Goal: Task Accomplishment & Management: Manage account settings

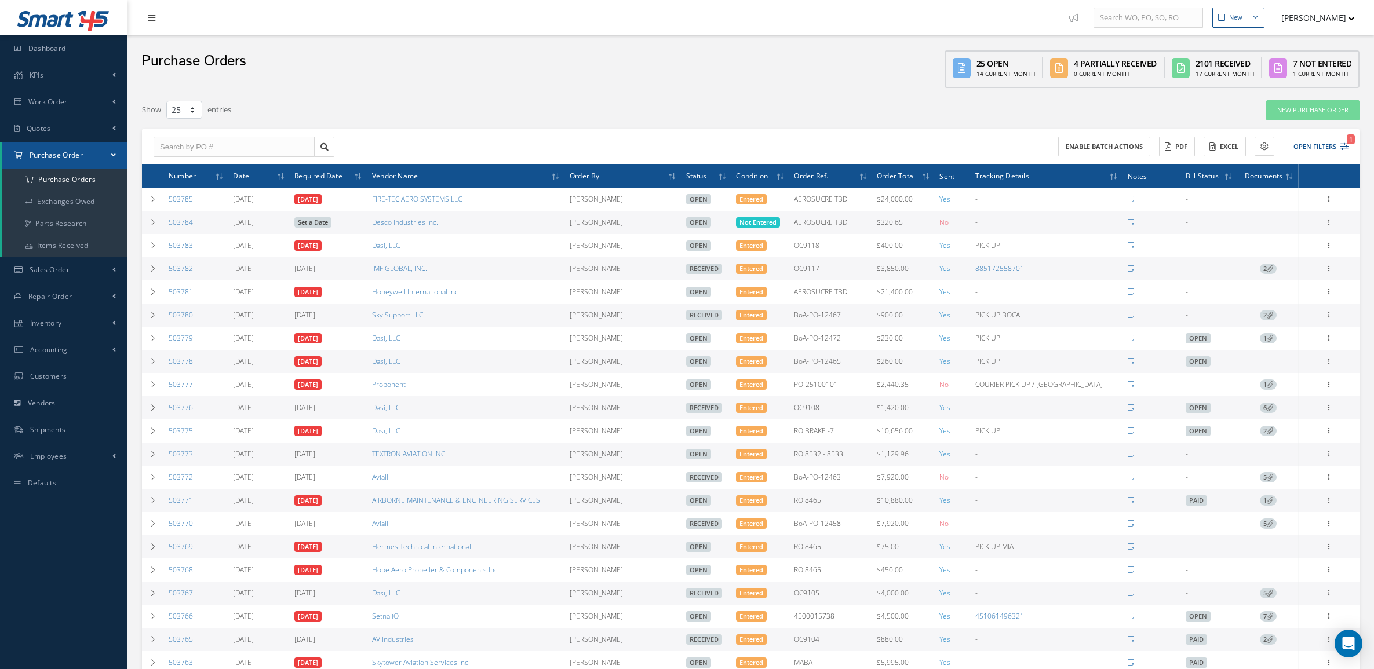
select select "25"
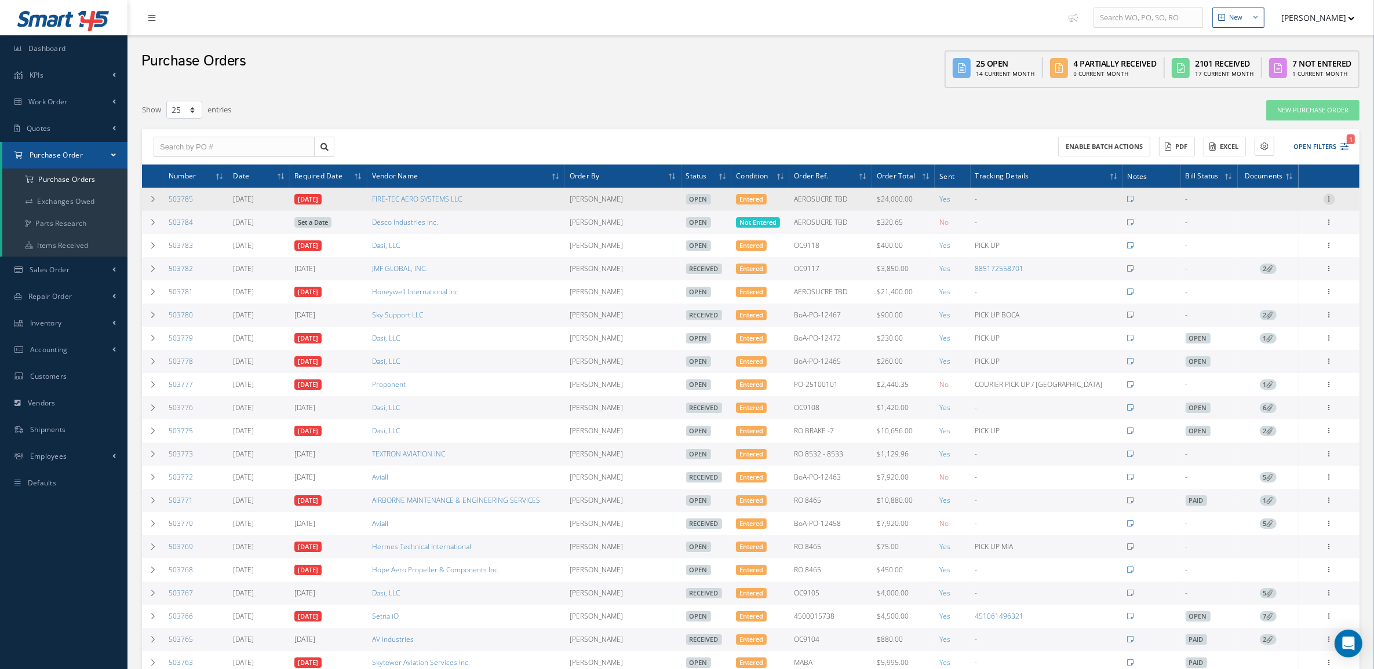
click at [1328, 203] on icon at bounding box center [1330, 198] width 12 height 9
click at [1289, 231] on link "Edit" at bounding box center [1276, 236] width 92 height 15
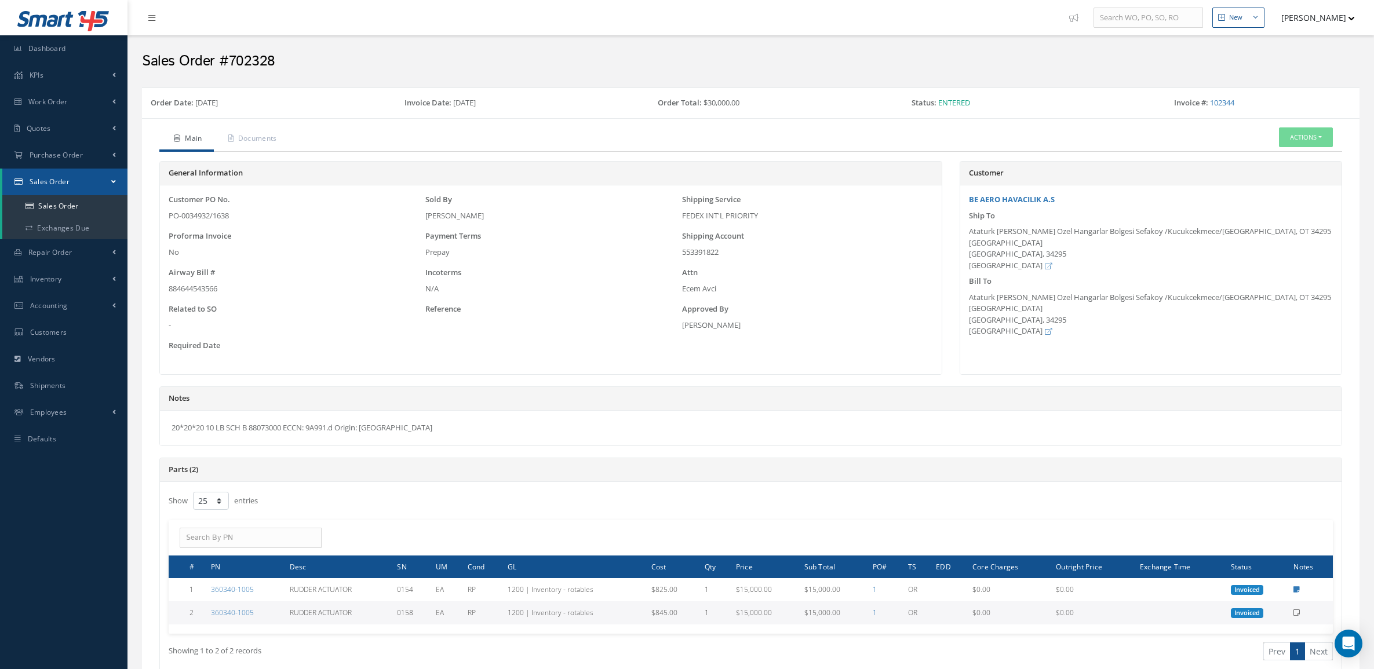
select select "25"
click at [37, 123] on span "Quotes" at bounding box center [39, 128] width 24 height 10
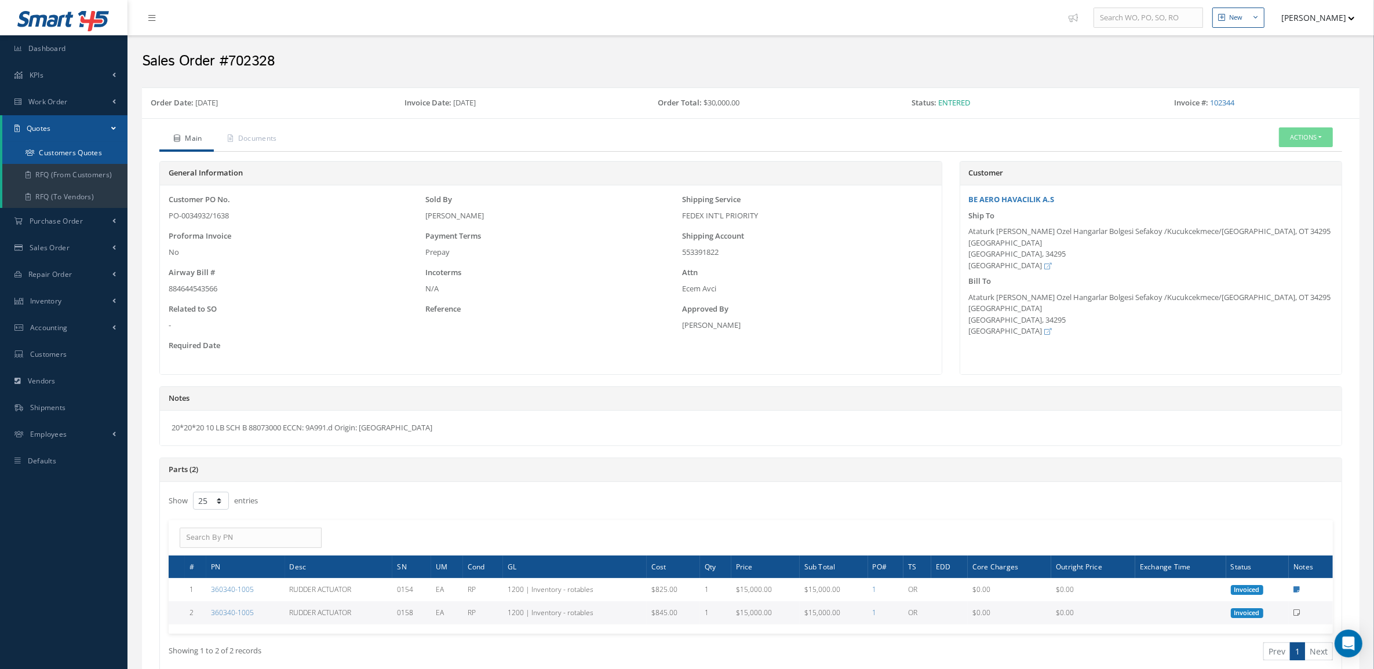
click at [47, 145] on link "Customers Quotes" at bounding box center [64, 153] width 125 height 22
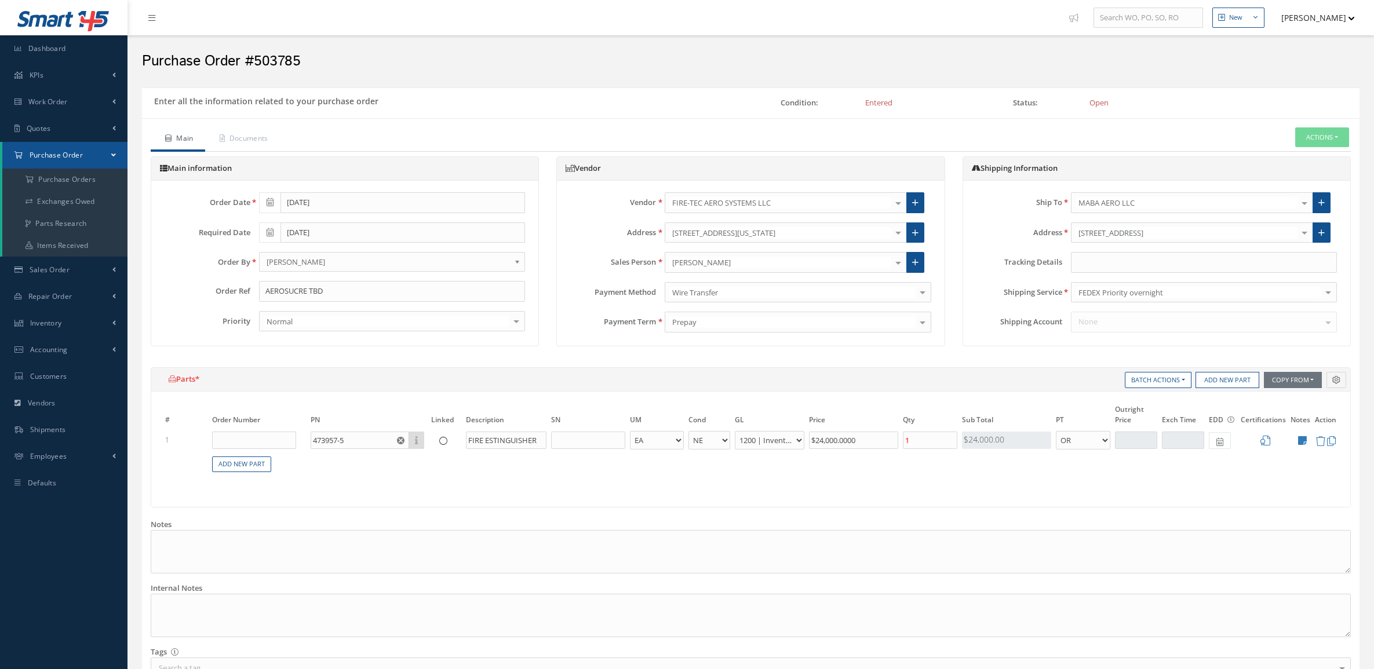
select select "5"
select select "6"
select select "1"
click at [53, 132] on link "Quotes" at bounding box center [63, 128] width 127 height 27
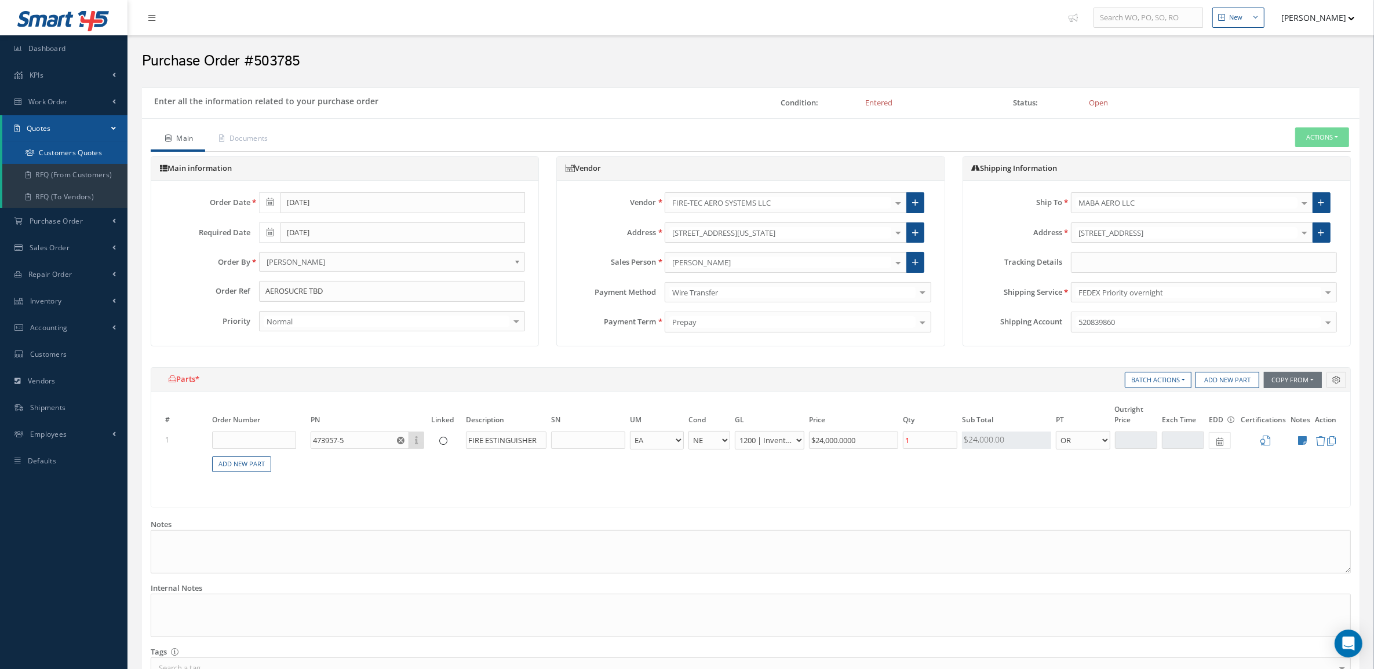
click at [53, 151] on link "Customers Quotes" at bounding box center [64, 153] width 125 height 22
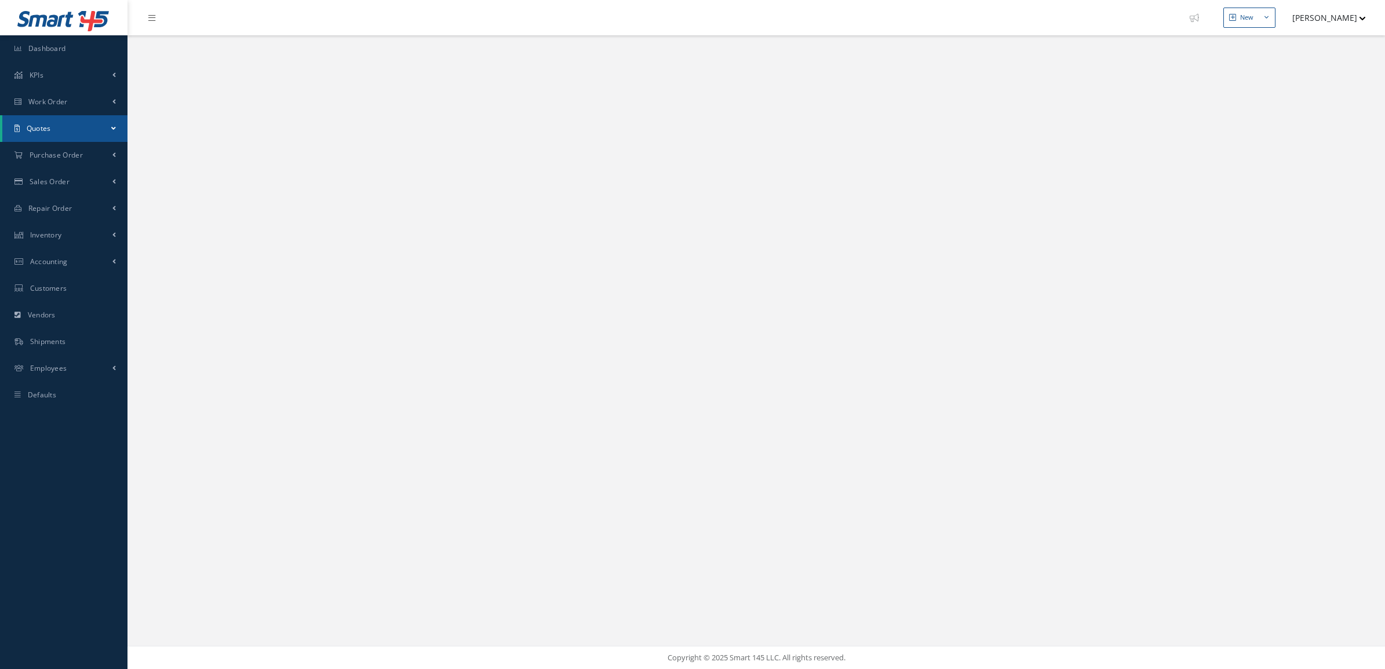
select select "25"
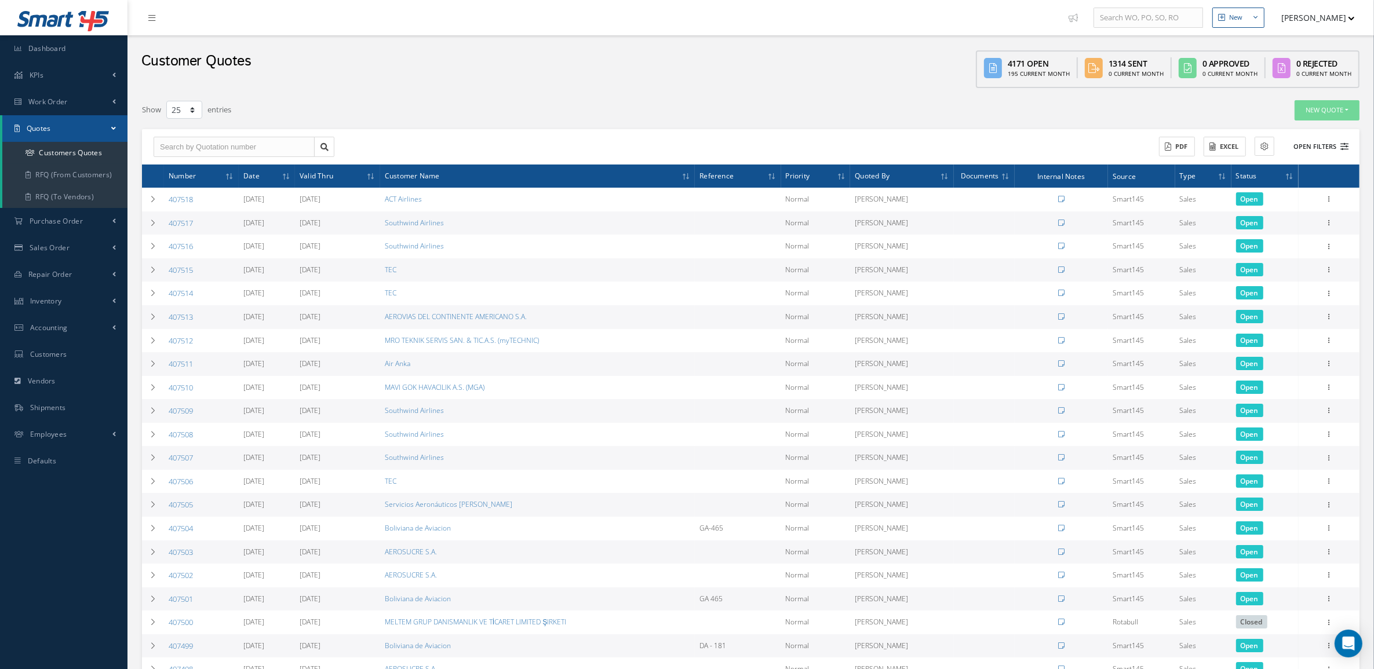
click at [1340, 143] on icon at bounding box center [1344, 147] width 8 height 8
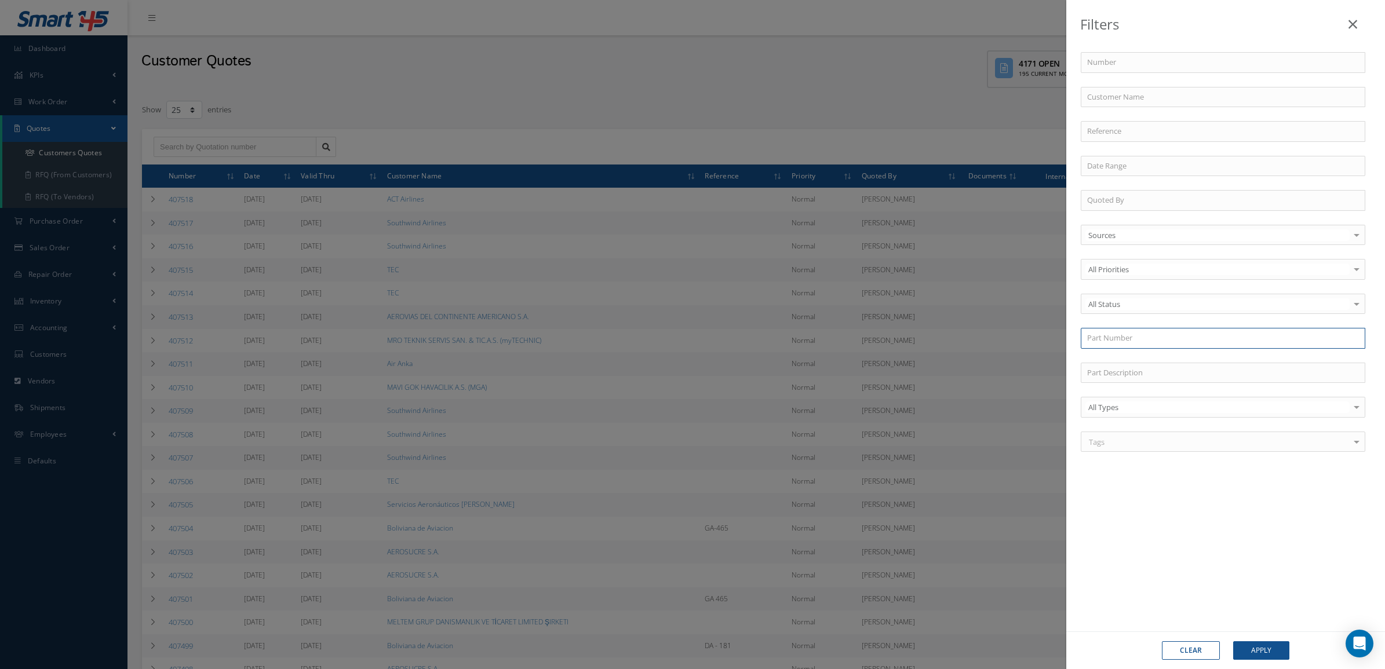
click at [1122, 340] on input "text" at bounding box center [1223, 338] width 285 height 21
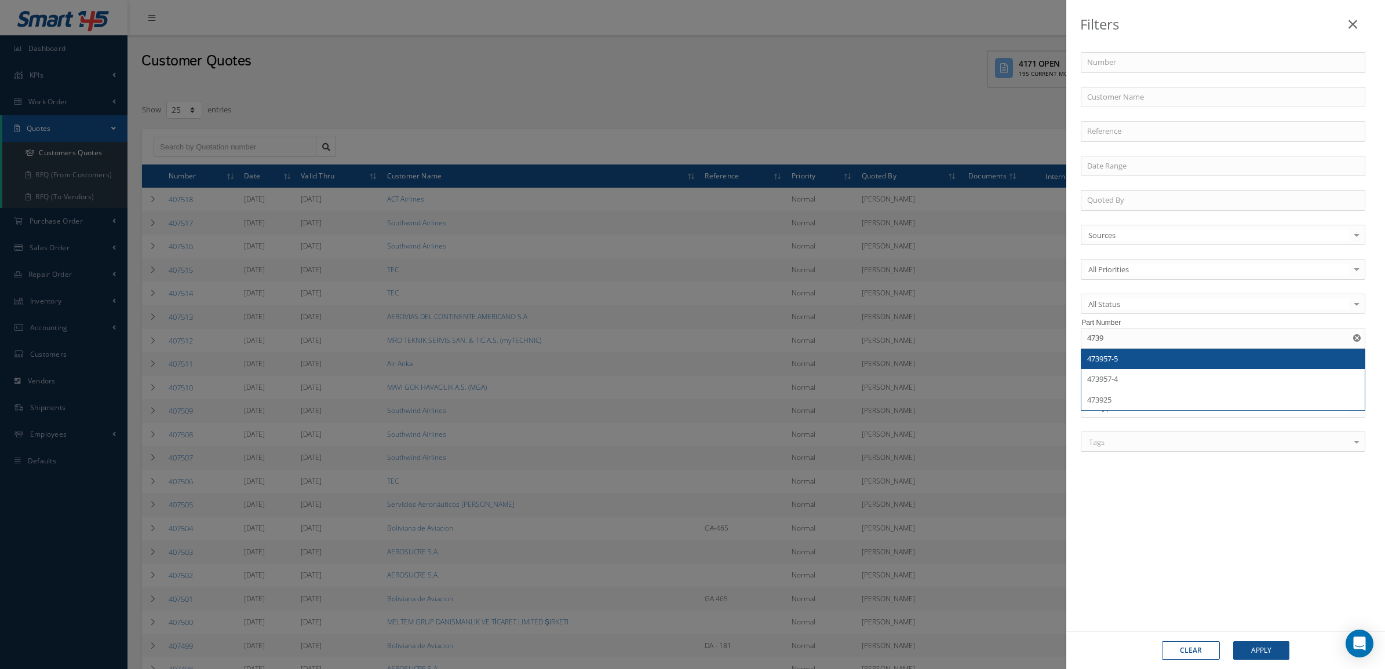
click at [1122, 355] on div "473957-5" at bounding box center [1223, 359] width 272 height 12
type input "473957-5"
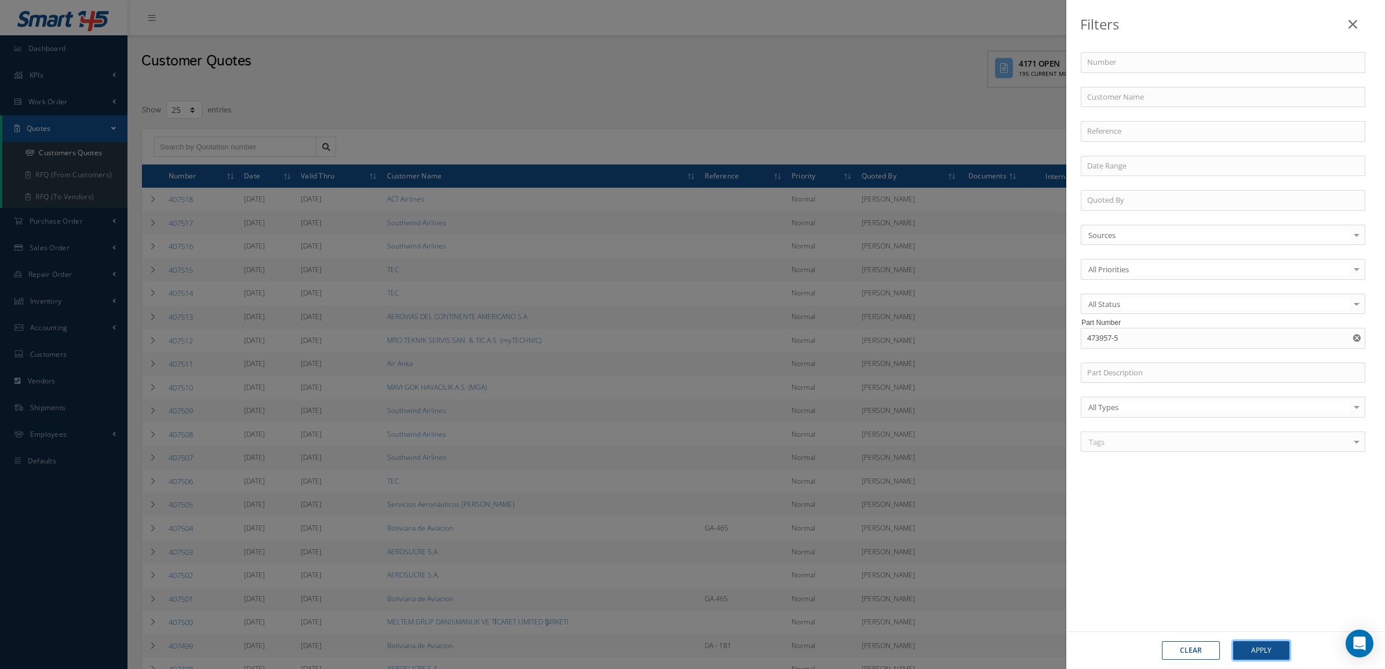
click at [1278, 648] on button "Apply" at bounding box center [1261, 650] width 56 height 19
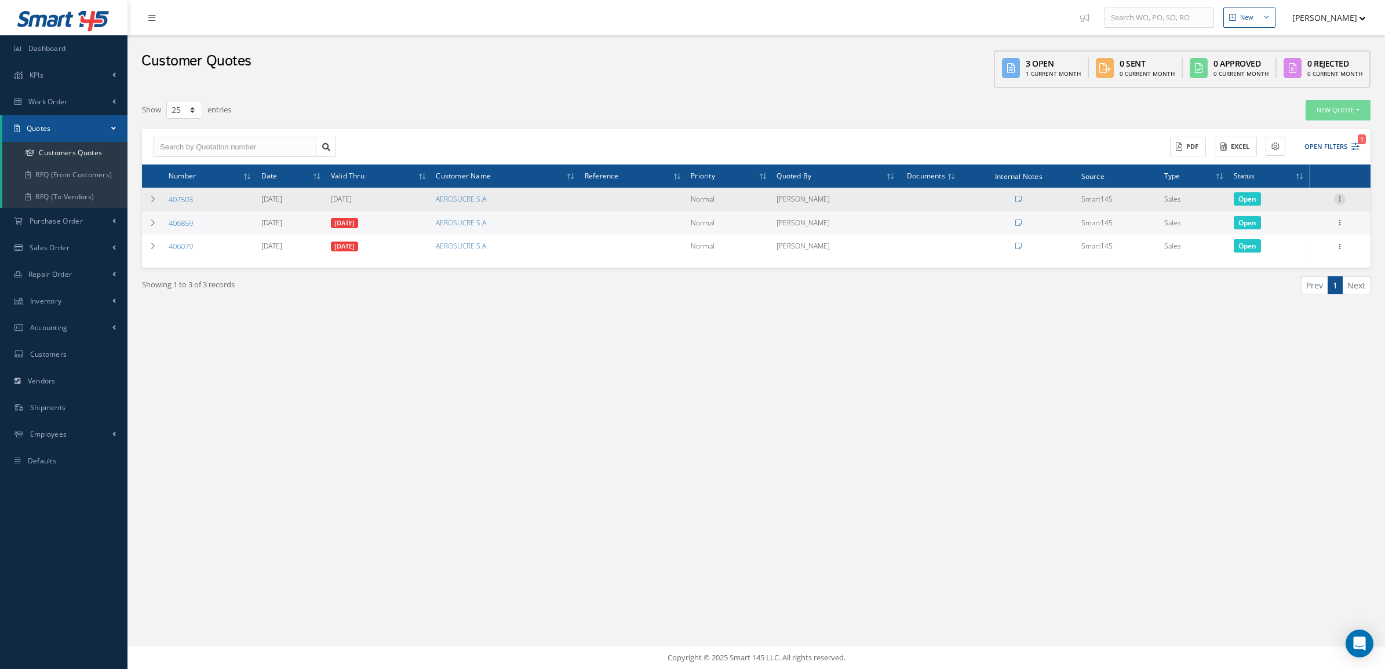
click at [1337, 201] on icon at bounding box center [1340, 198] width 12 height 9
click at [1302, 261] on link "Convert to Sales Order" at bounding box center [1287, 271] width 92 height 24
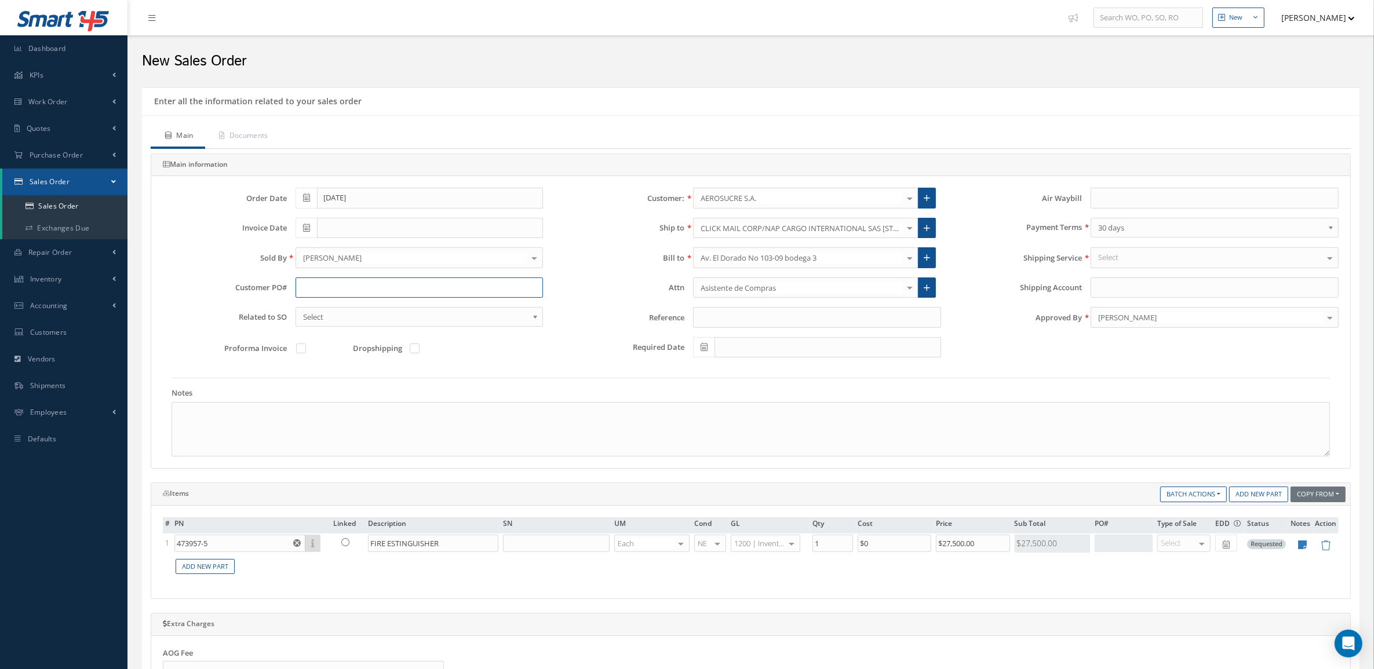
click at [347, 287] on input "text" at bounding box center [420, 288] width 248 height 21
drag, startPoint x: 347, startPoint y: 283, endPoint x: 170, endPoint y: 284, distance: 176.7
click at [170, 284] on div "Customer PO# oe" at bounding box center [353, 288] width 398 height 21
type input "OE97"
drag, startPoint x: 221, startPoint y: 125, endPoint x: 244, endPoint y: 134, distance: 24.4
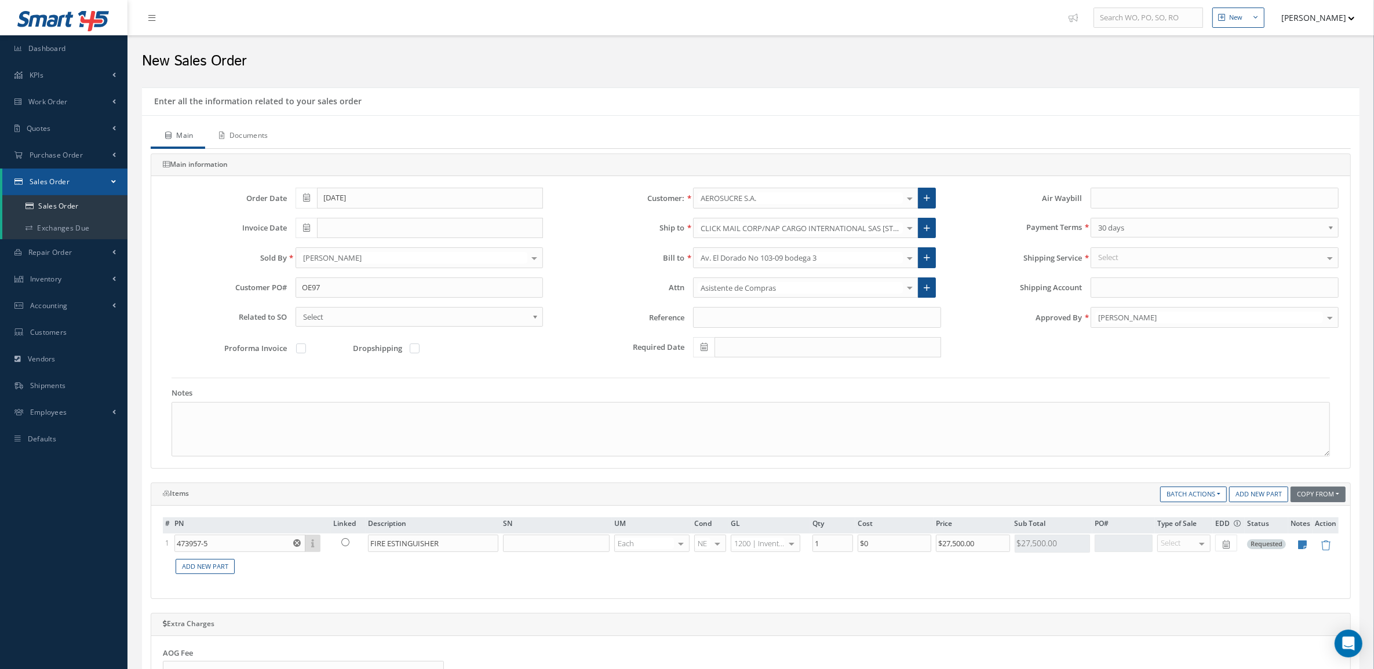
click at [222, 126] on link "Documents" at bounding box center [242, 137] width 75 height 24
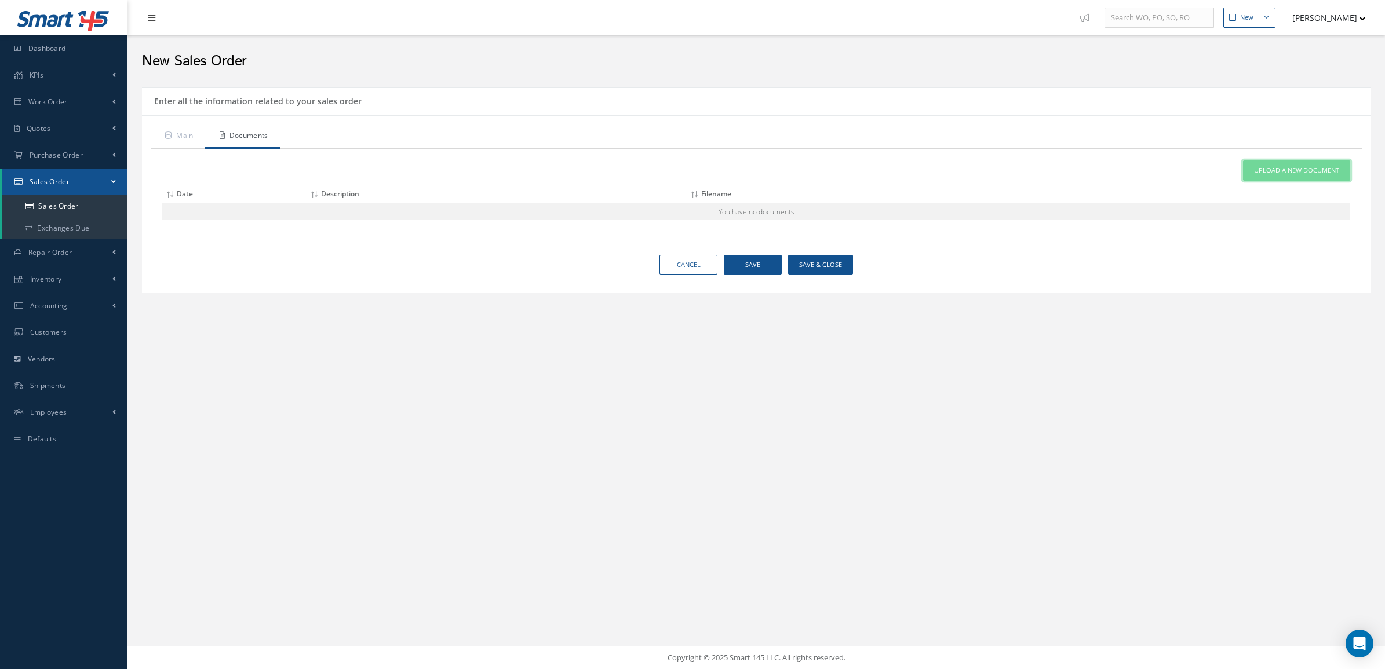
click at [1265, 178] on link "Upload a New Document" at bounding box center [1296, 171] width 107 height 20
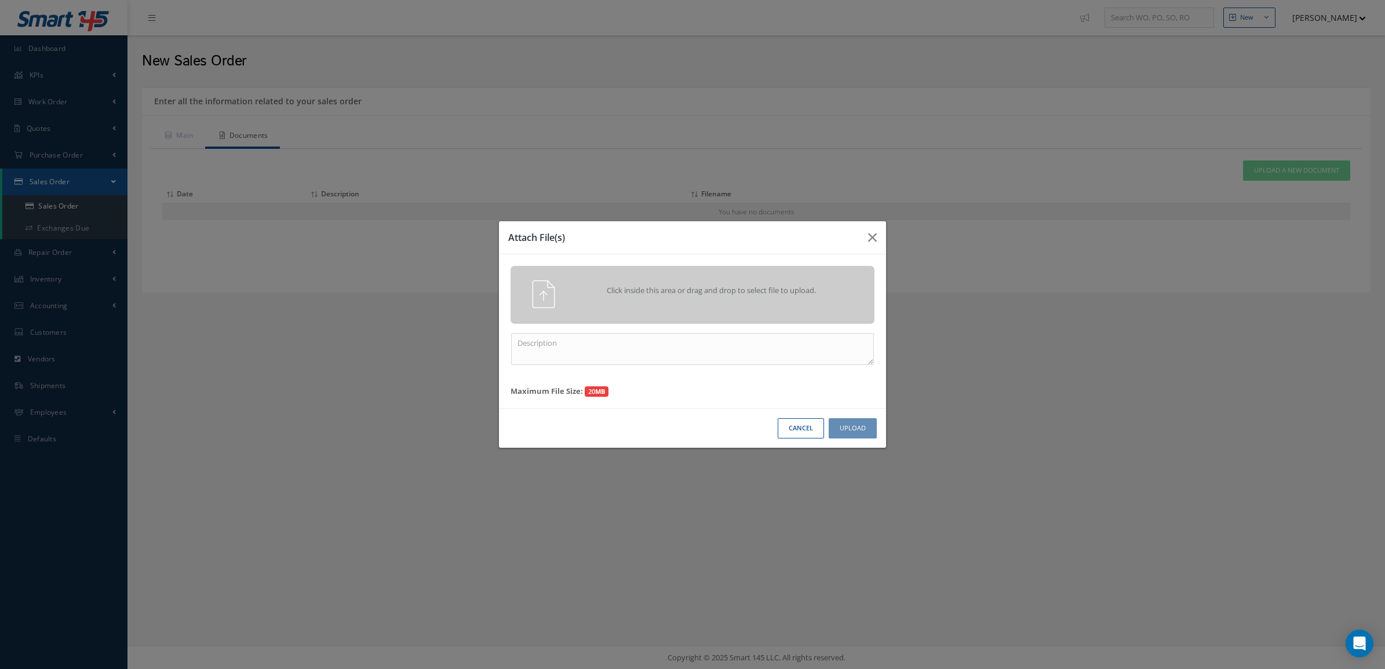
click at [858, 308] on div "Click inside this area or drag and drop to select file to upload." at bounding box center [693, 295] width 364 height 58
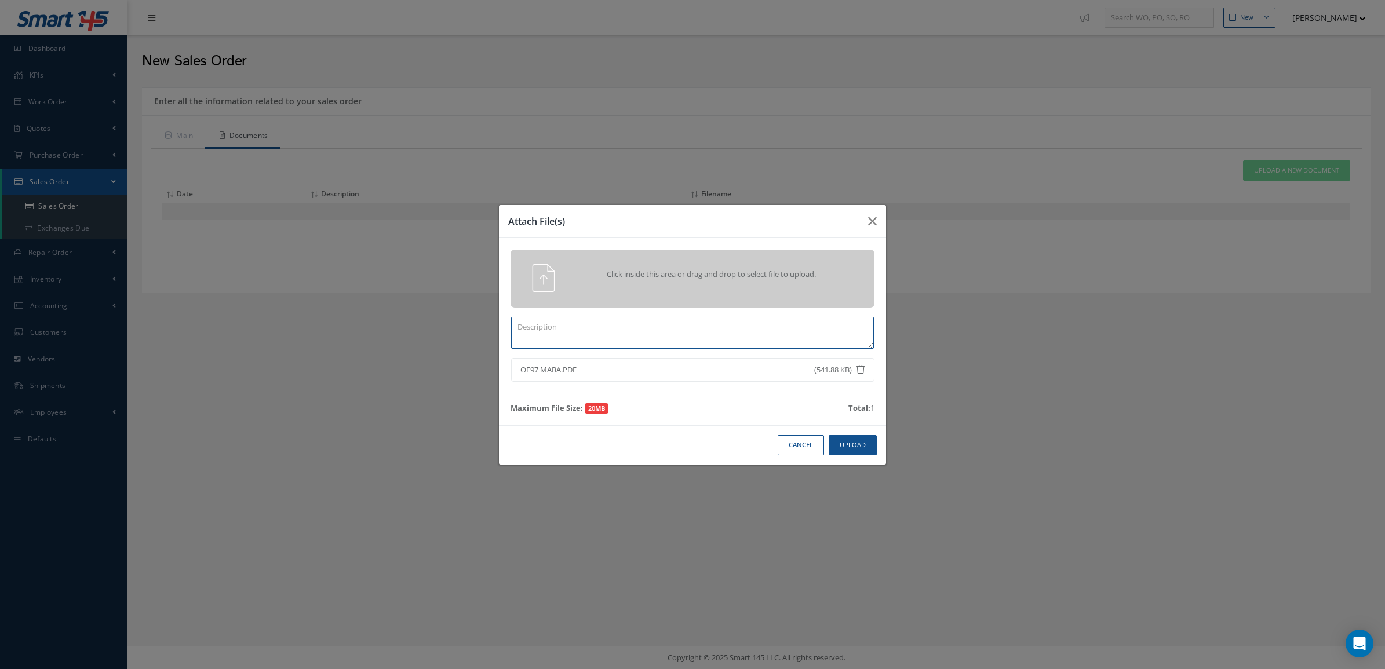
click at [749, 326] on textarea at bounding box center [692, 333] width 363 height 32
type textarea "PO"
click at [863, 438] on button "Upload" at bounding box center [853, 445] width 48 height 20
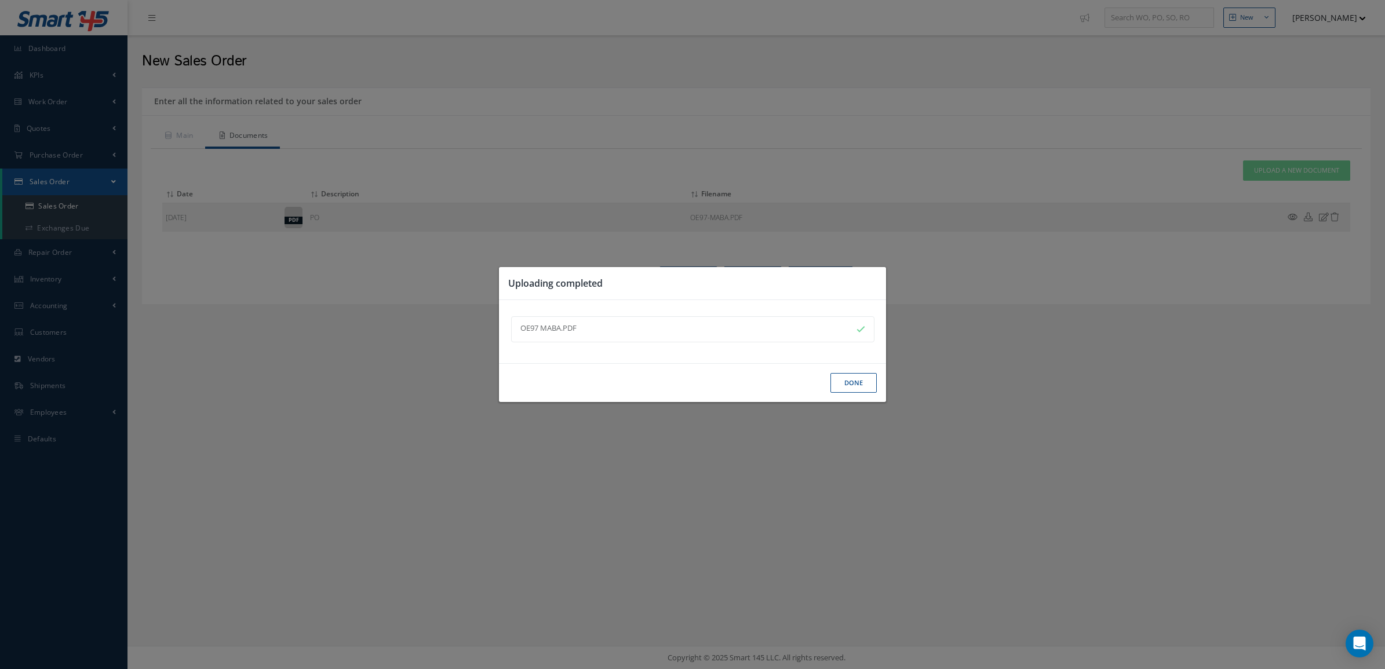
click at [867, 373] on button "Done" at bounding box center [853, 383] width 46 height 20
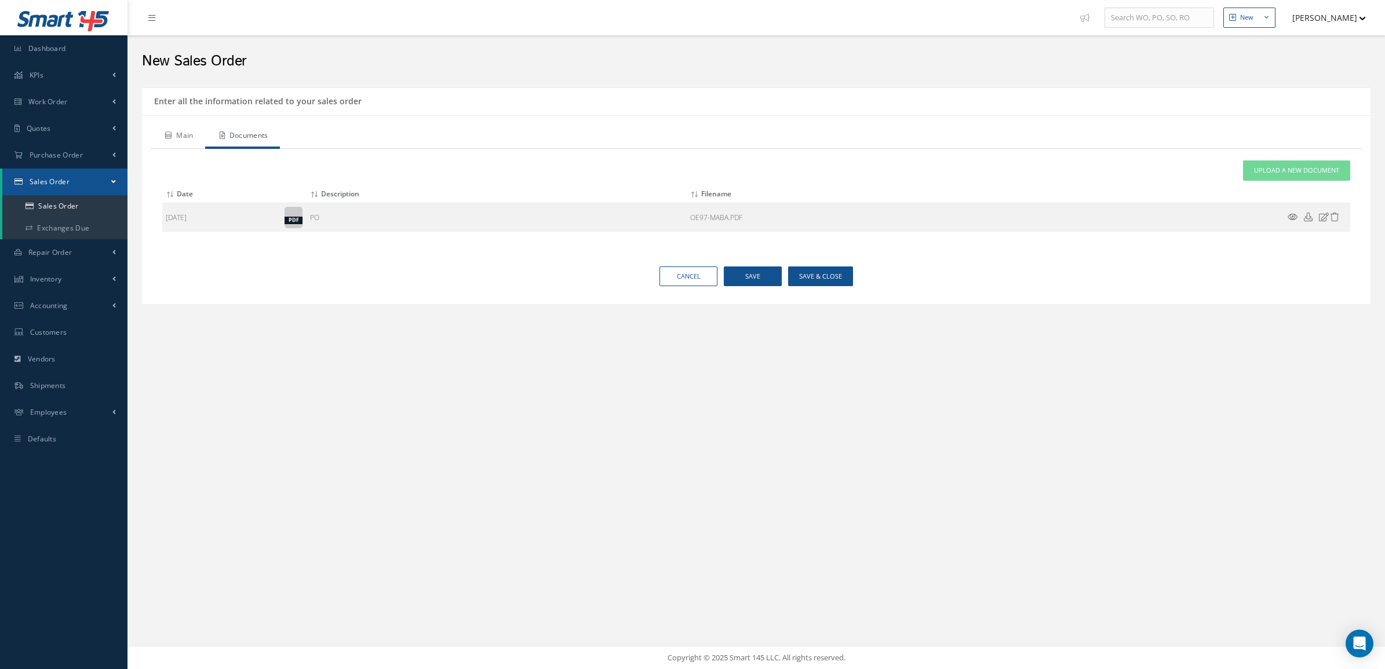
click at [187, 135] on link "Main" at bounding box center [178, 137] width 54 height 24
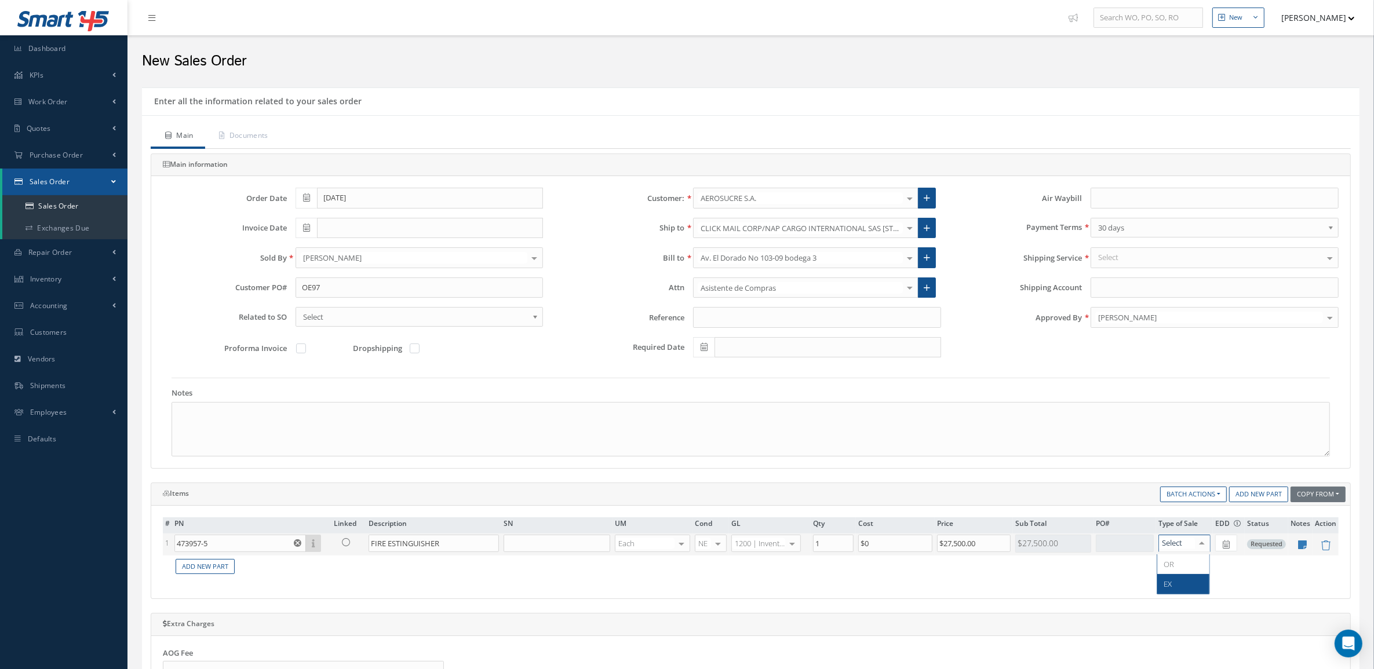
click at [1174, 589] on span "EX" at bounding box center [1183, 584] width 52 height 20
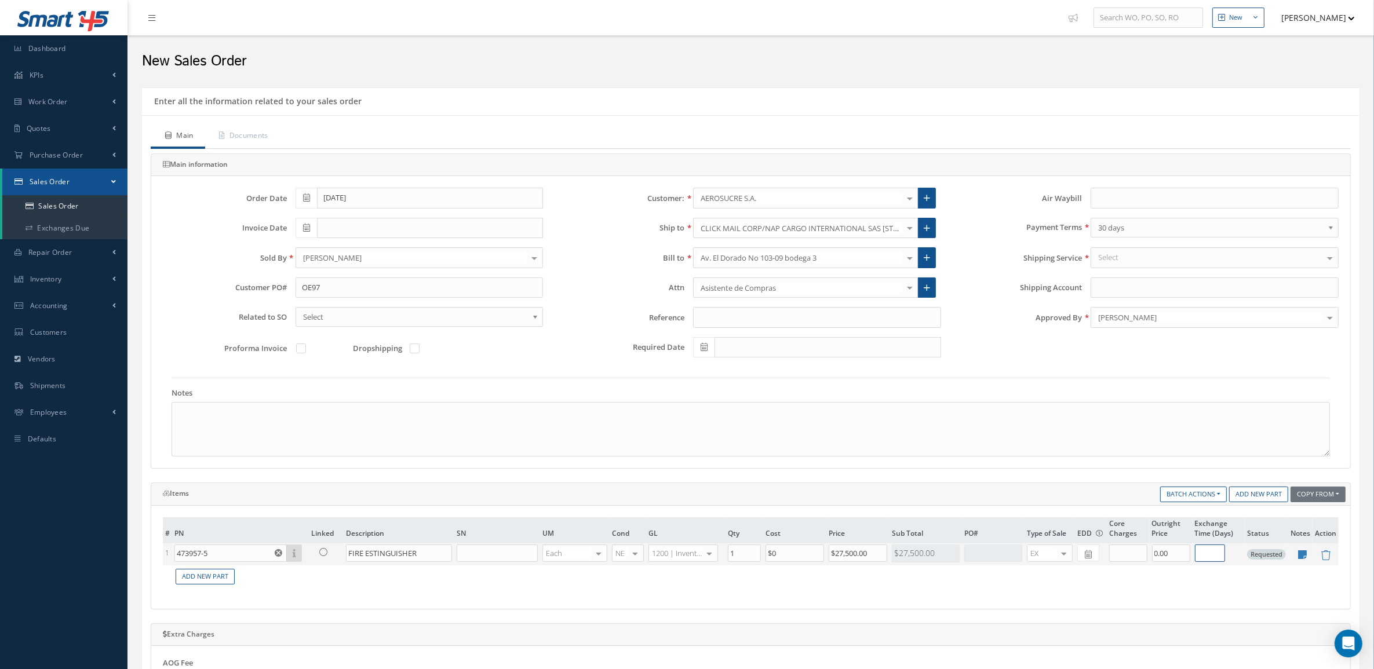
click at [1219, 552] on input "text" at bounding box center [1210, 553] width 30 height 17
type input "30"
click at [1300, 552] on icon at bounding box center [1303, 555] width 9 height 10
type textarea "**Flate Rate Exchange** Tag MFR 8130 AND COC SN:15984k Warranty: 1 Year Stock: …"
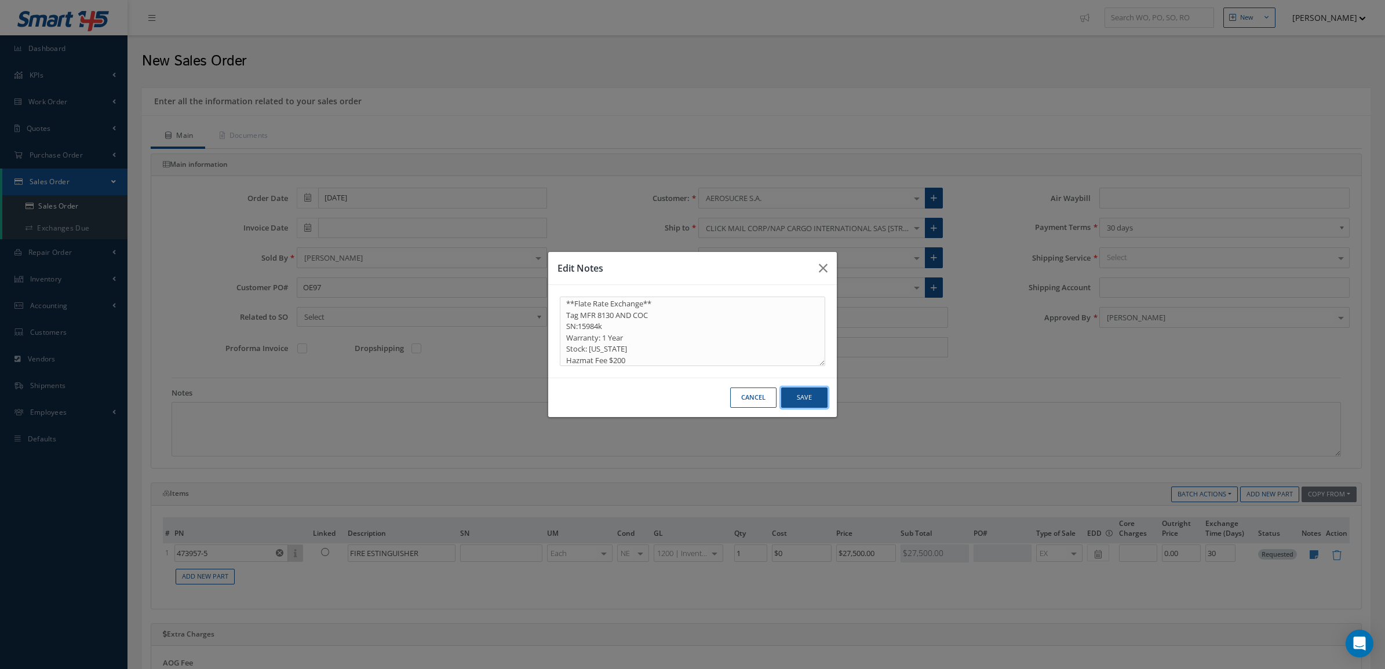
click at [789, 400] on button "Save" at bounding box center [804, 398] width 46 height 20
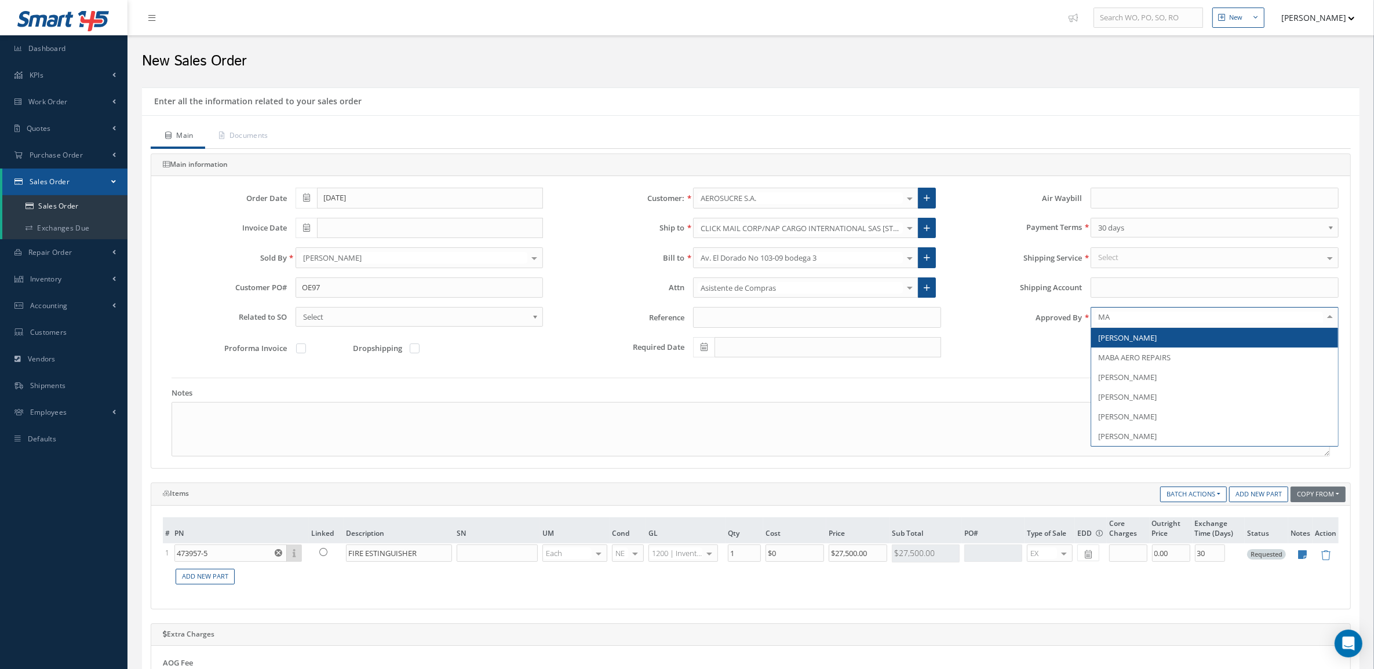
type input "MAR"
click at [1119, 341] on span "[PERSON_NAME]" at bounding box center [1127, 338] width 59 height 10
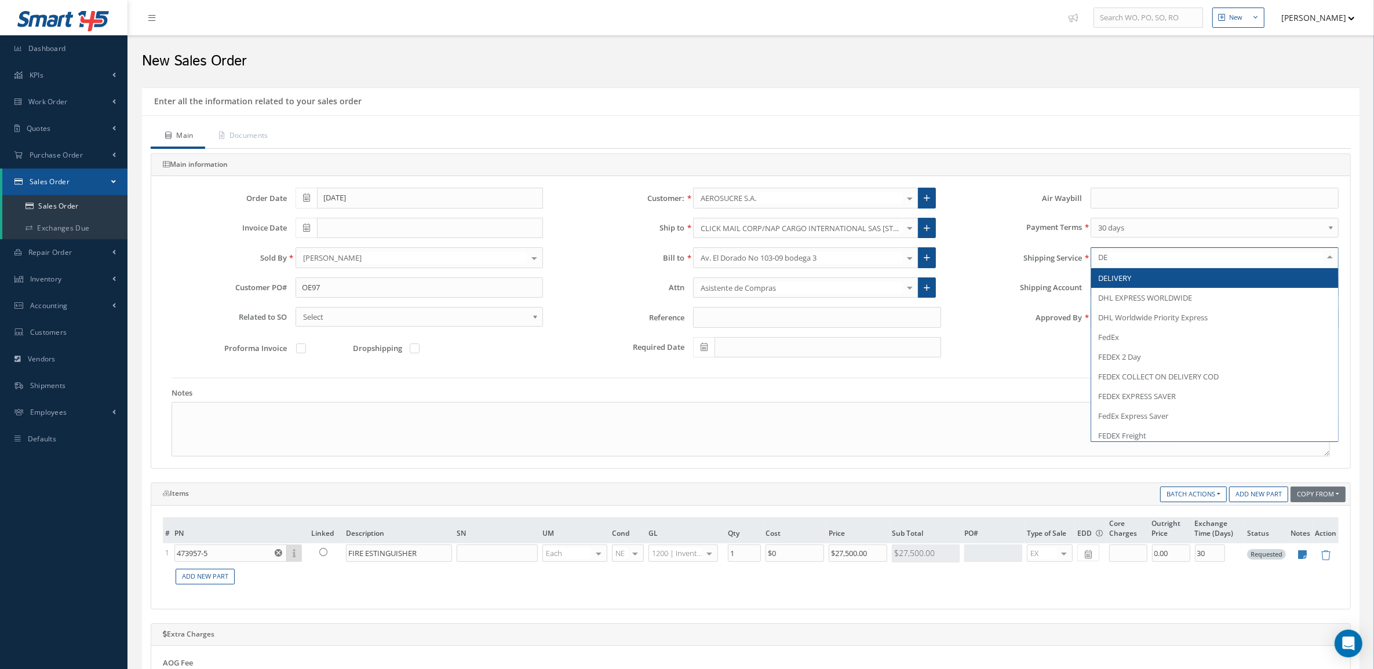
type input "DEL"
click at [1113, 277] on span "DELIVERY" at bounding box center [1114, 278] width 33 height 10
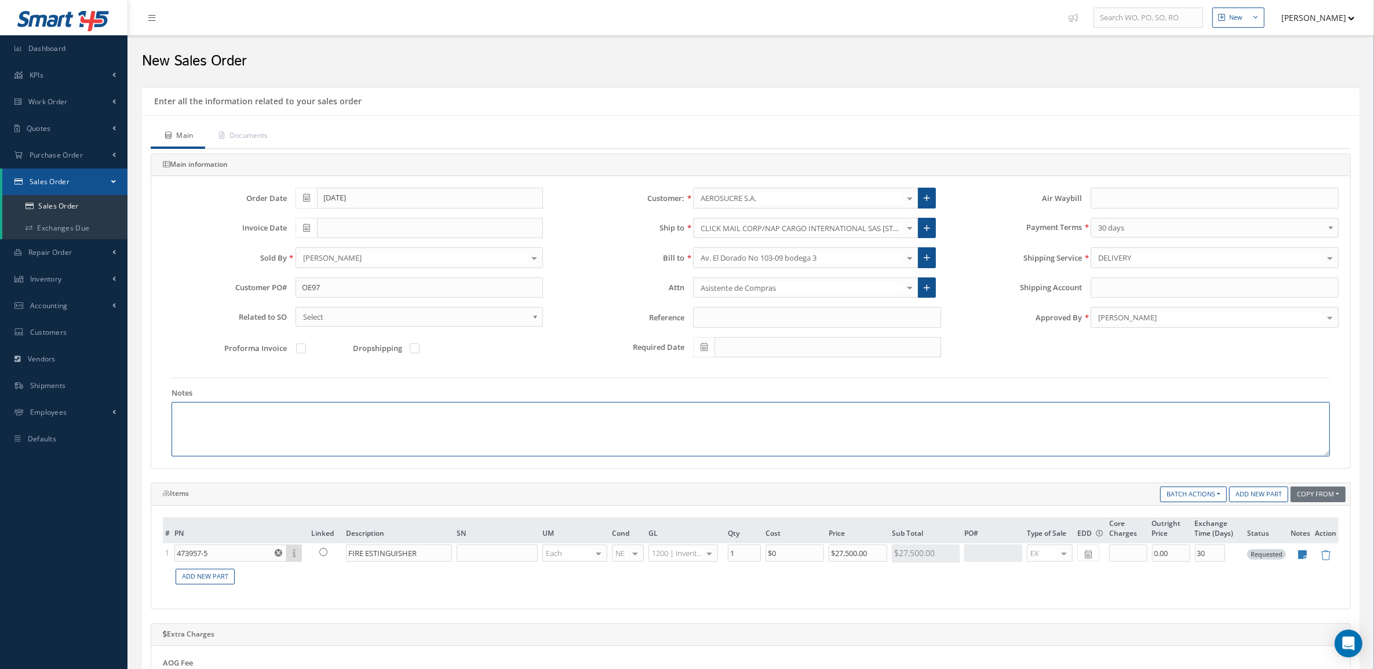
click at [328, 423] on textarea at bounding box center [751, 429] width 1158 height 54
paste textarea "INCOTERM: FCA-MIA MONEDA DE NEGOCIACIÓN: USD"
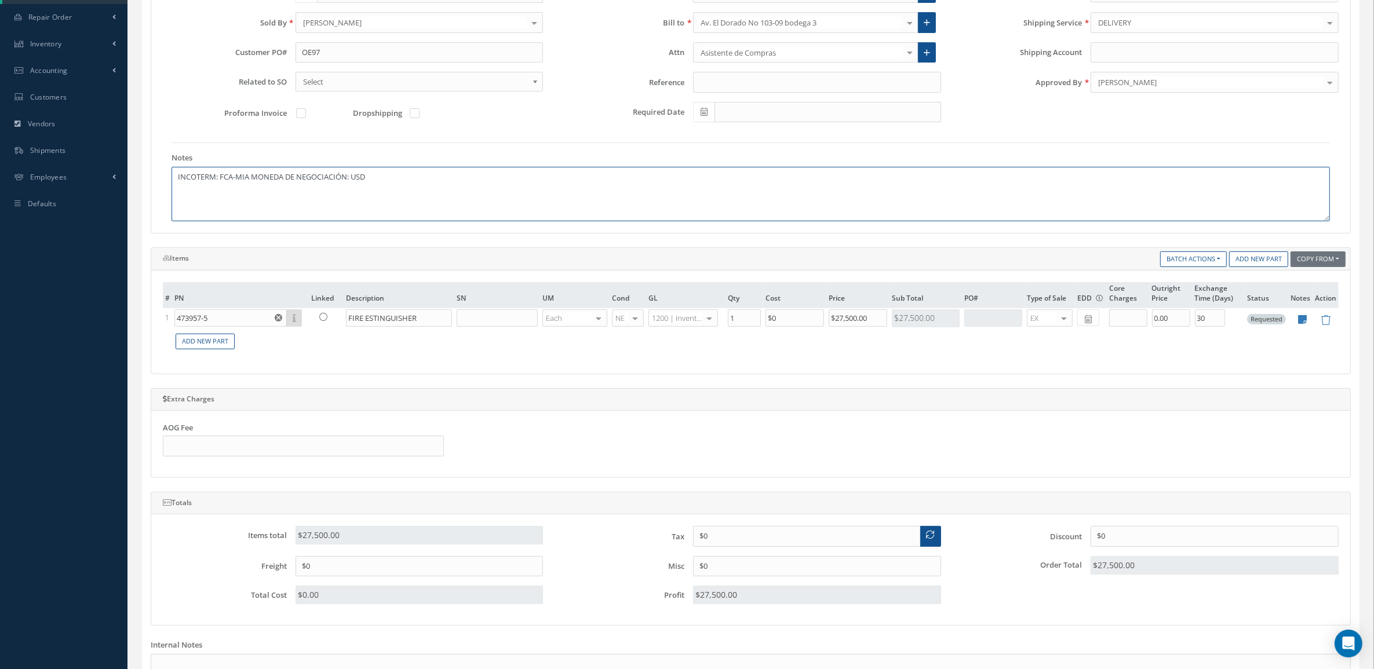
scroll to position [290, 0]
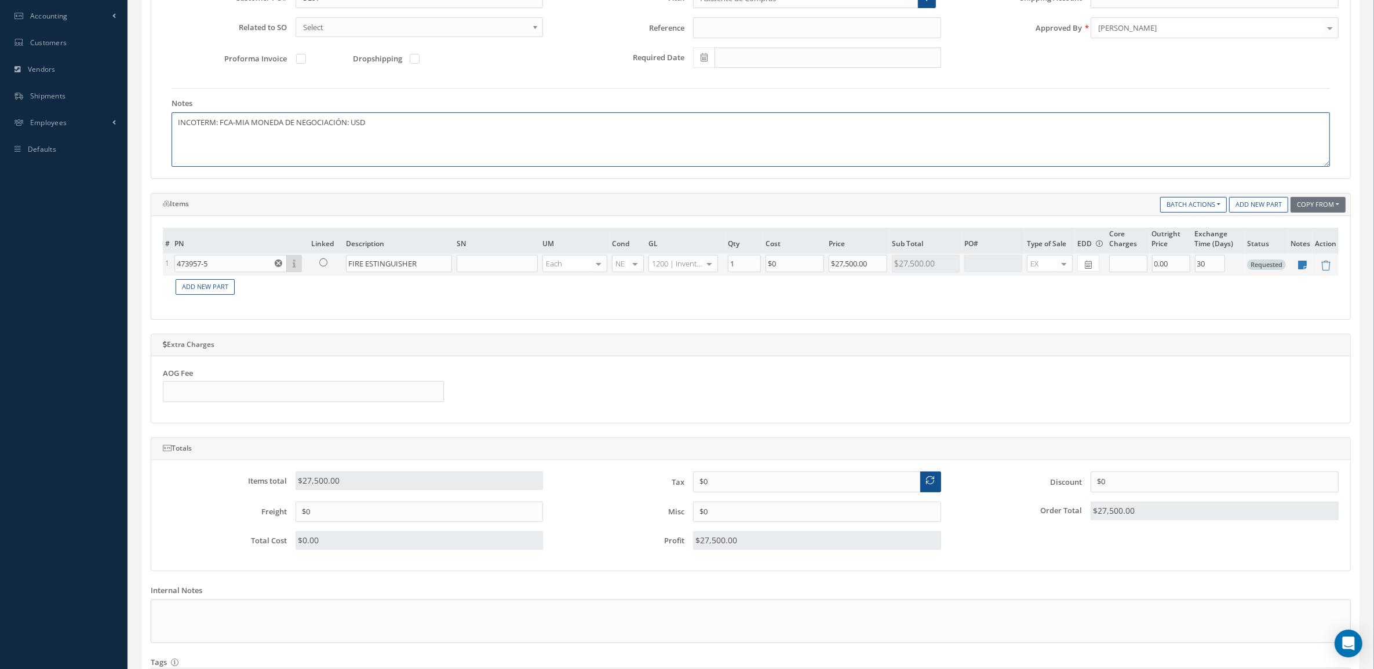
type textarea "INCOTERM: FCA-MIA MONEDA DE NEGOCIACIÓN: USD"
click at [240, 263] on input "473957-5" at bounding box center [230, 263] width 112 height 17
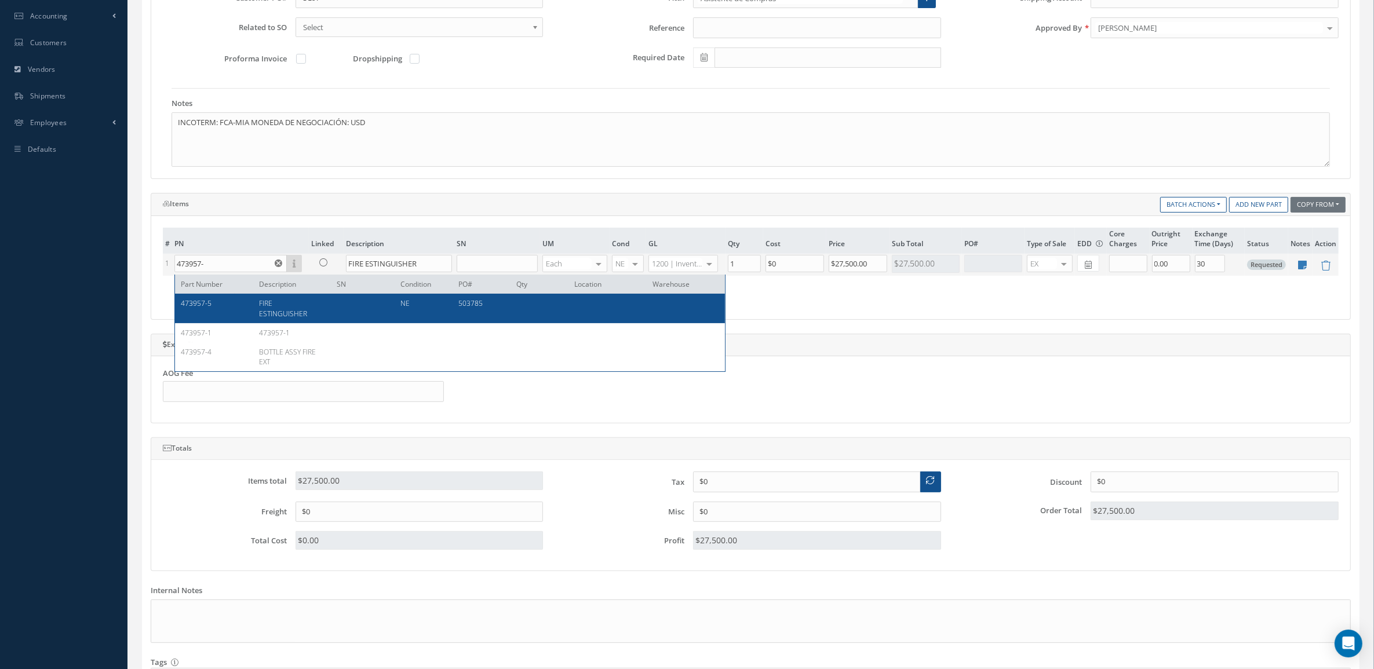
click at [257, 299] on div "FIRE ESTINGUISHER" at bounding box center [289, 308] width 78 height 20
type input "473957-5"
type input "$24,000"
type input "0.00"
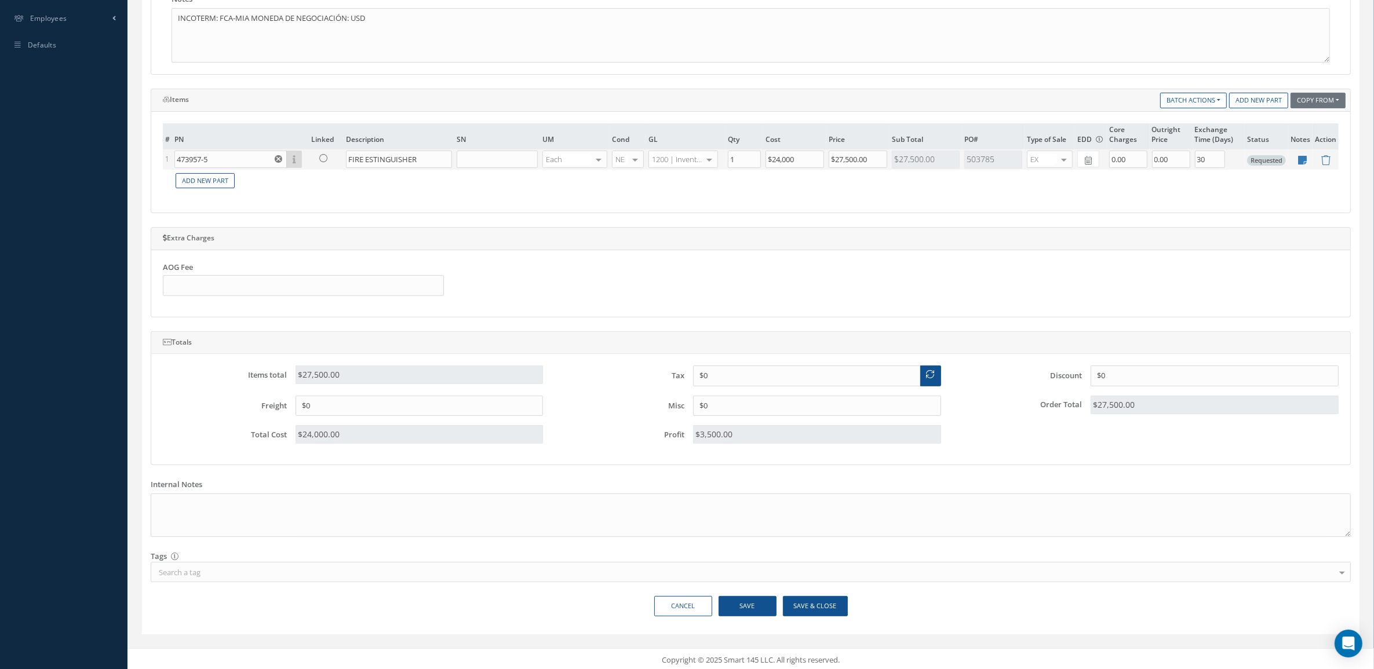
scroll to position [402, 0]
click at [800, 603] on button "Save & Close" at bounding box center [815, 603] width 65 height 20
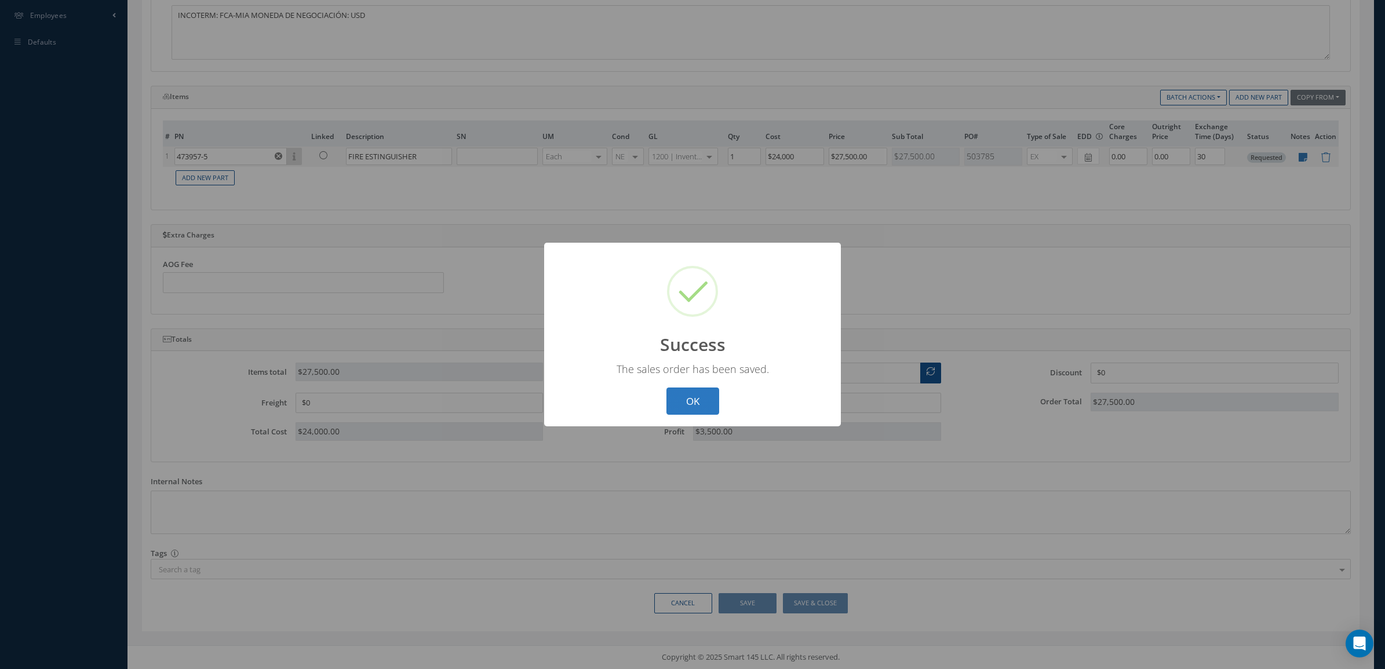
click at [702, 404] on button "OK" at bounding box center [692, 401] width 53 height 27
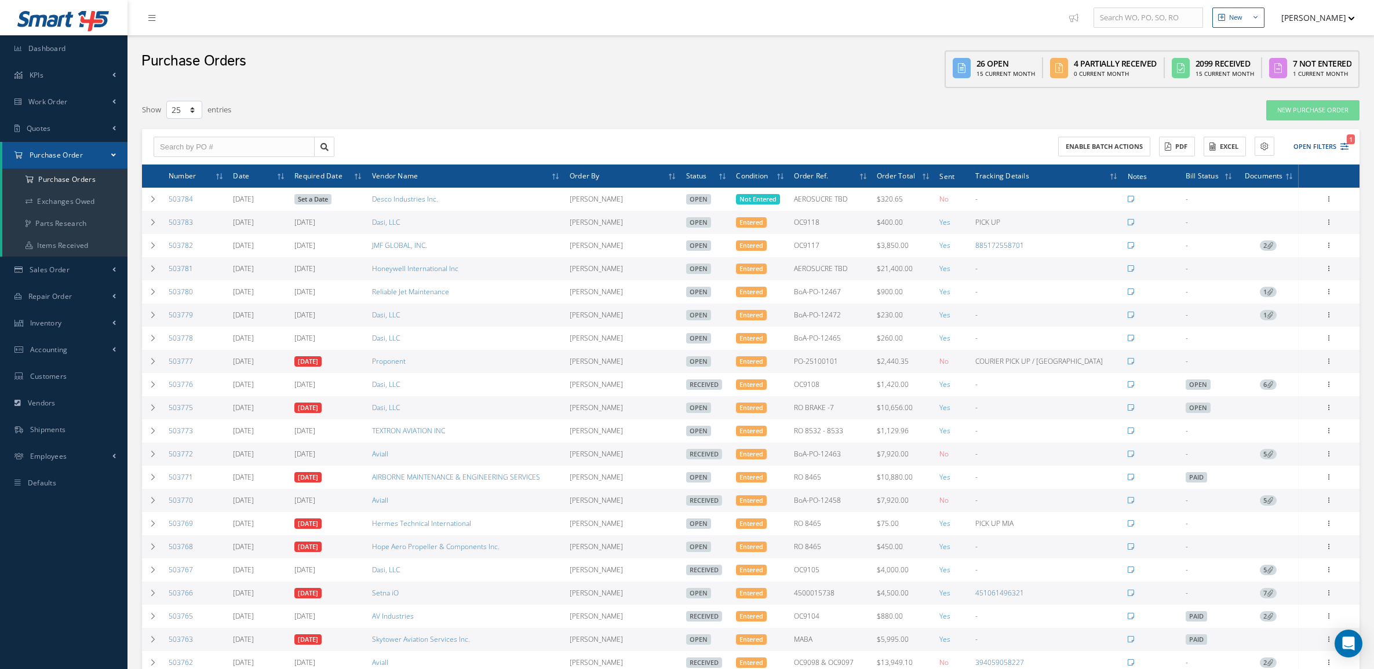
select select "25"
click at [42, 279] on link "Sales Order" at bounding box center [63, 270] width 127 height 27
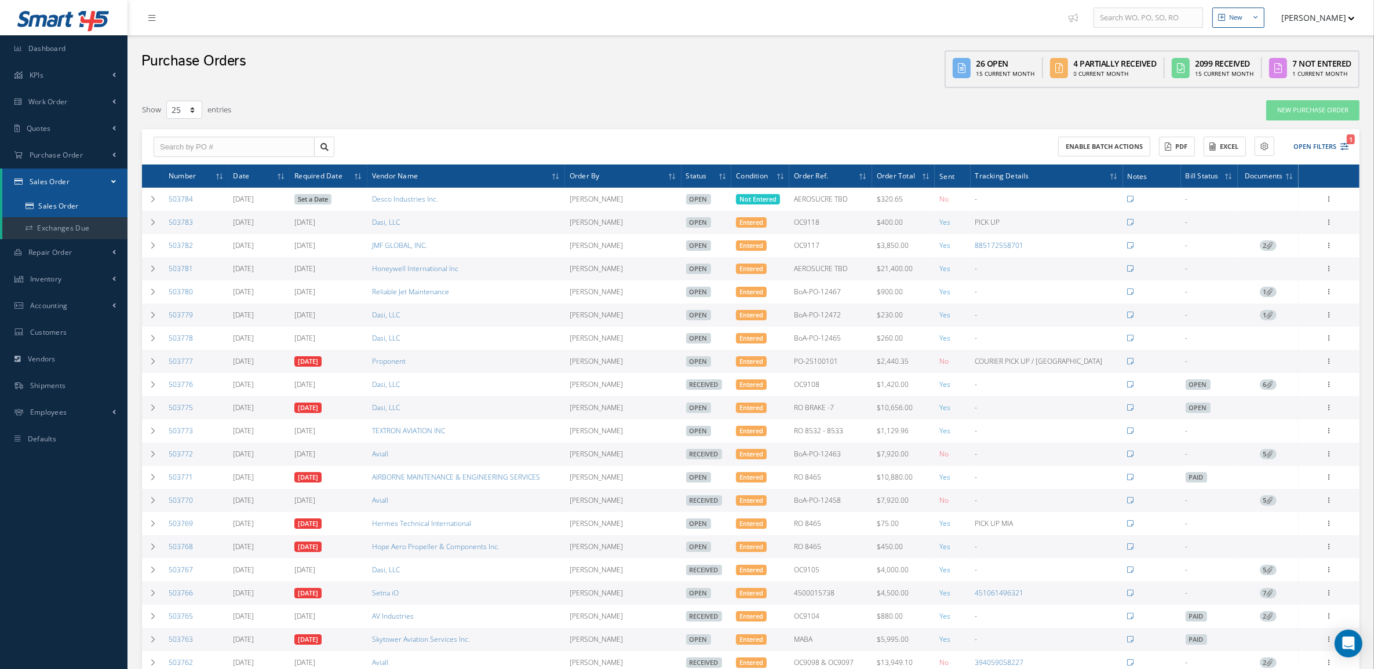
click at [60, 203] on link "Sales Order" at bounding box center [64, 206] width 125 height 22
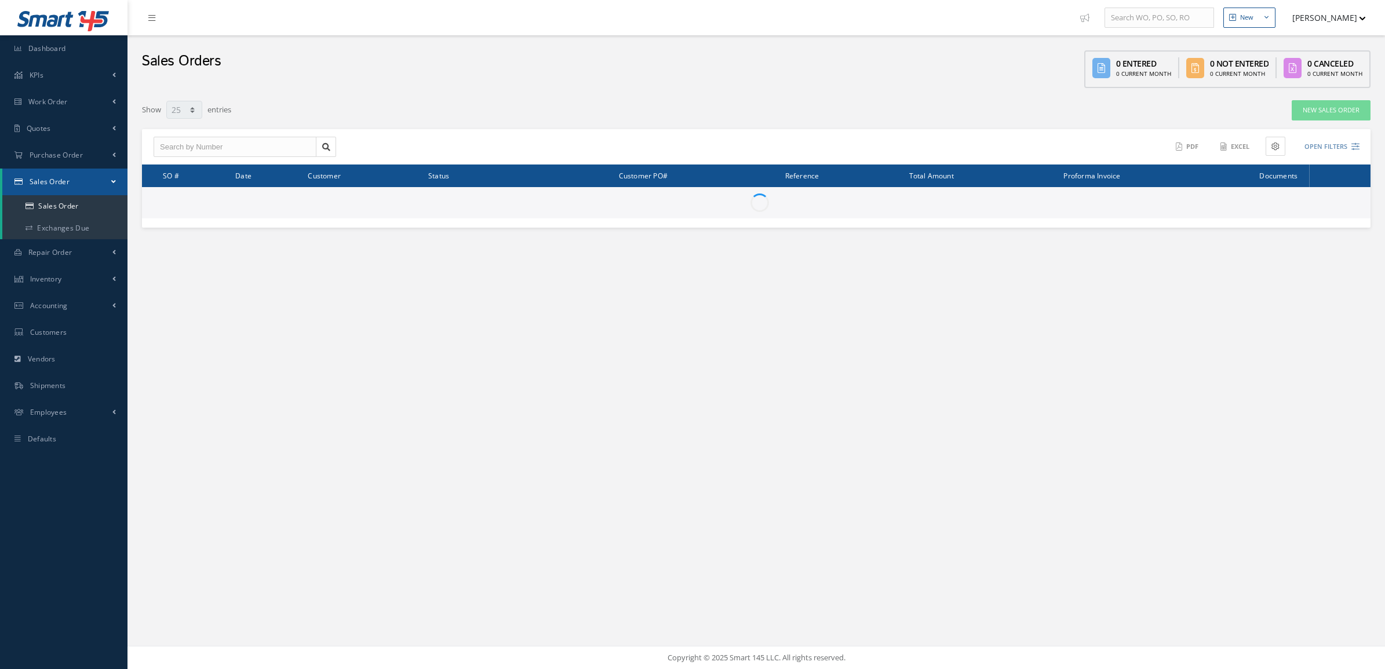
select select "25"
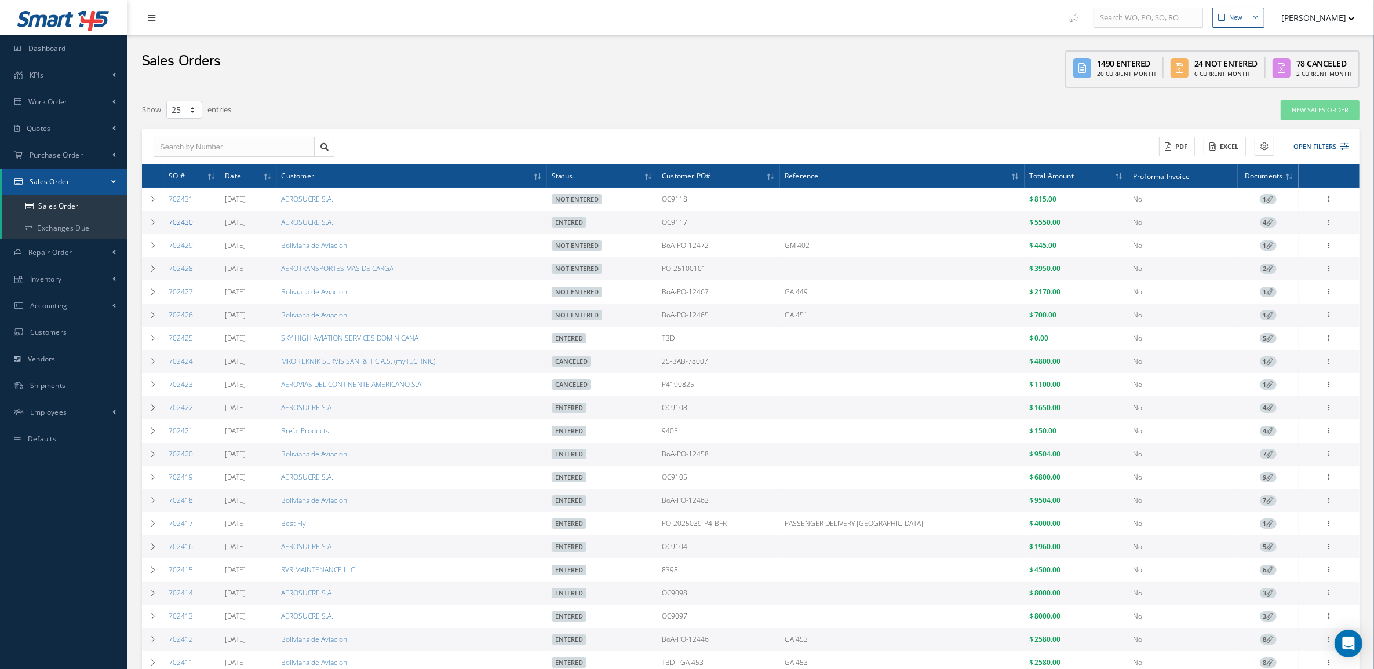
click at [184, 222] on link "702430" at bounding box center [181, 222] width 24 height 10
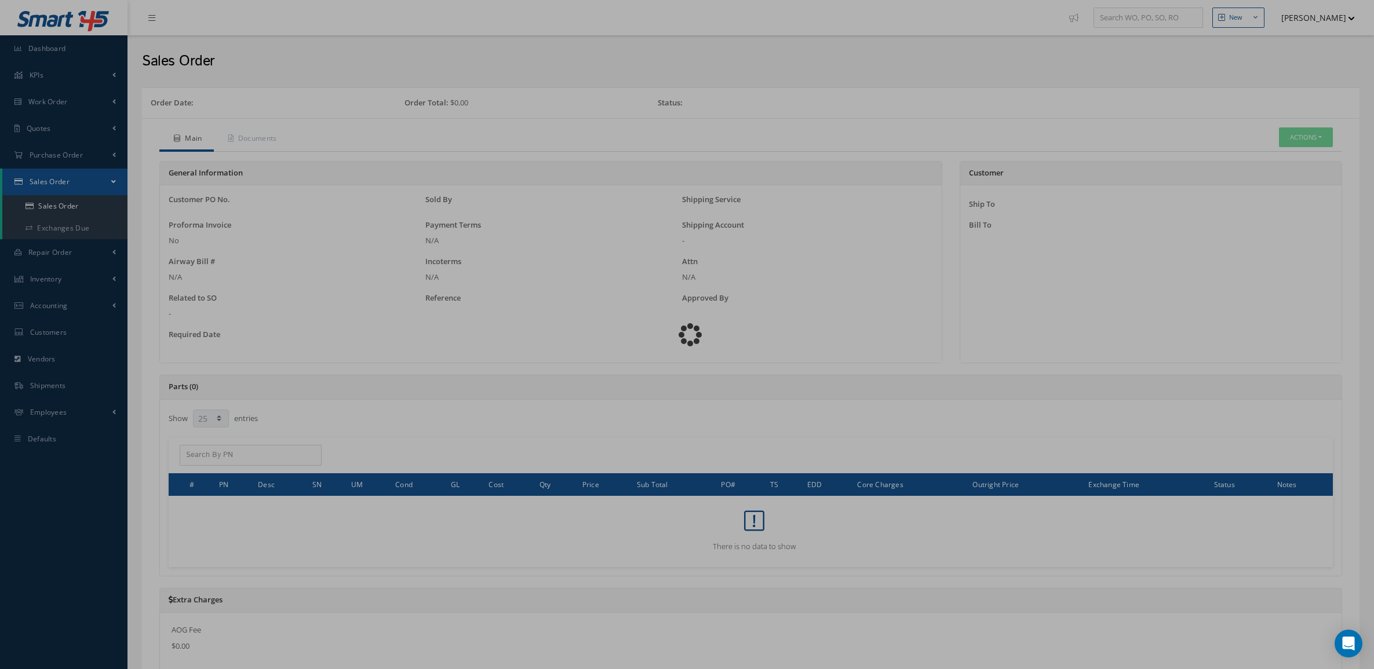
select select "25"
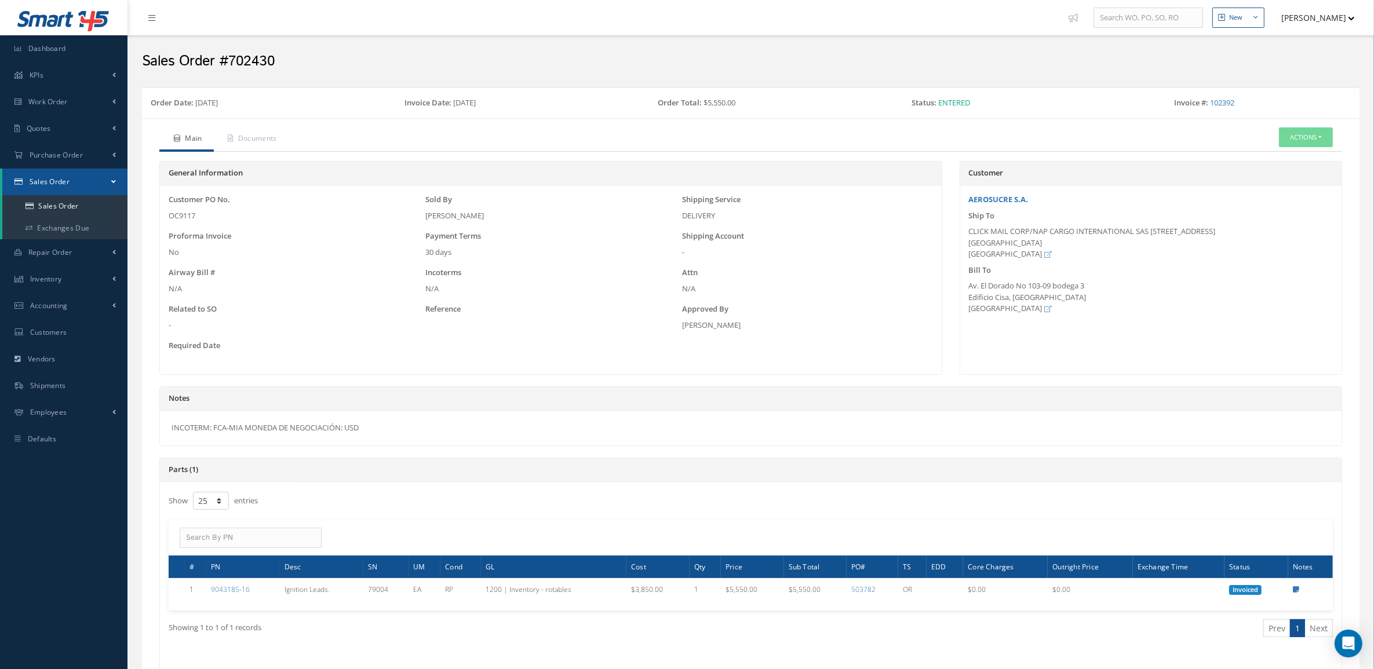
drag, startPoint x: 375, startPoint y: 427, endPoint x: 144, endPoint y: 426, distance: 231.2
click at [144, 426] on div "Main Documents Actions Reverse Sales Order Edit Send By Email Documents Print-O…" at bounding box center [751, 533] width 1218 height 831
copy div "INCOTERM: FCA-MIA MONEDA DE NEGOCIACIÓN: USD"
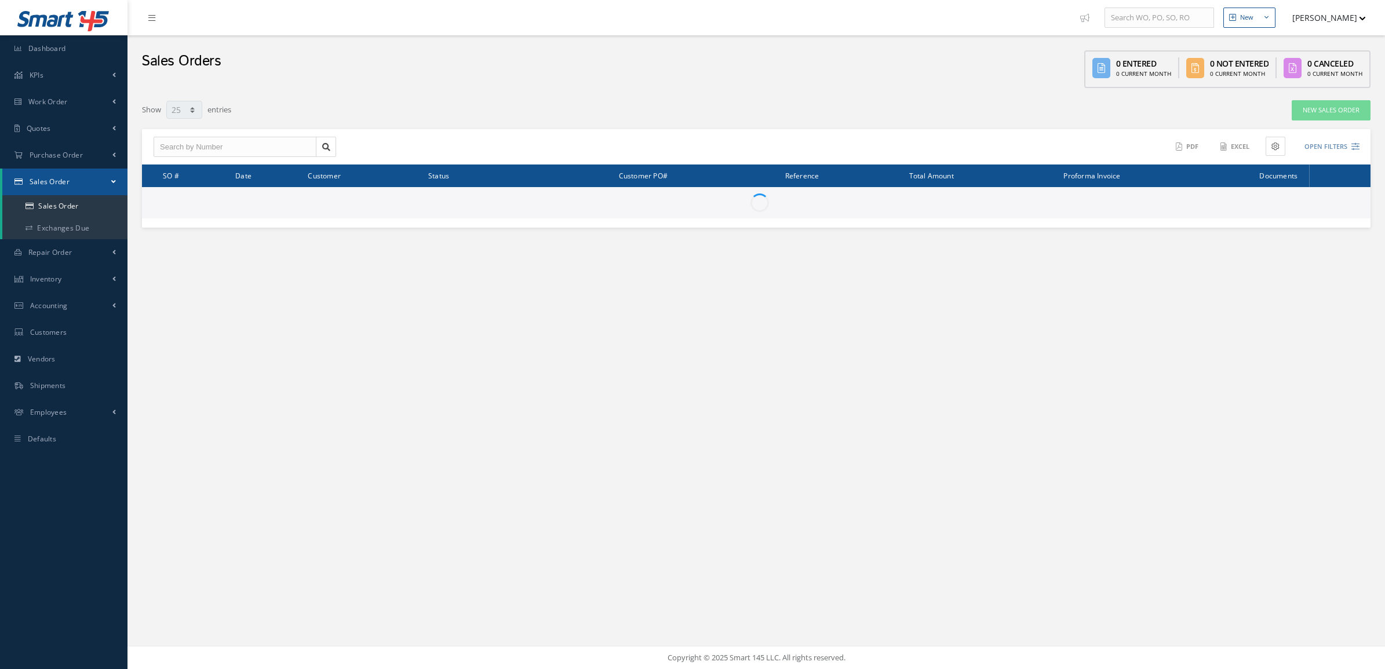
select select "25"
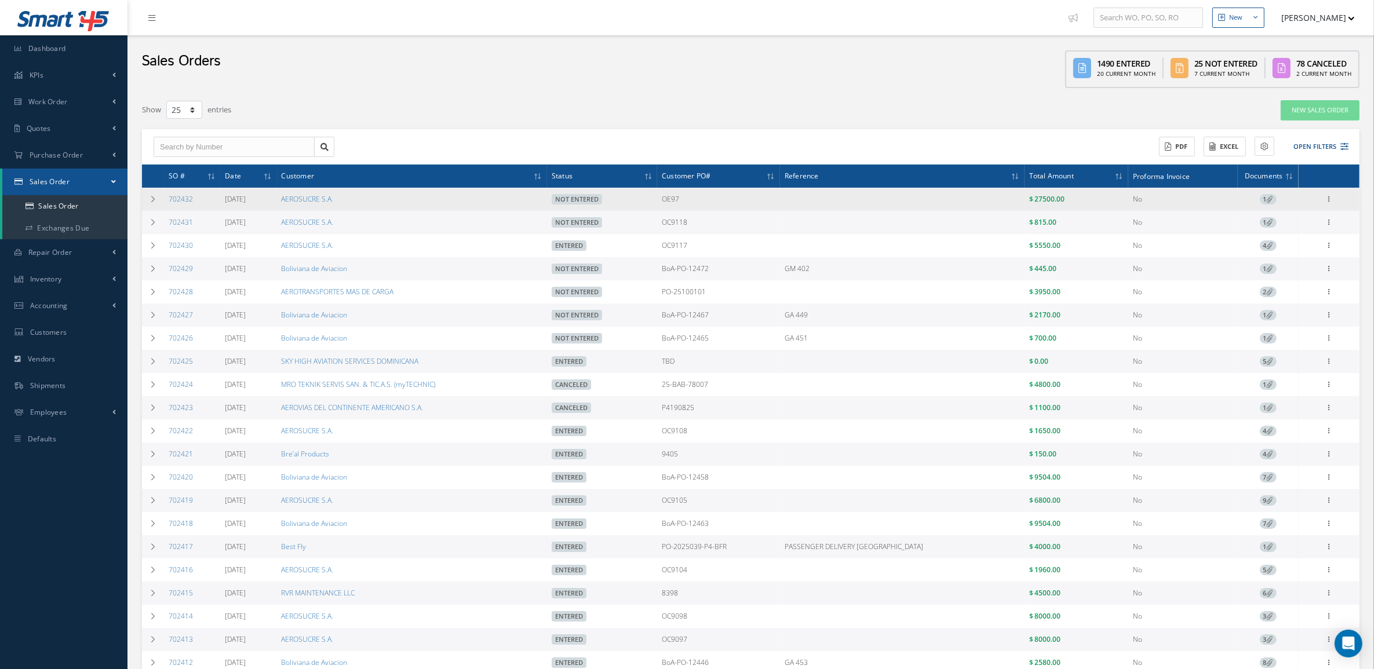
drag, startPoint x: 206, startPoint y: 195, endPoint x: 167, endPoint y: 195, distance: 38.8
click at [167, 195] on td "702432" at bounding box center [192, 199] width 56 height 23
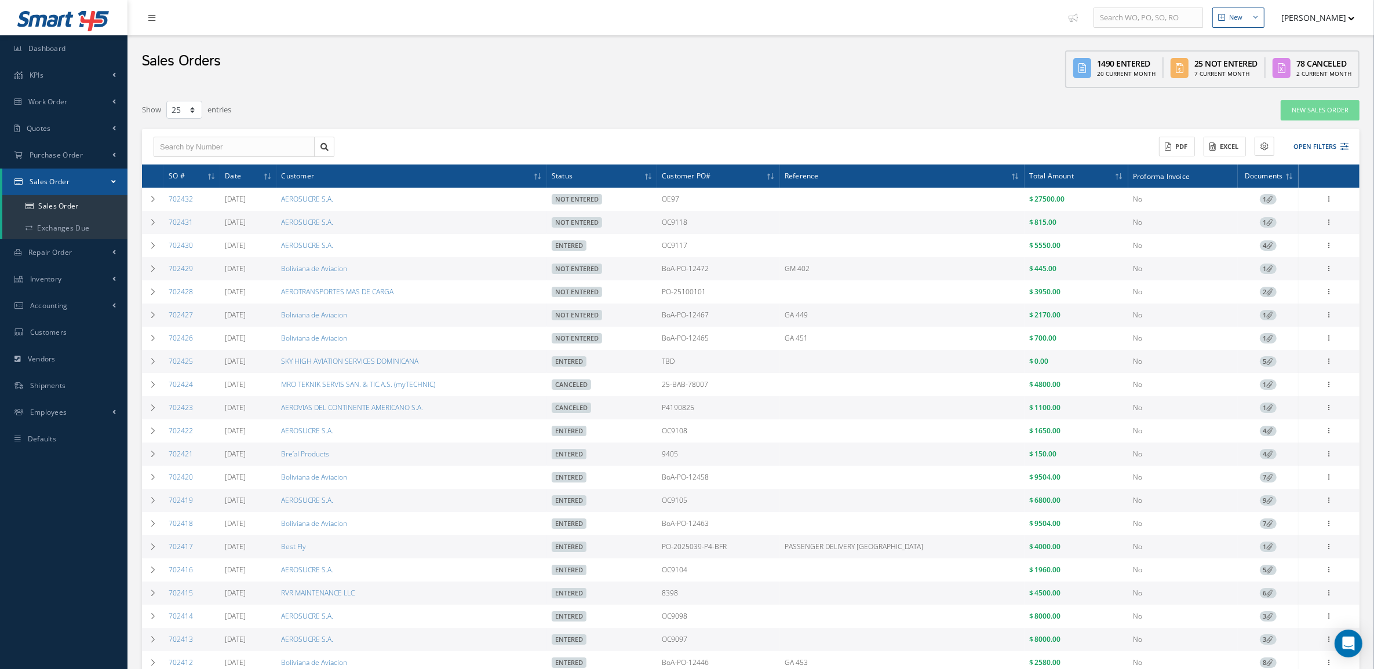
copy link "702432"
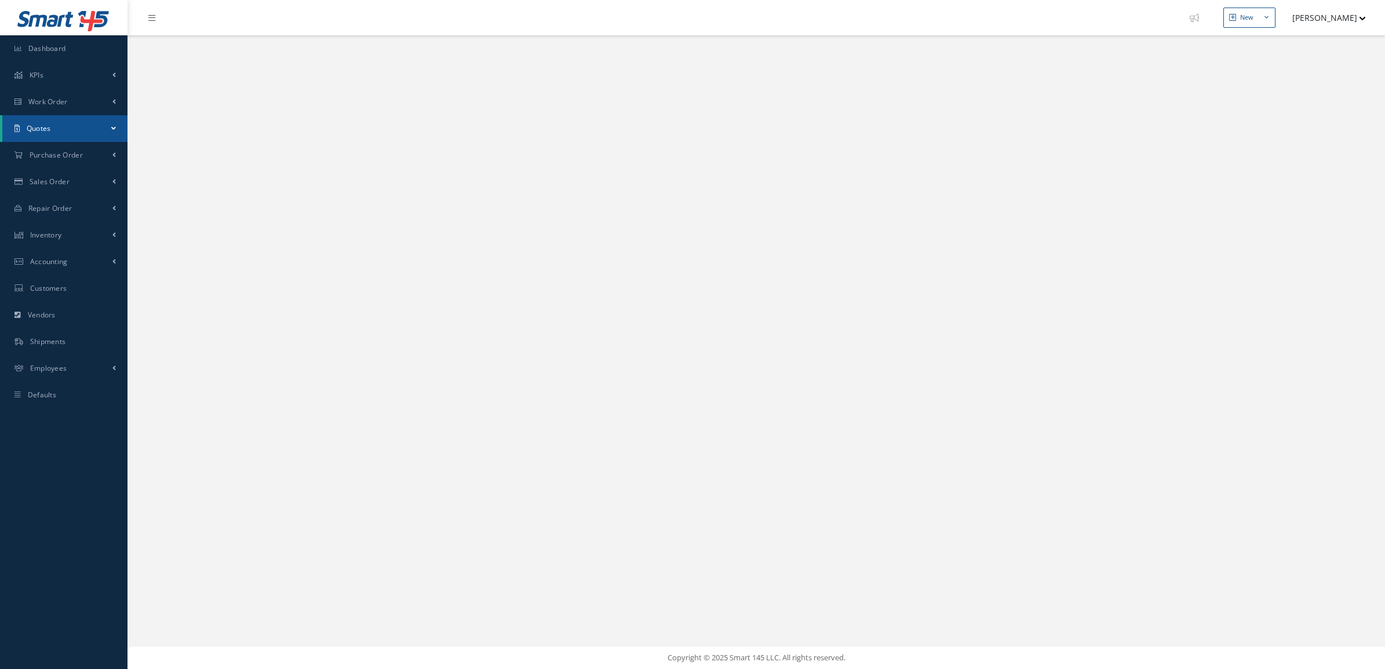
select select "25"
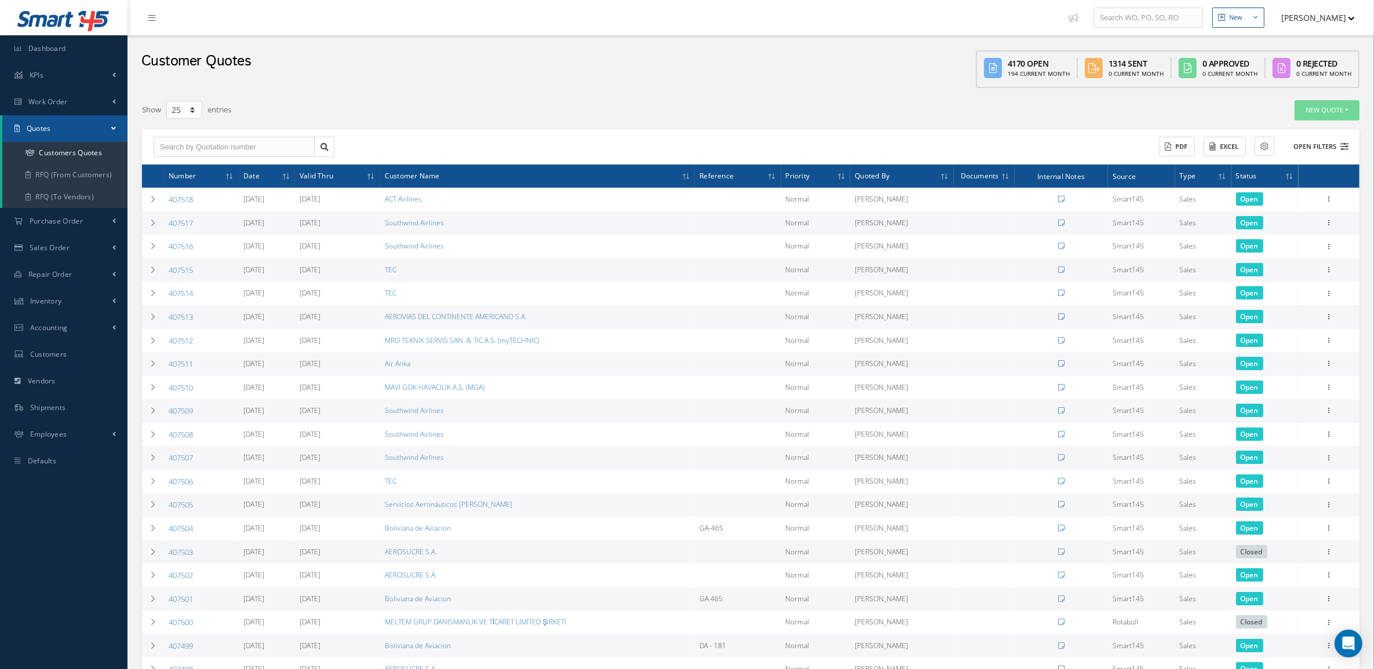
click at [1304, 149] on button "Open Filters" at bounding box center [1315, 146] width 65 height 19
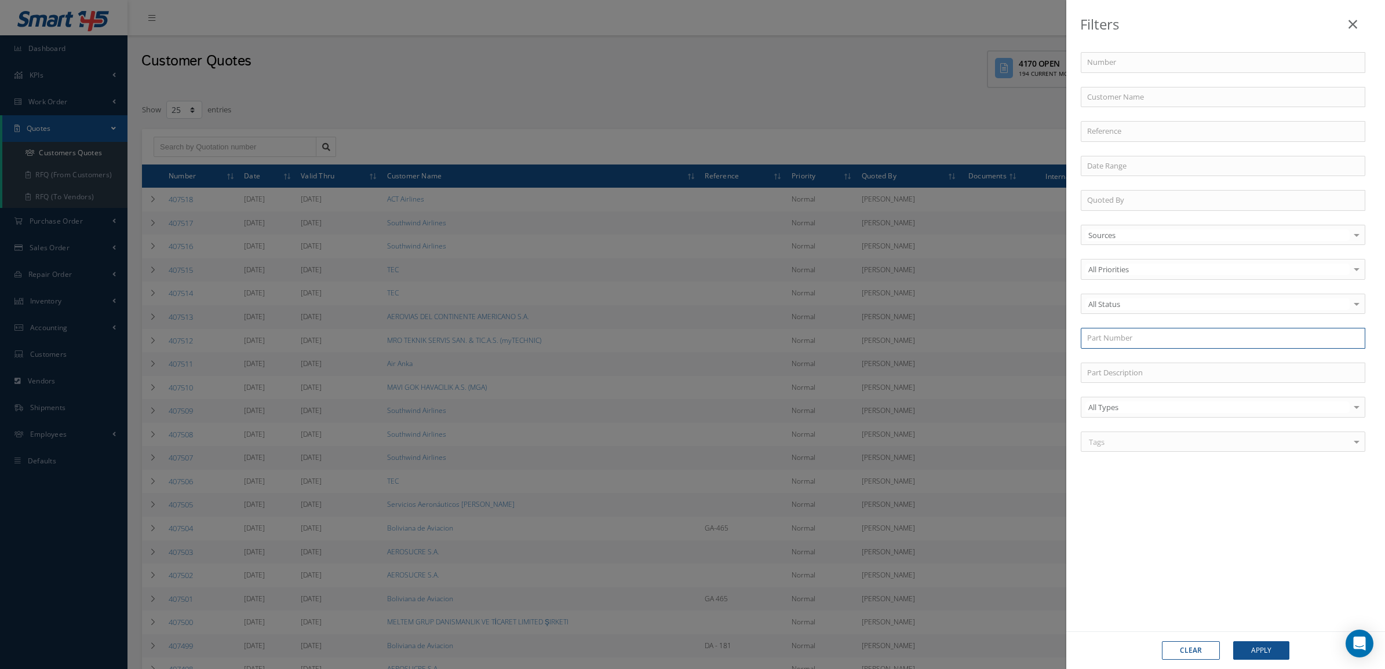
click at [1106, 346] on input "text" at bounding box center [1223, 338] width 285 height 21
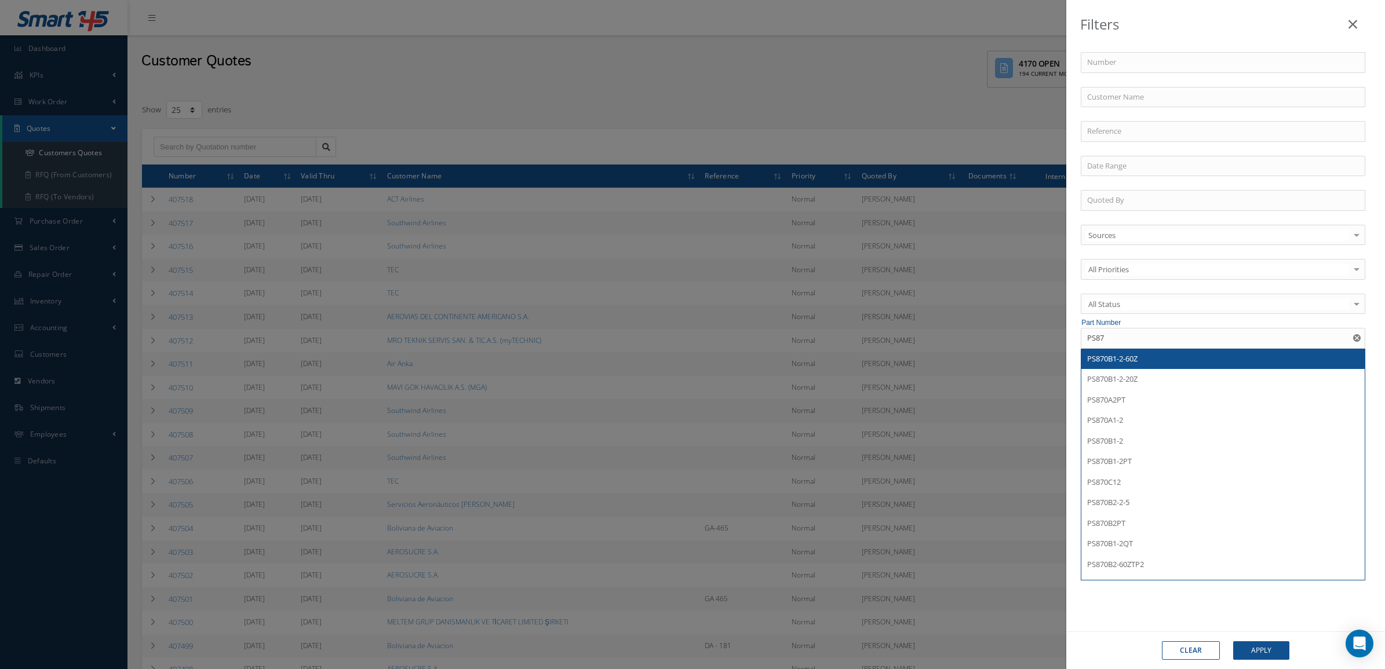
click at [1140, 362] on div "PS870B1-2-60Z" at bounding box center [1223, 359] width 272 height 12
type input "PS870B1-2-60Z"
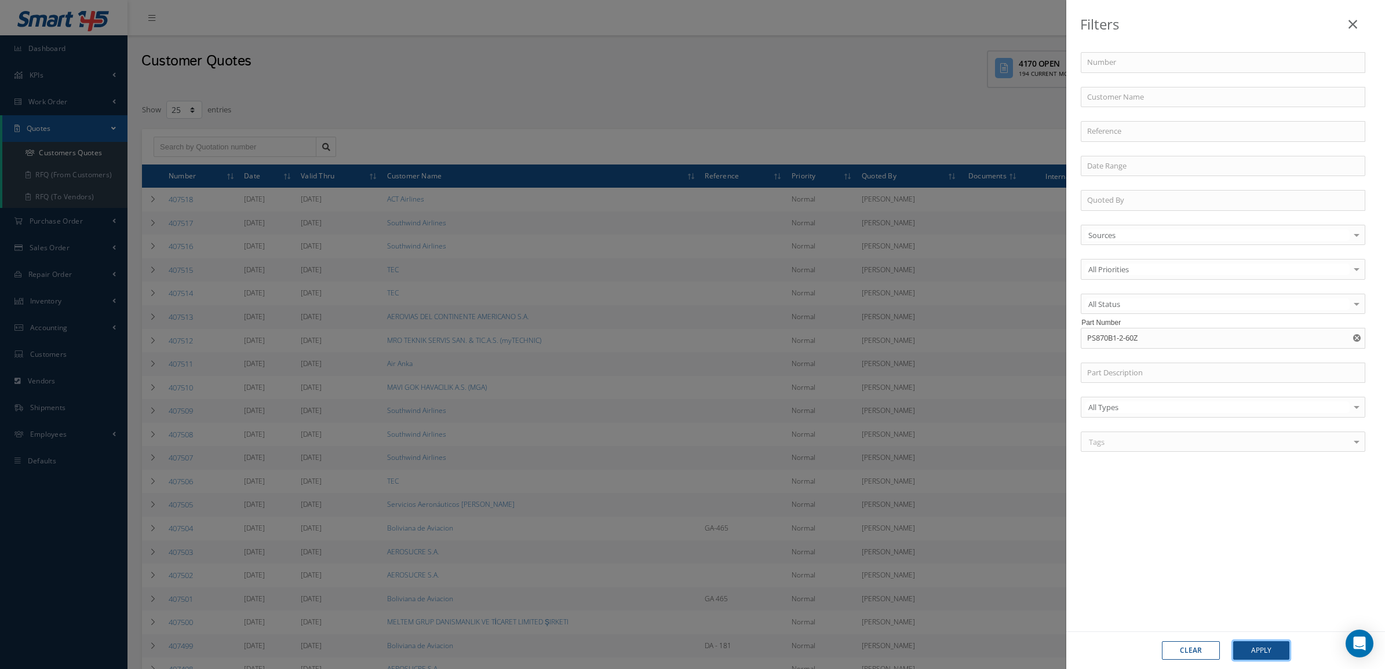
click at [1251, 646] on button "Apply" at bounding box center [1261, 650] width 56 height 19
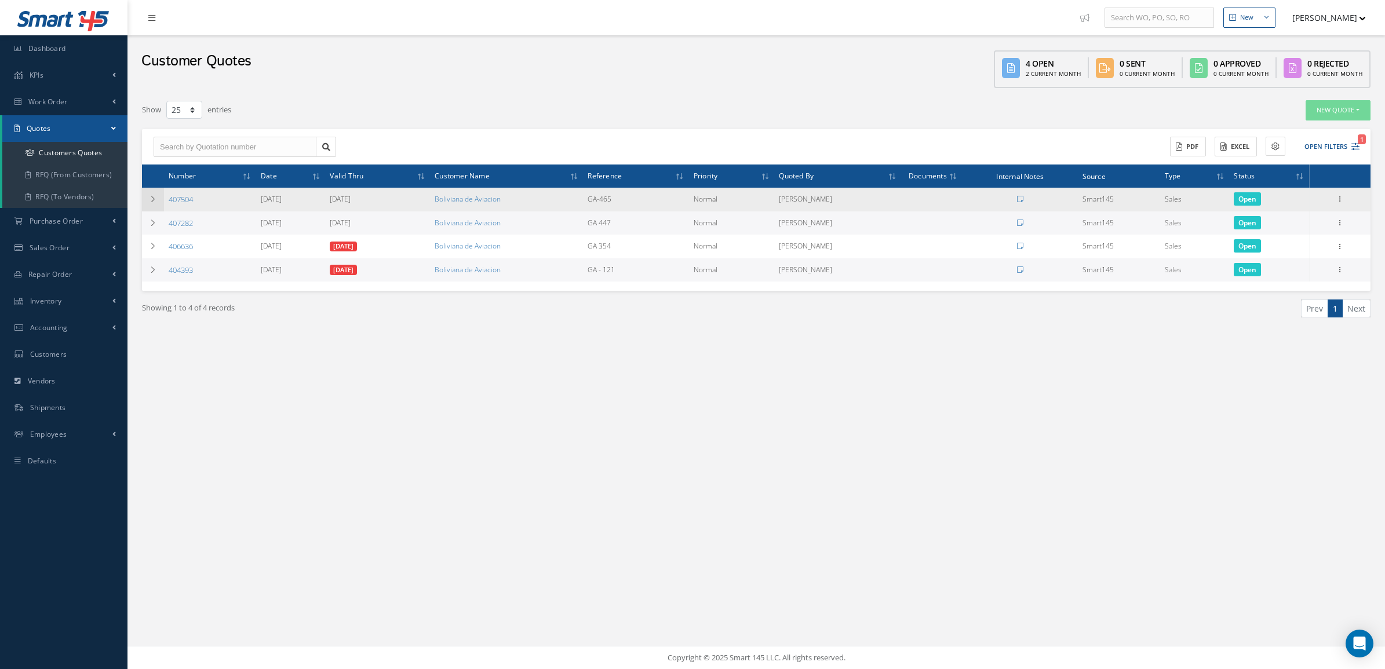
click at [150, 197] on icon at bounding box center [153, 199] width 8 height 7
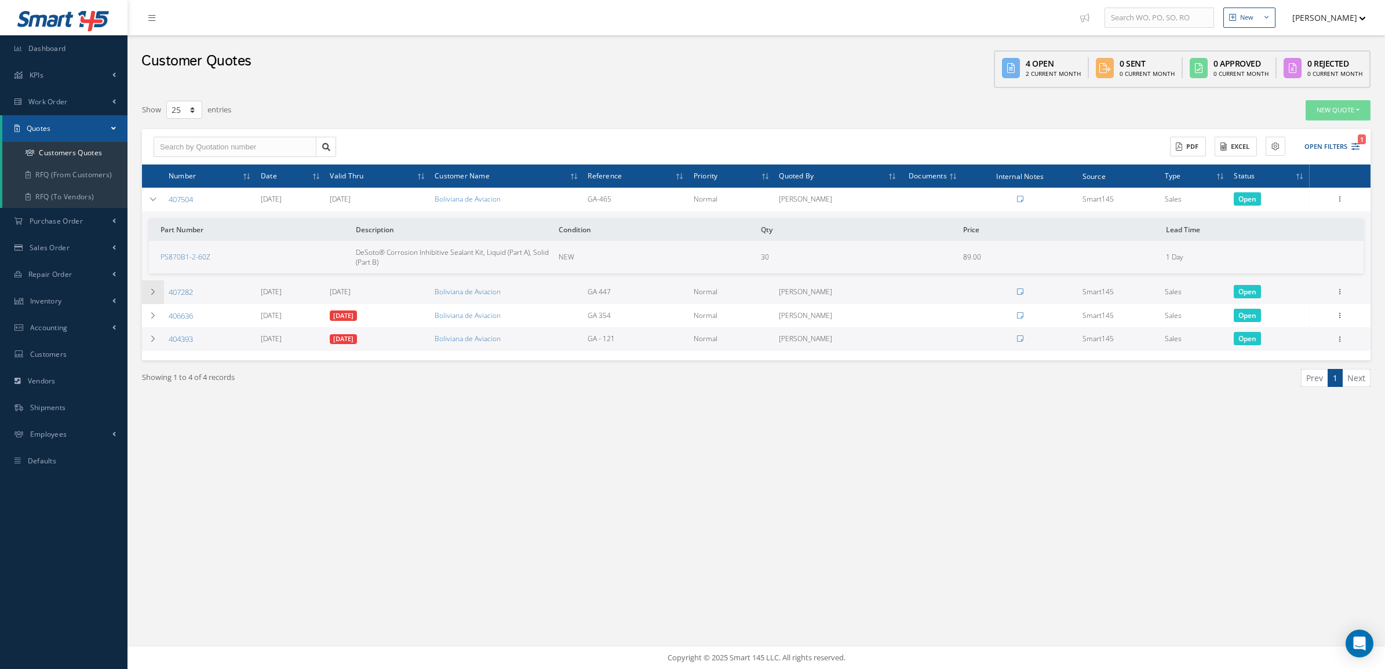
click at [155, 287] on td at bounding box center [153, 292] width 22 height 24
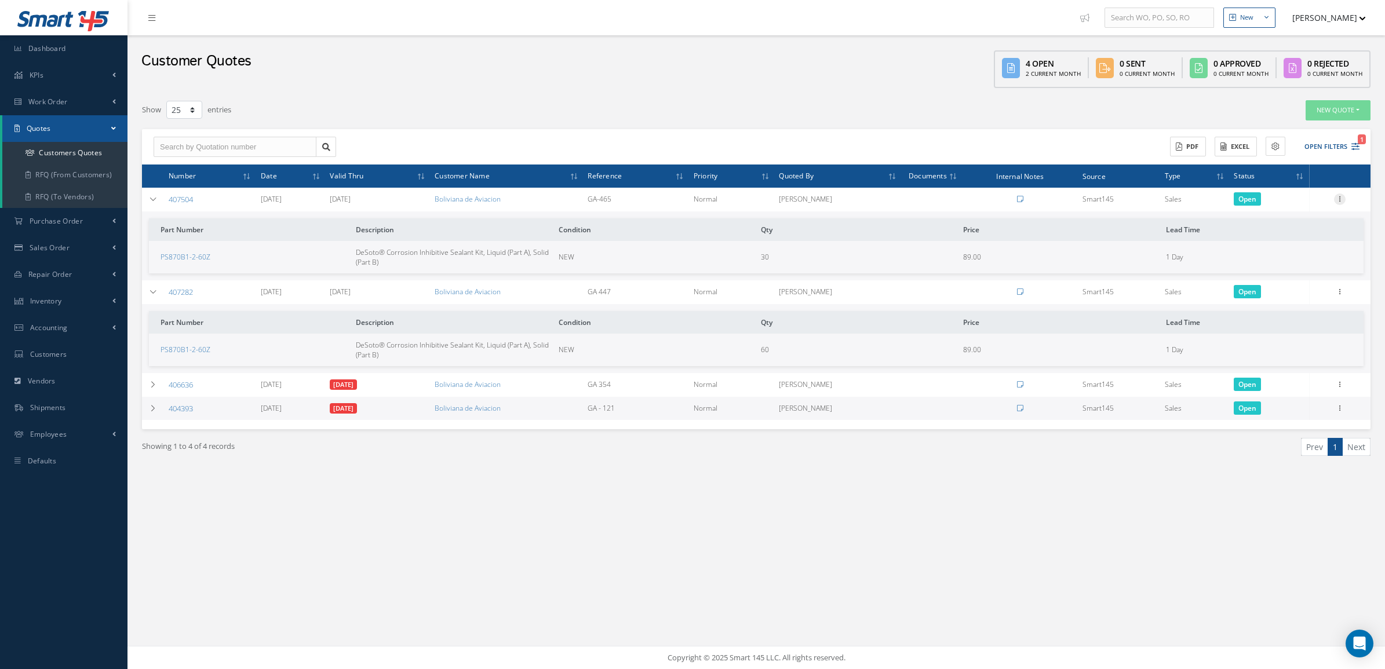
click at [1340, 198] on icon at bounding box center [1340, 198] width 12 height 9
click at [1301, 268] on link "Convert to Sales Order" at bounding box center [1287, 271] width 92 height 24
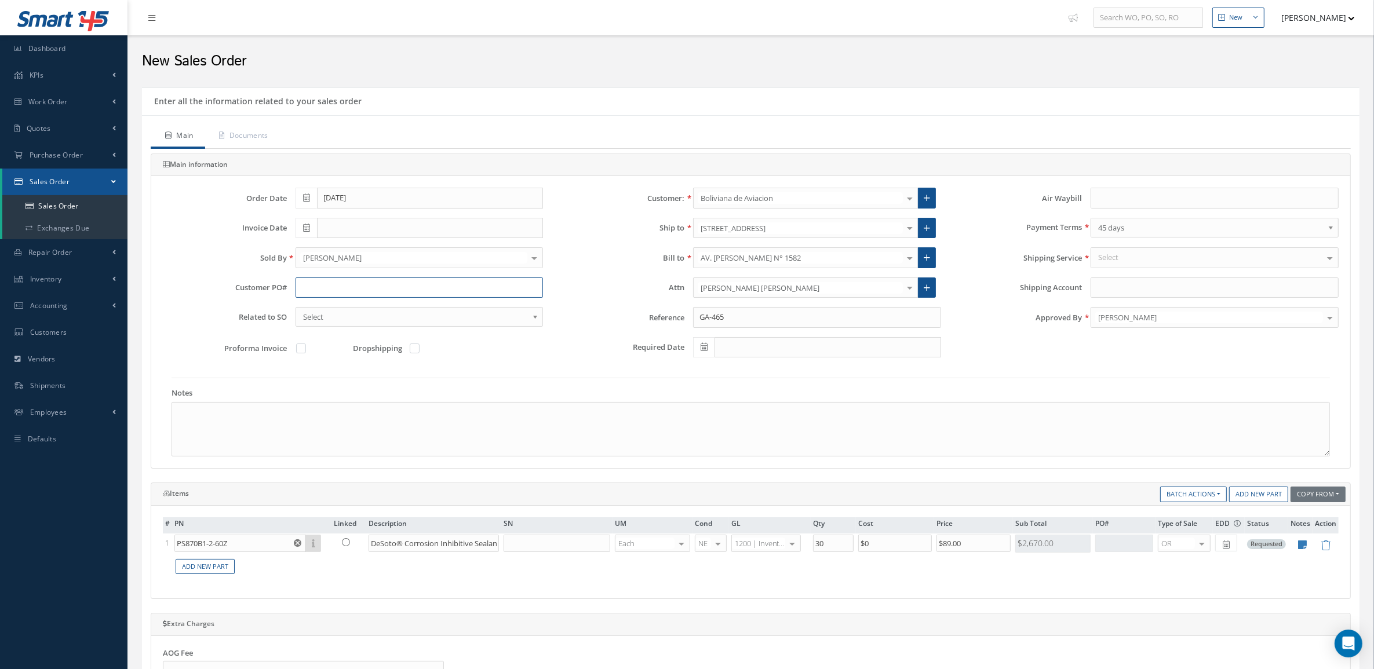
click at [396, 279] on input "text" at bounding box center [420, 288] width 248 height 21
type input "BoA-PO-12476"
click at [253, 141] on link "Documents" at bounding box center [242, 137] width 75 height 24
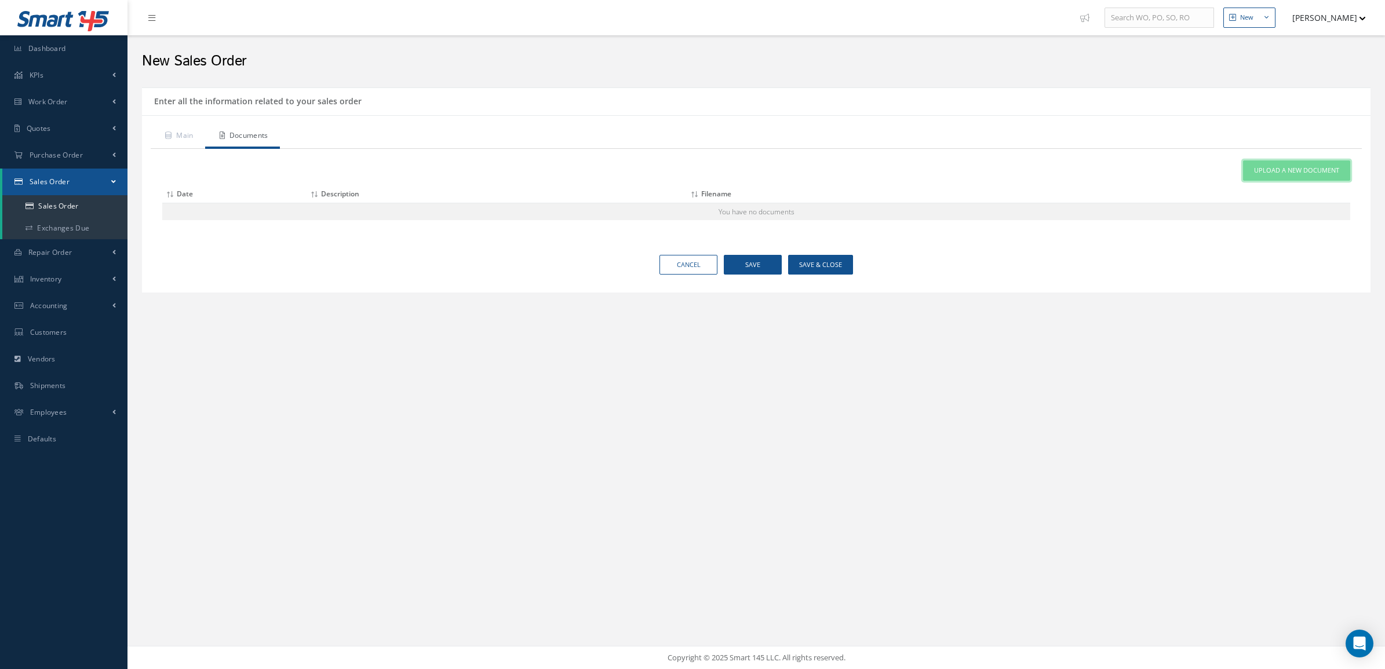
click at [1293, 174] on span "Upload a New Document" at bounding box center [1296, 171] width 85 height 10
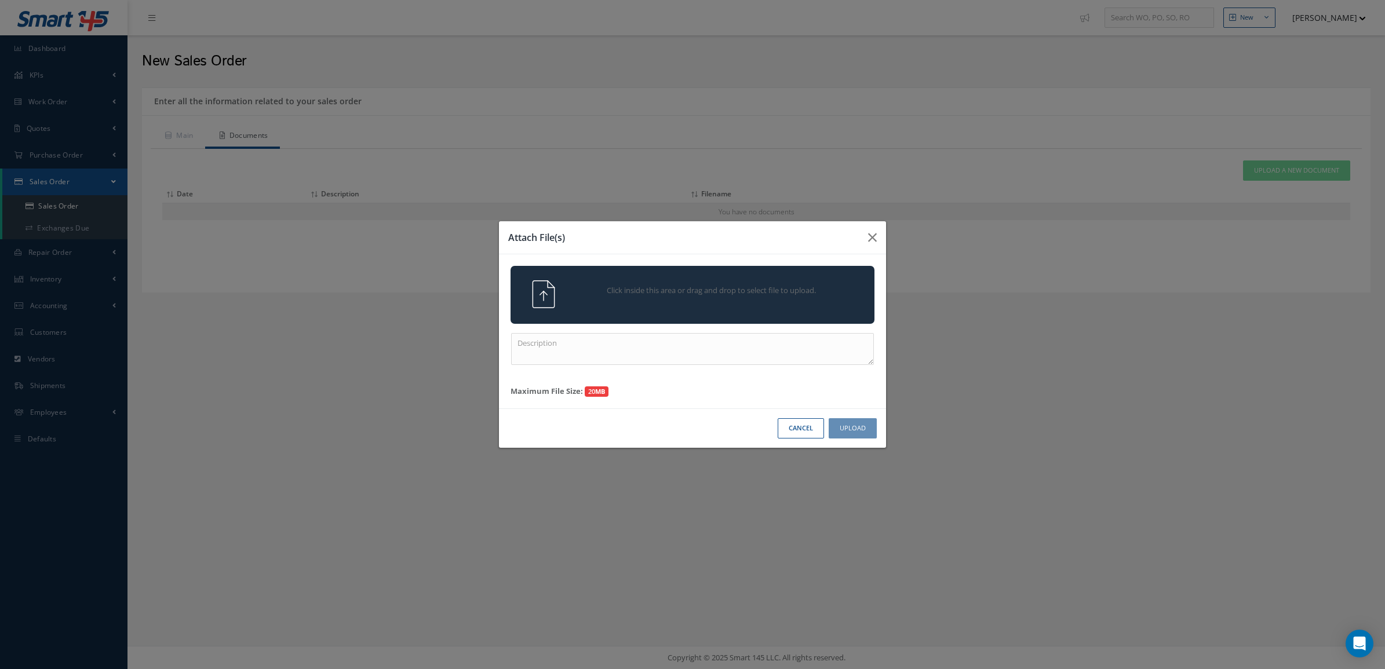
click at [696, 300] on div "Click inside this area or drag and drop to select file to upload." at bounding box center [709, 291] width 286 height 23
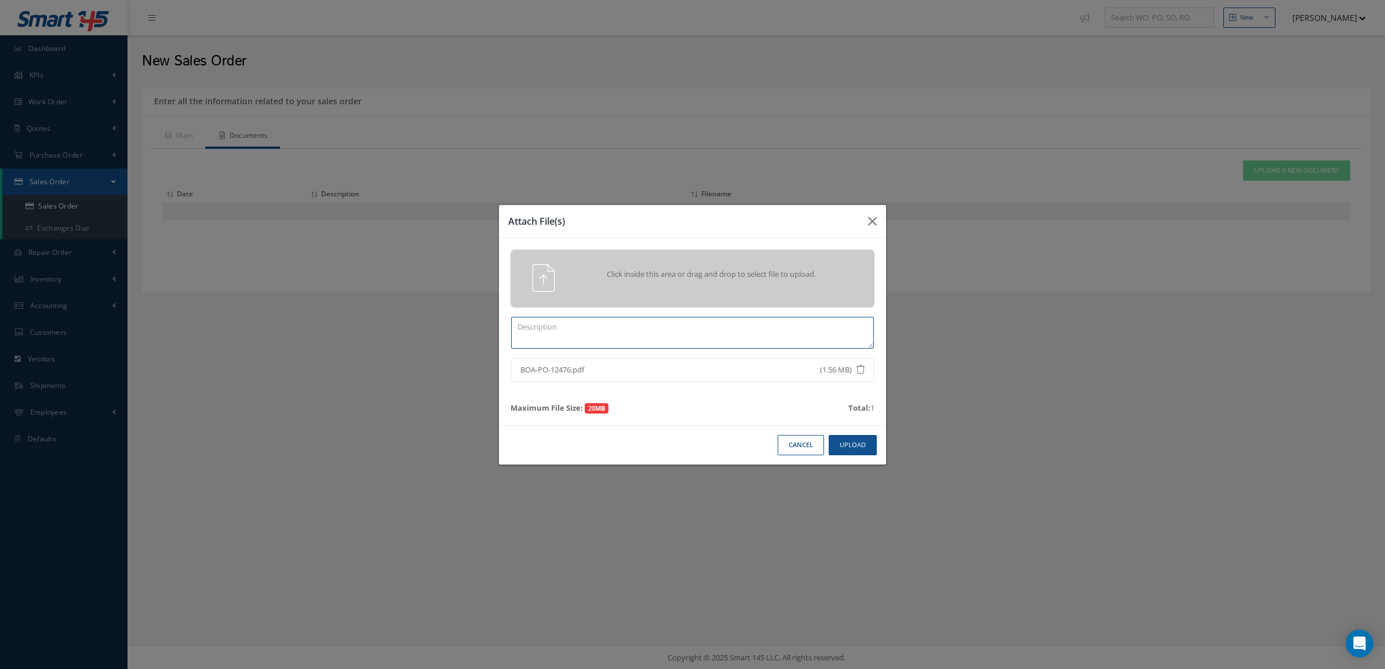
click at [709, 322] on textarea at bounding box center [692, 333] width 363 height 32
type textarea "PO"
click at [861, 441] on button "Upload" at bounding box center [853, 445] width 48 height 20
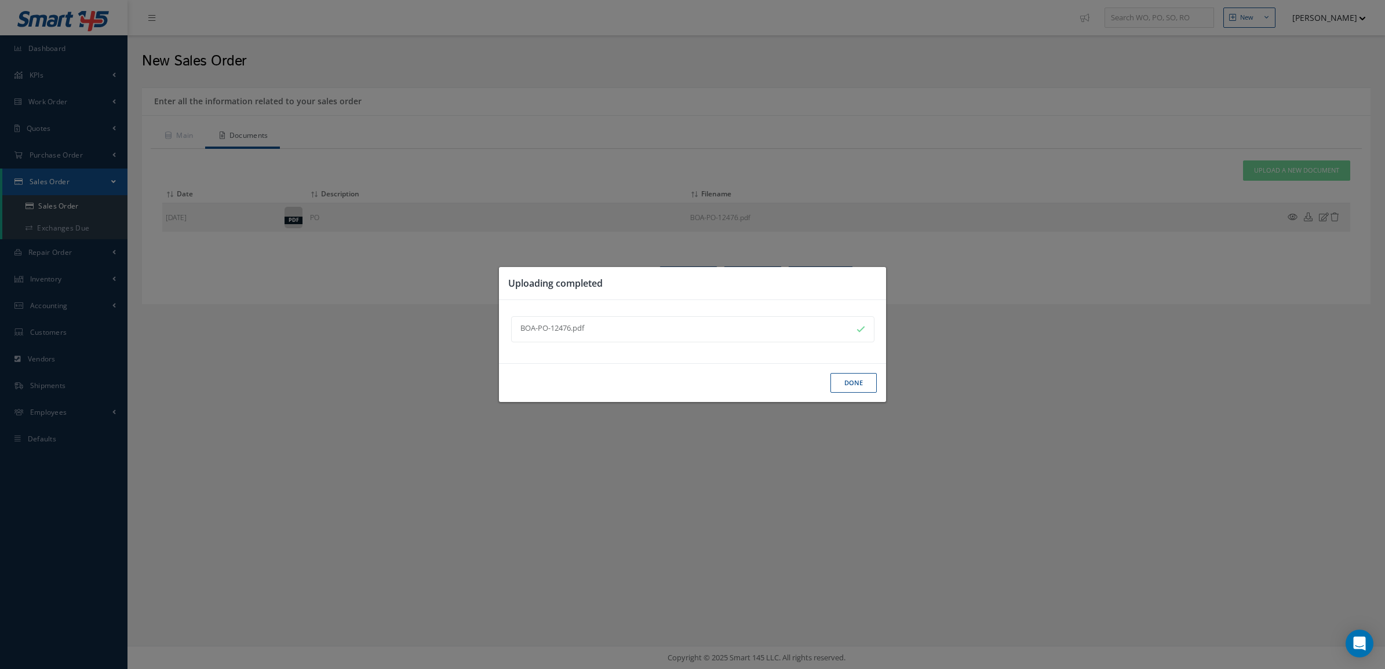
click at [834, 380] on button "Done" at bounding box center [853, 383] width 46 height 20
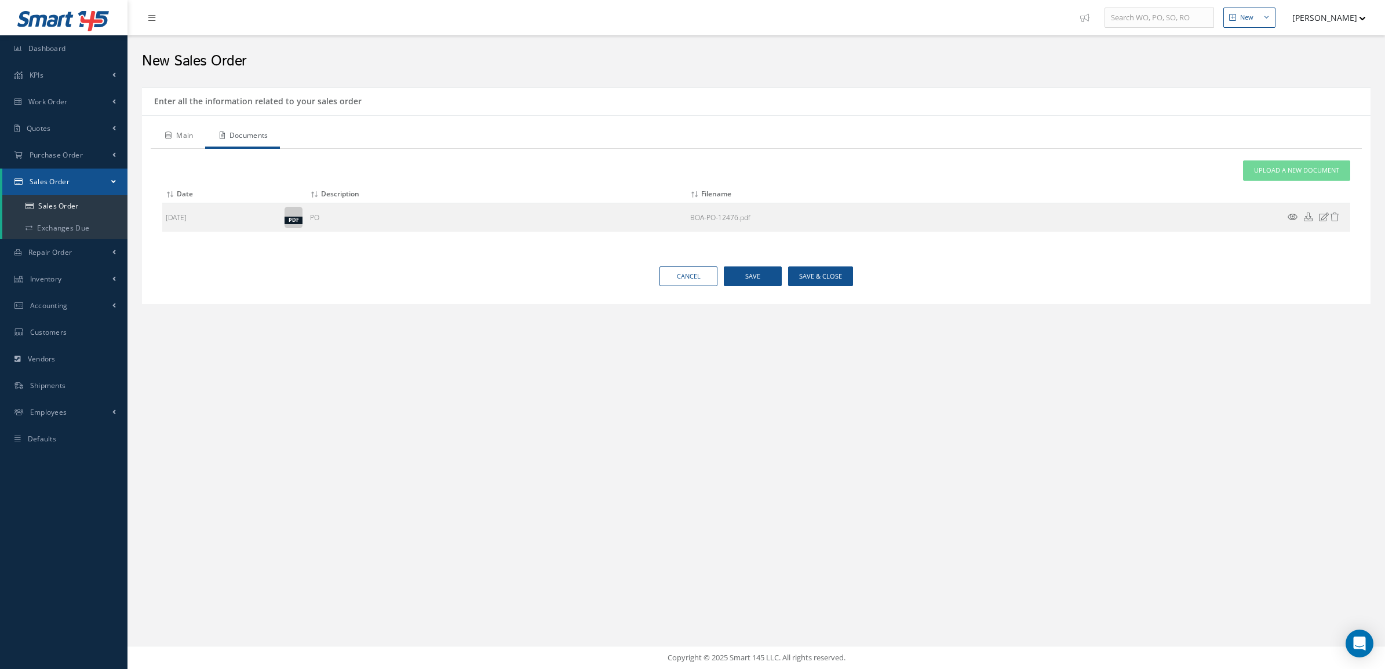
click at [167, 144] on link "Main" at bounding box center [178, 137] width 54 height 24
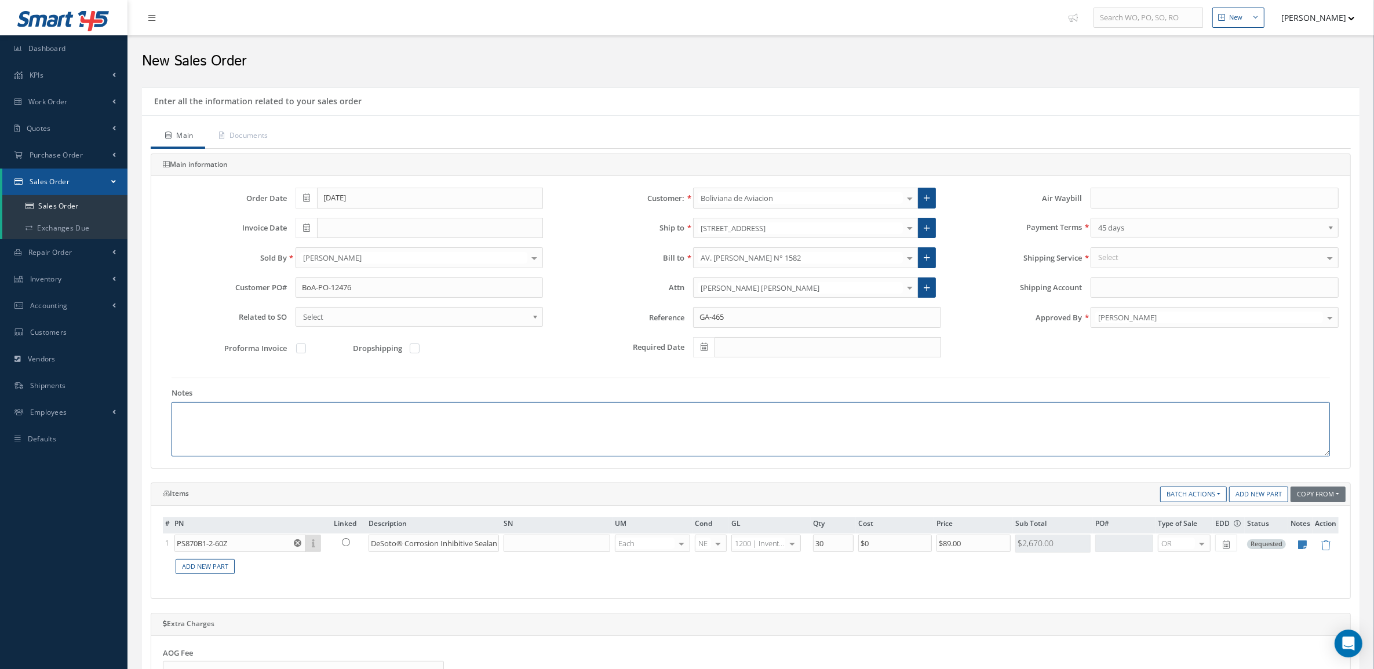
click at [250, 410] on textarea at bounding box center [751, 429] width 1158 height 54
paste textarea "Country of origin United States ECCN / USML EAR99 Schedule B 3214100010"
click at [243, 415] on textarea "Country of origin United States ECCN / USML EAR99 Schedule B 3214100010" at bounding box center [751, 429] width 1158 height 54
click at [274, 425] on textarea "Country of origin United States ECCN / USML EAR99 Schedule B 3214100010" at bounding box center [751, 429] width 1158 height 54
click at [236, 433] on textarea "Country of origin United States ECCN / USML EAR99 Schedule B 3214100010" at bounding box center [751, 429] width 1158 height 54
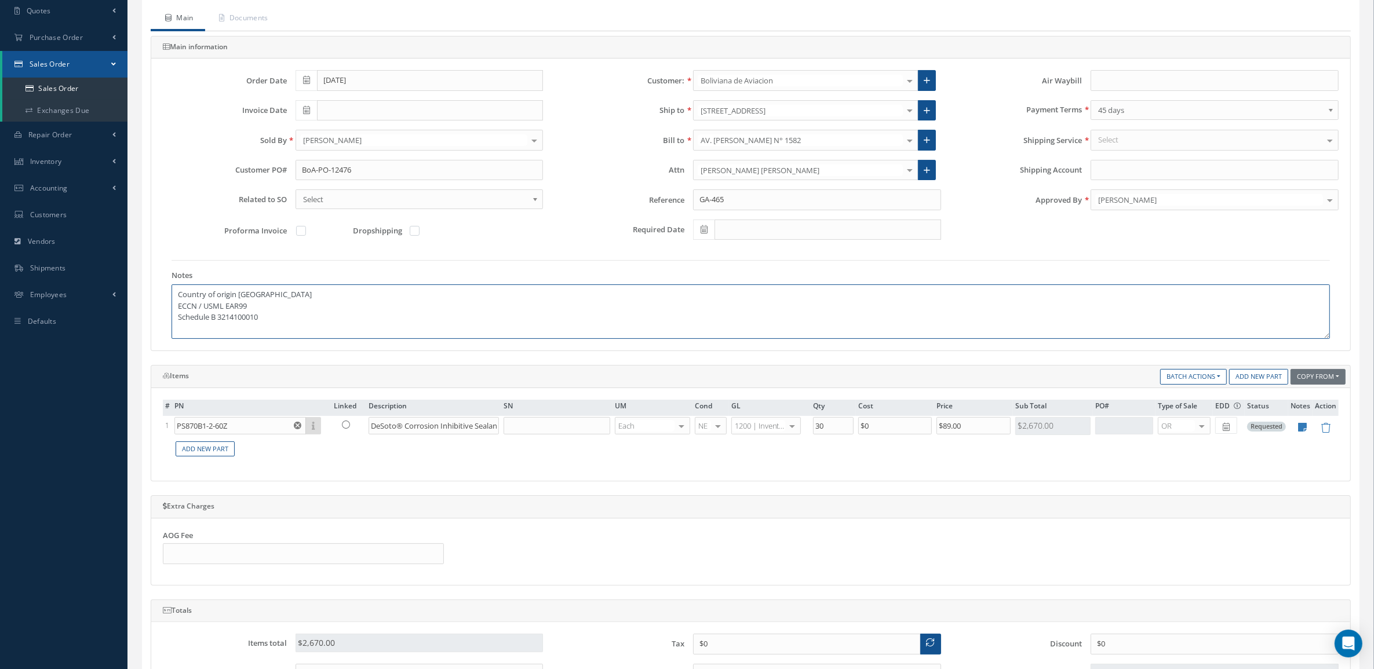
scroll to position [217, 0]
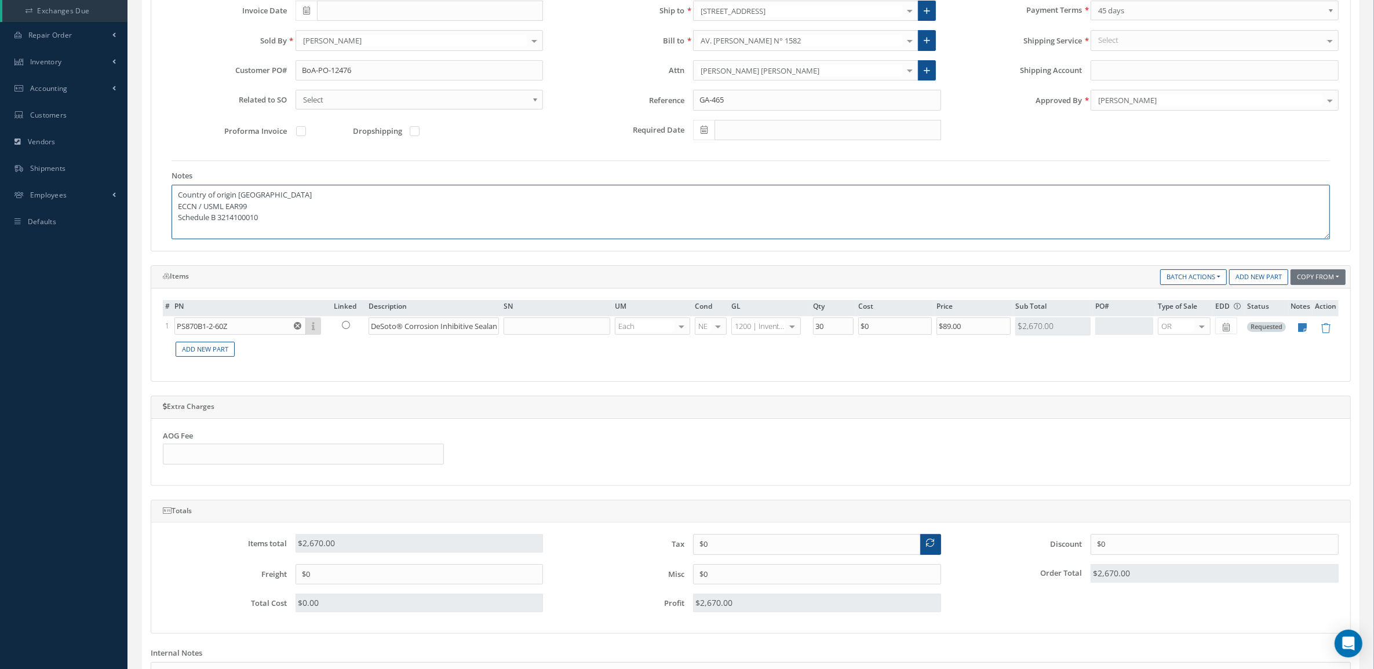
type textarea "Country of origin United States ECCN / USML EAR99 Schedule B 3214100010"
click at [1102, 111] on div "[PERSON_NAME]" at bounding box center [1215, 100] width 248 height 21
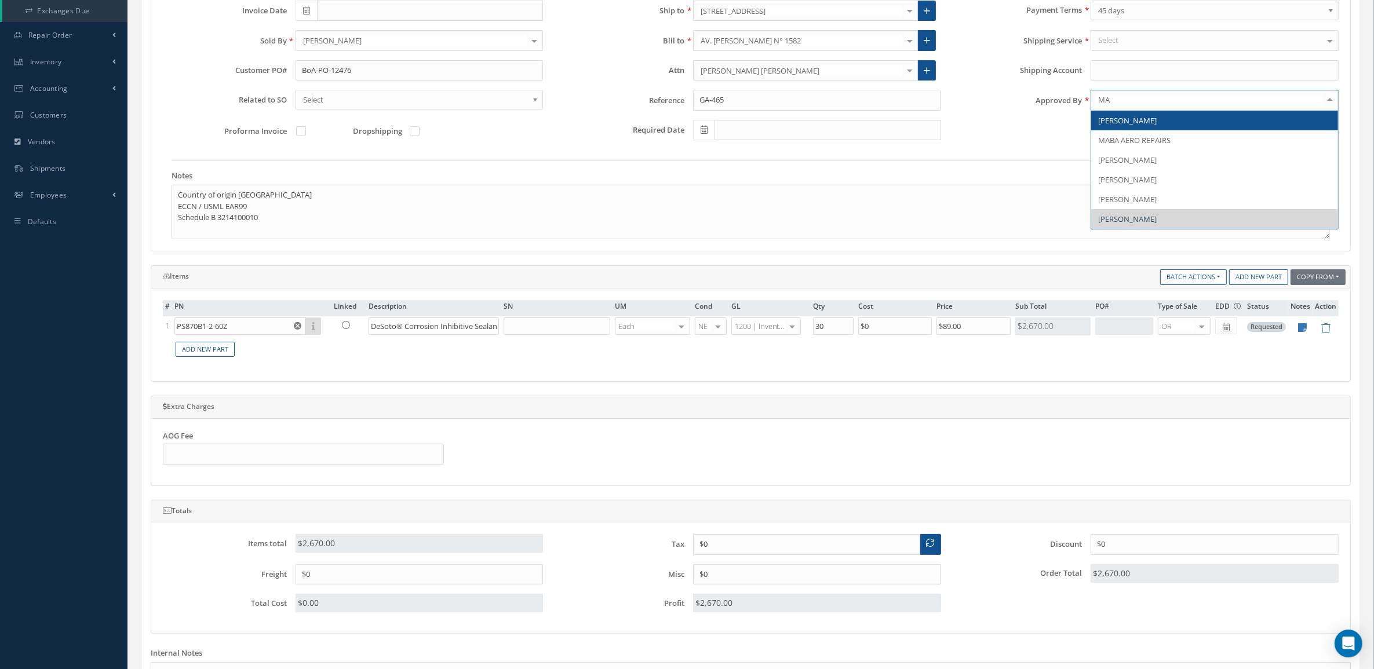
type input "MAR"
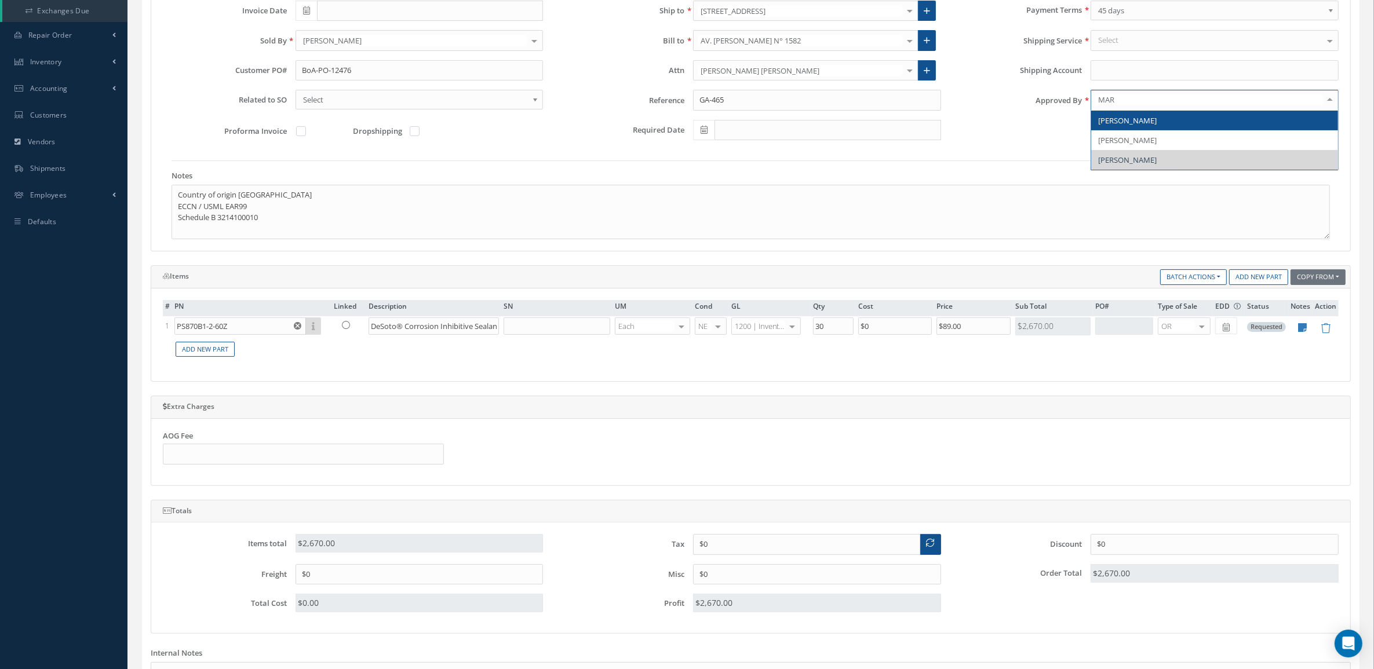
click at [1105, 125] on span "[PERSON_NAME]" at bounding box center [1127, 120] width 59 height 10
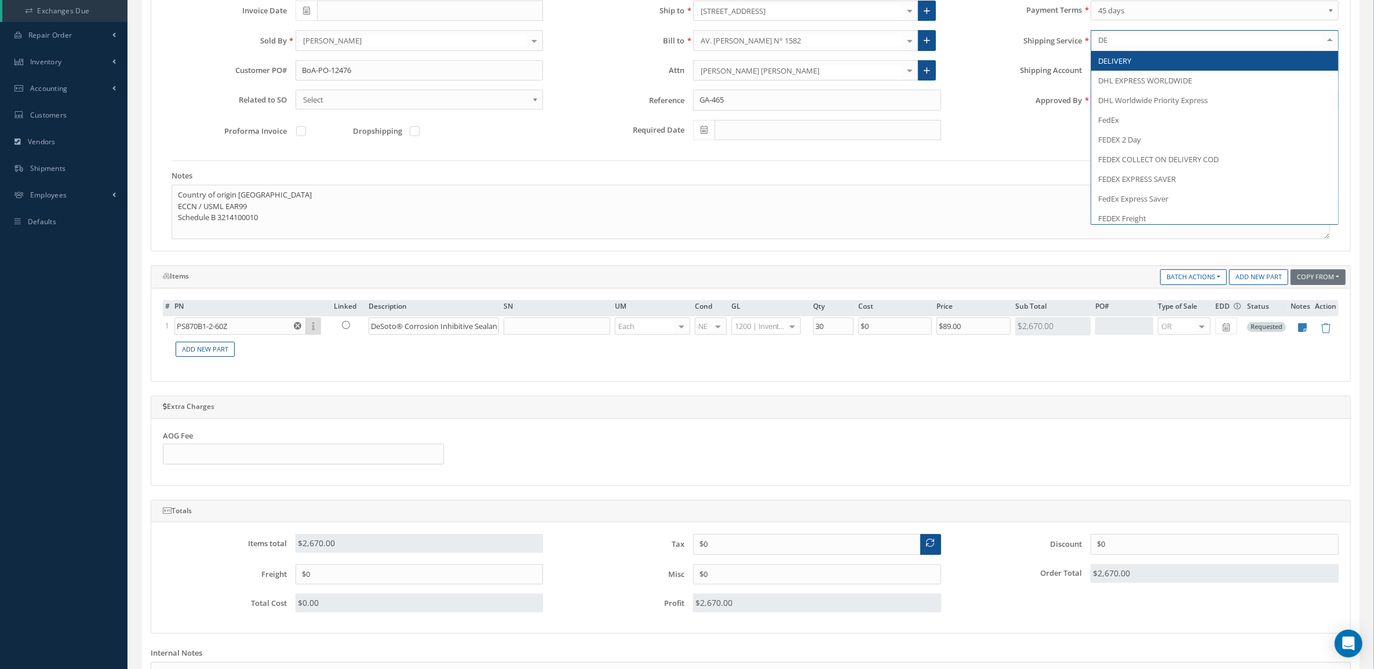
type input "DEL"
click at [1121, 66] on span "DELIVERY" at bounding box center [1114, 61] width 33 height 10
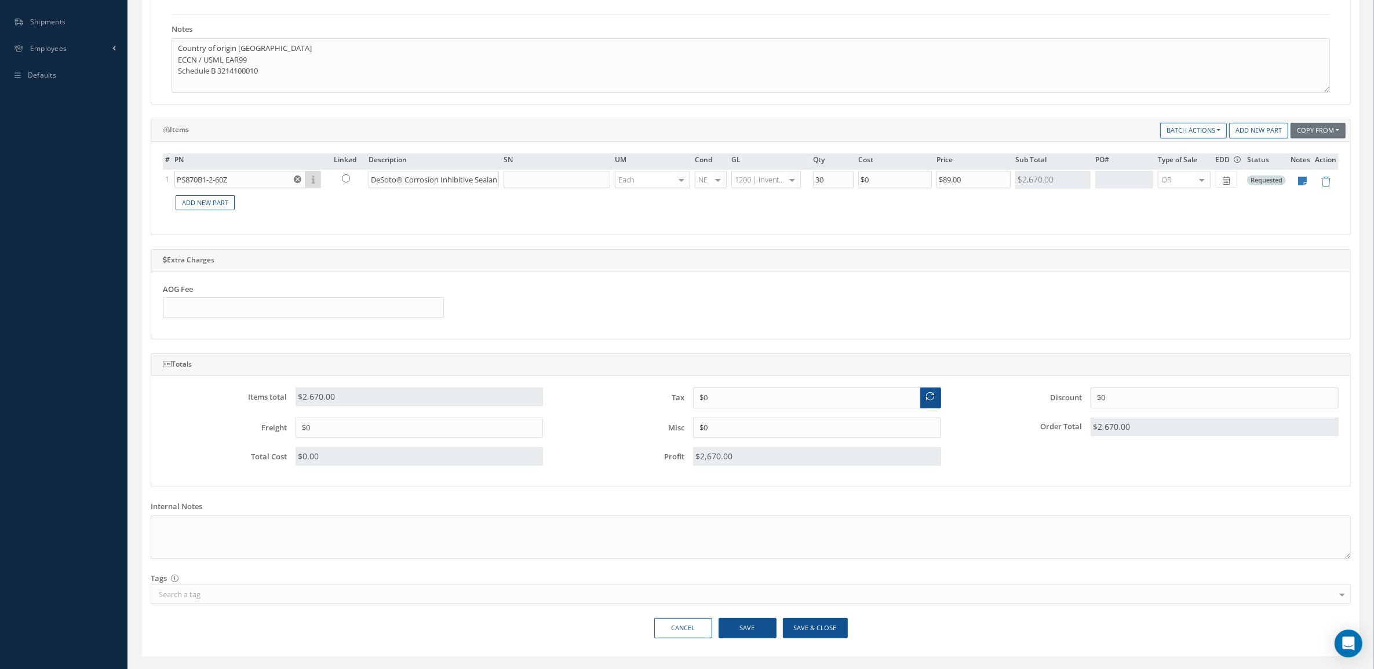
scroll to position [394, 0]
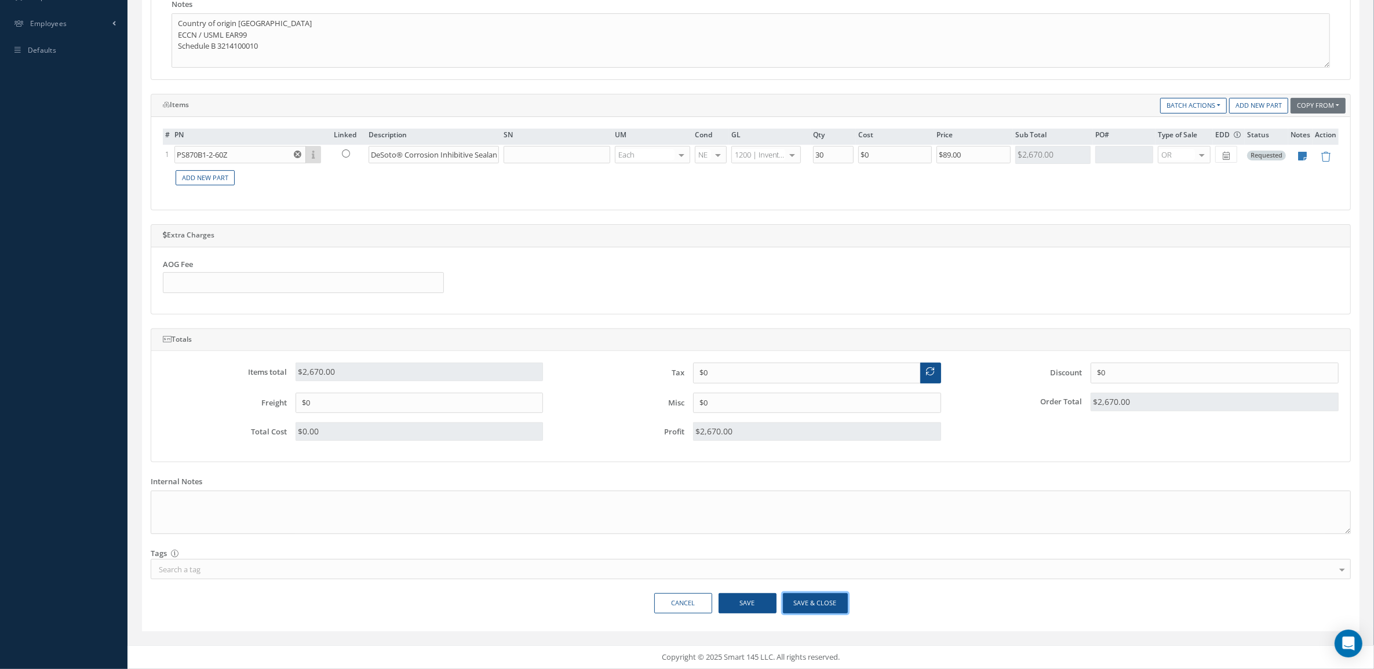
click at [836, 602] on button "Save & Close" at bounding box center [815, 603] width 65 height 20
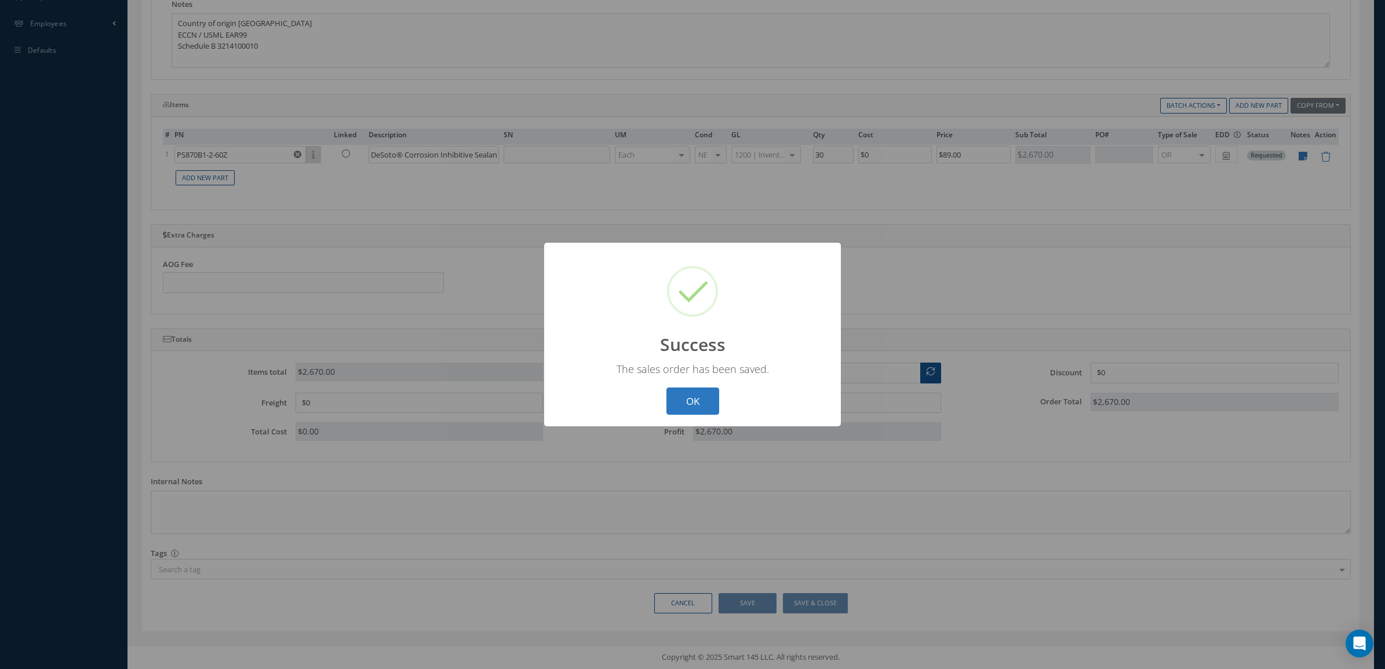
click at [702, 398] on button "OK" at bounding box center [692, 401] width 53 height 27
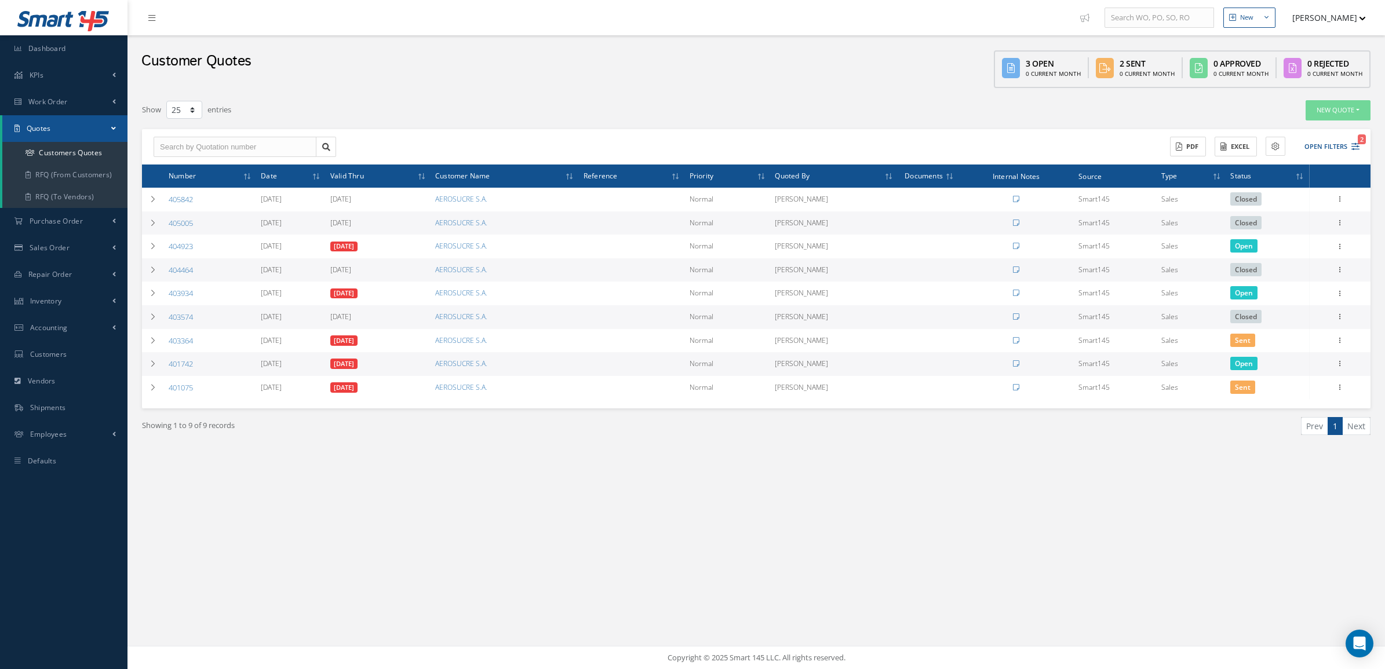
select select "25"
click at [68, 226] on link "Purchase Order" at bounding box center [63, 221] width 127 height 27
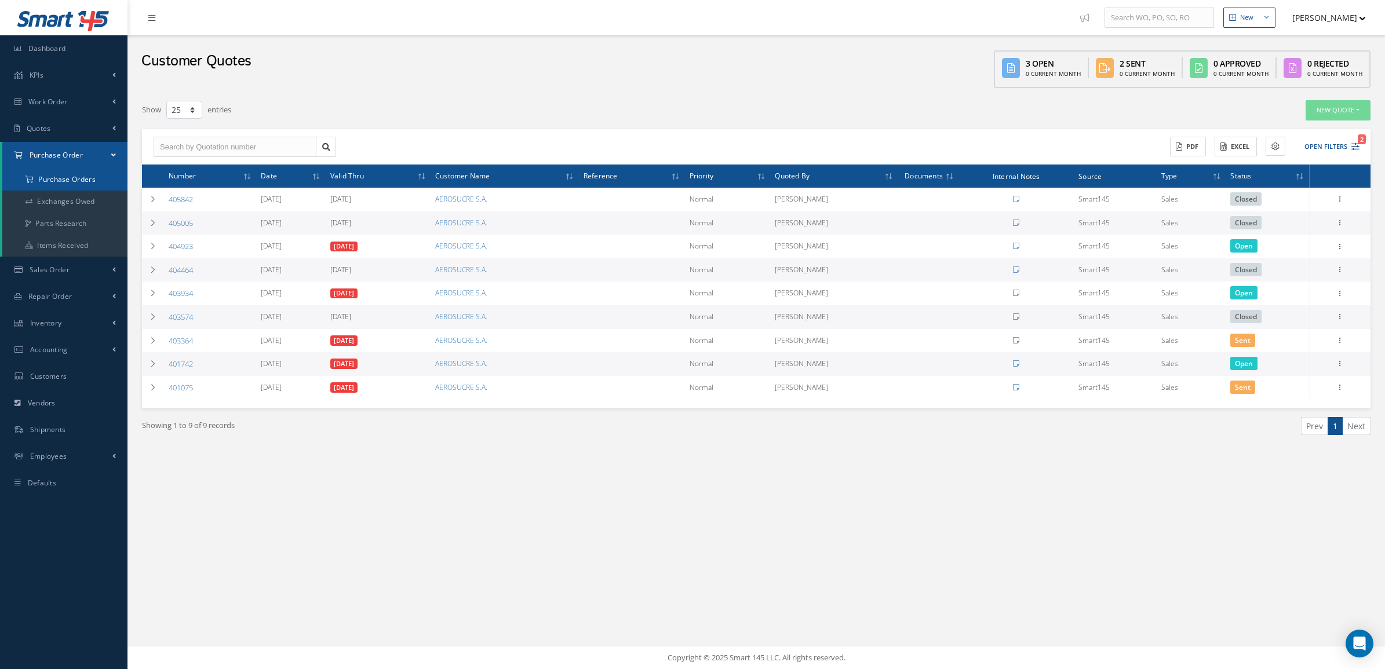
click at [60, 174] on a=1&status_id=2&status_id=3&status_id=5&collapsedFilters"] "Purchase Orders" at bounding box center [64, 180] width 125 height 22
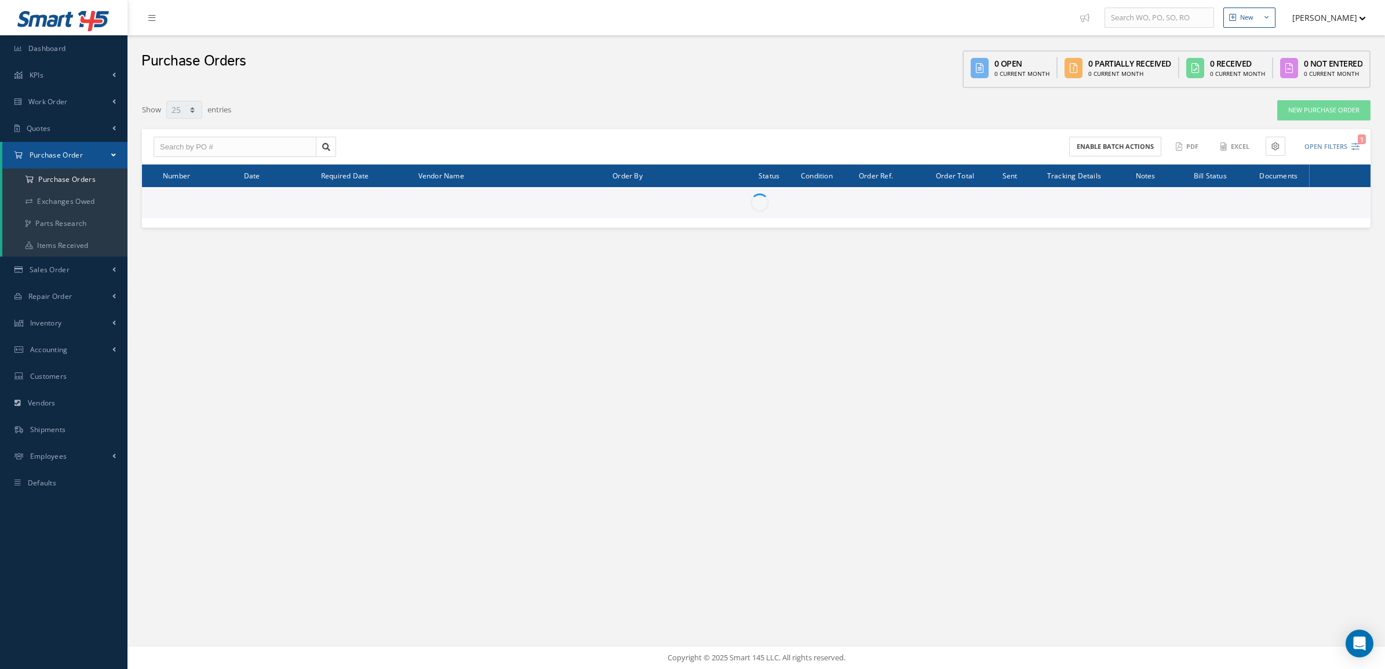
select select "25"
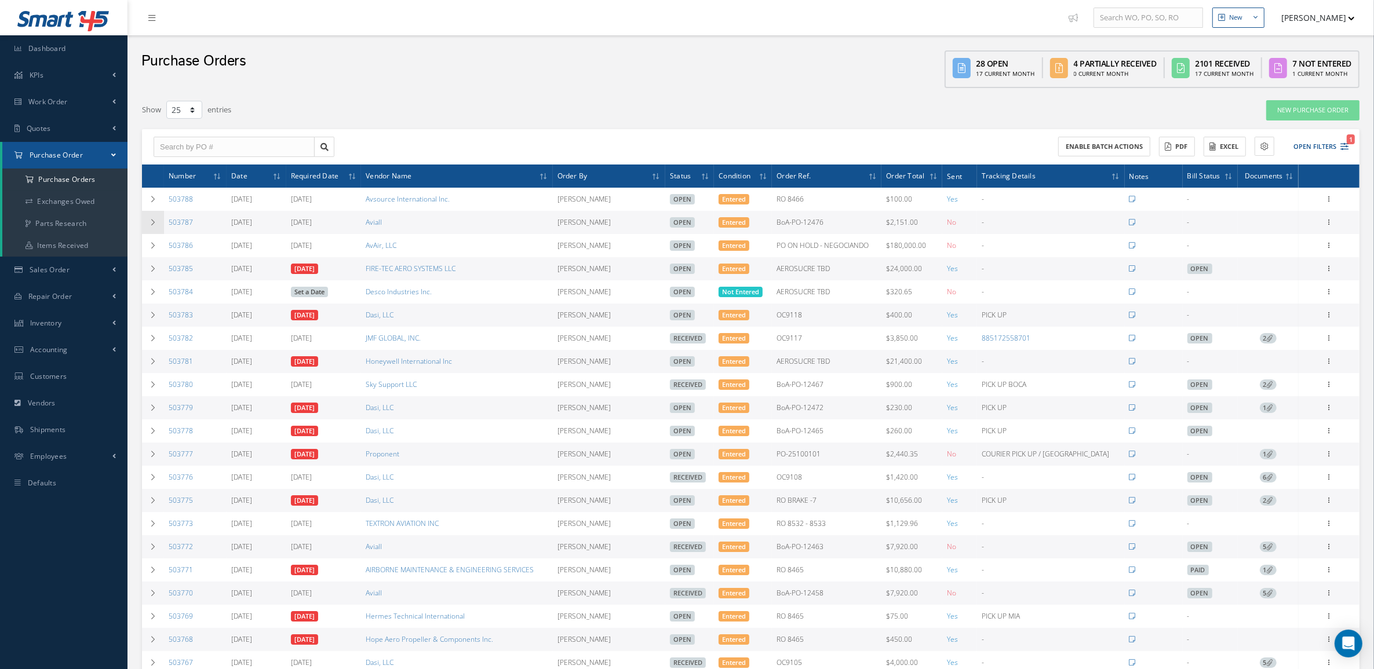
click at [157, 222] on td at bounding box center [153, 222] width 22 height 23
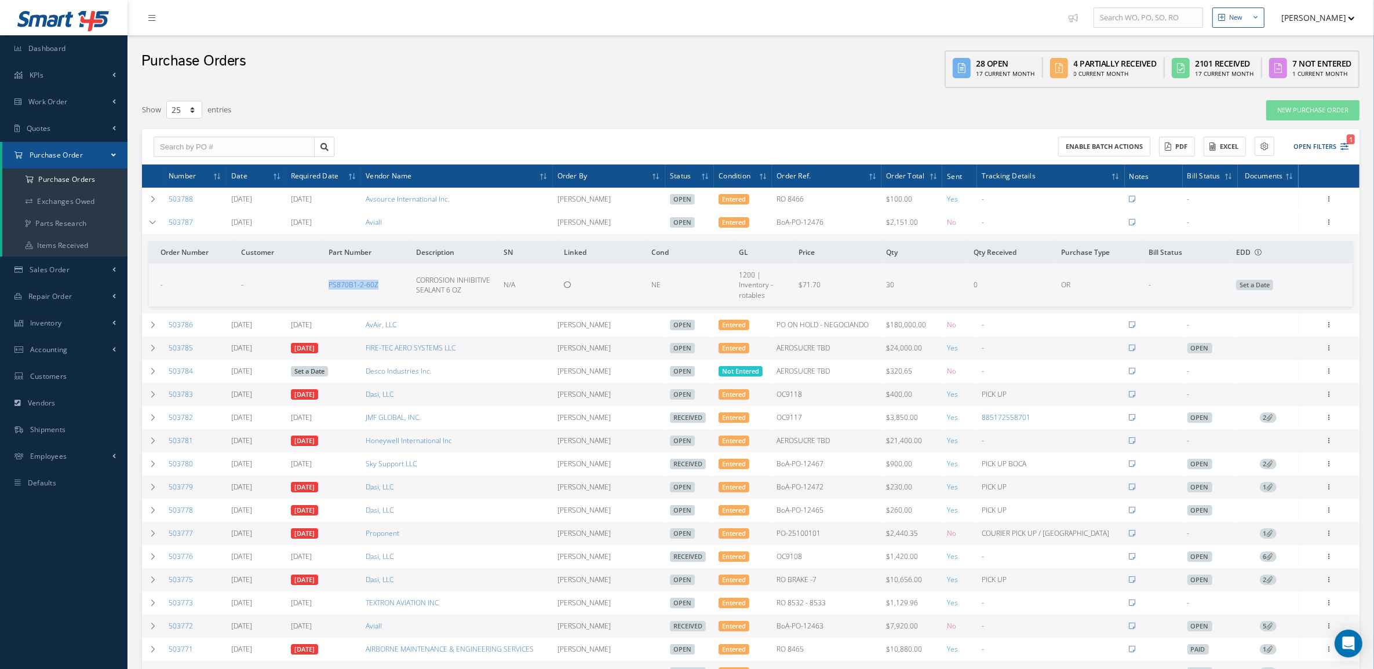
drag, startPoint x: 387, startPoint y: 287, endPoint x: 306, endPoint y: 290, distance: 81.2
click at [306, 290] on tr "- - PS870B1-2-60Z CORROSION INHIBITIVE SEALANT 6 OZ N/A NE 1200 | Inventory - r…" at bounding box center [751, 285] width 1204 height 42
copy tr "PS870B1-2-60Z"
click at [1317, 139] on button "Open Filters 1" at bounding box center [1315, 146] width 65 height 19
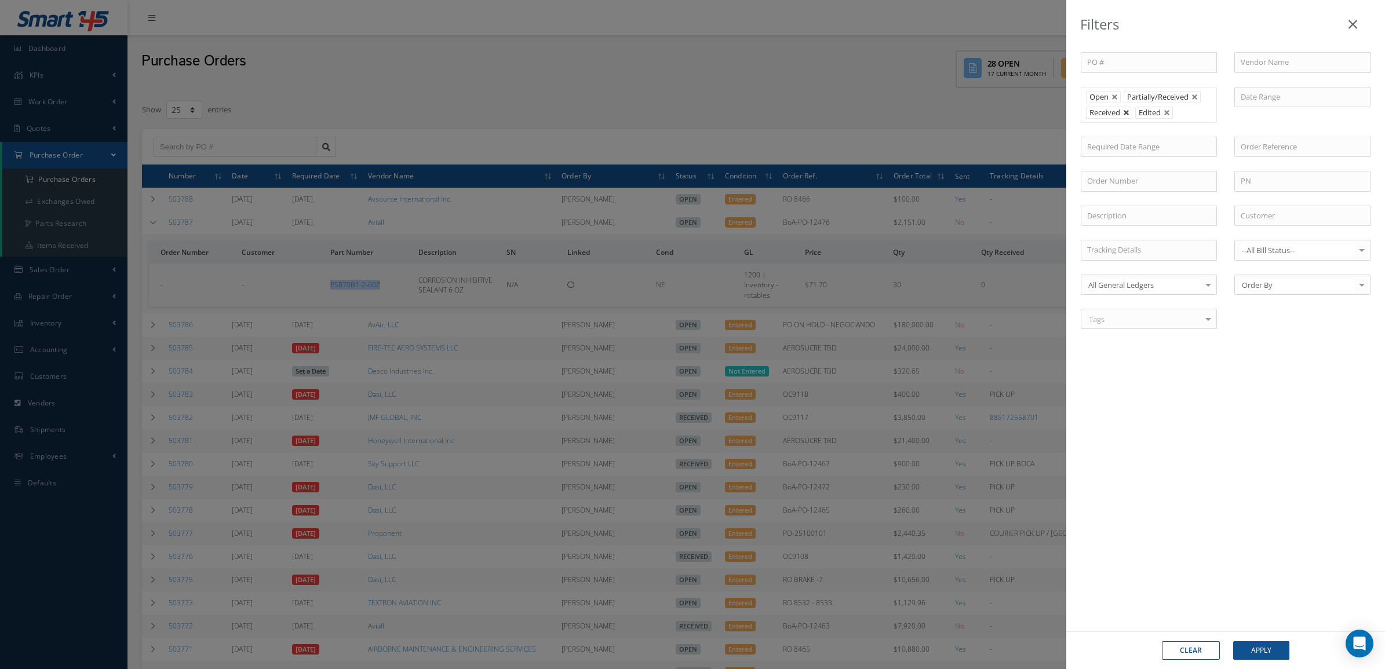
click at [1125, 112] on link at bounding box center [1126, 113] width 7 height 7
click at [1262, 641] on button "Apply" at bounding box center [1261, 650] width 56 height 19
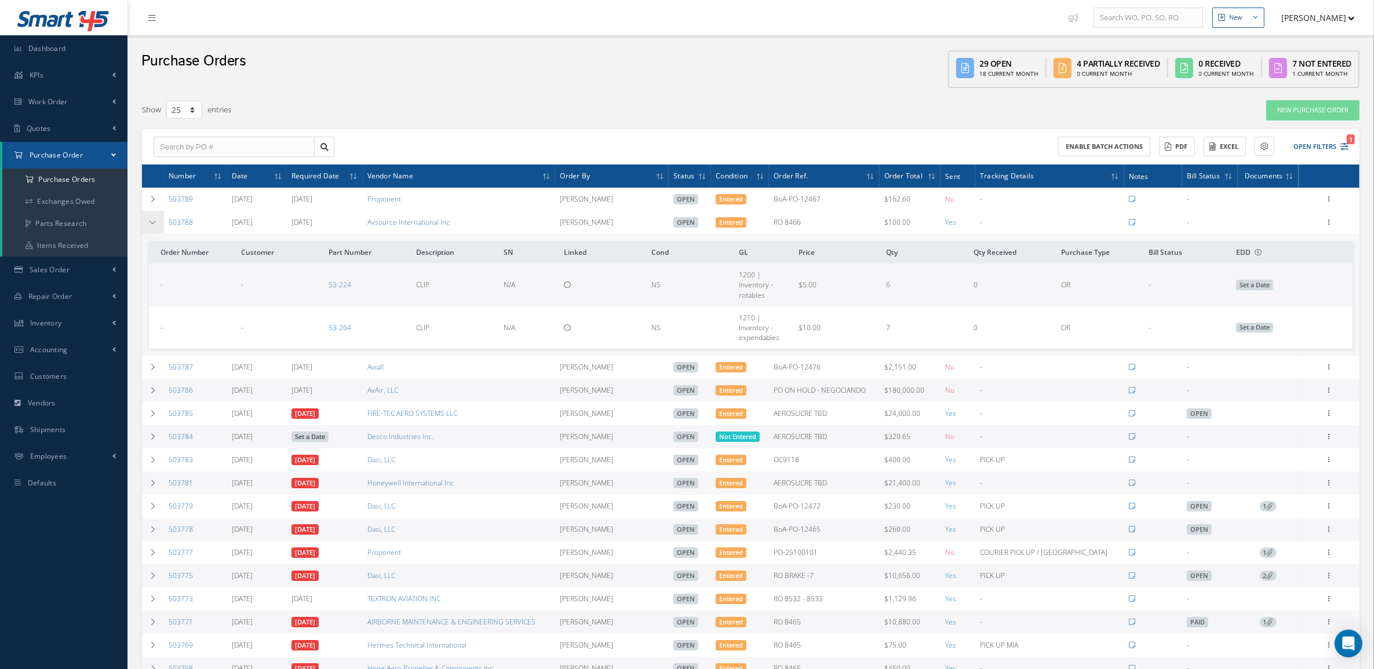
click at [152, 220] on icon at bounding box center [153, 222] width 8 height 7
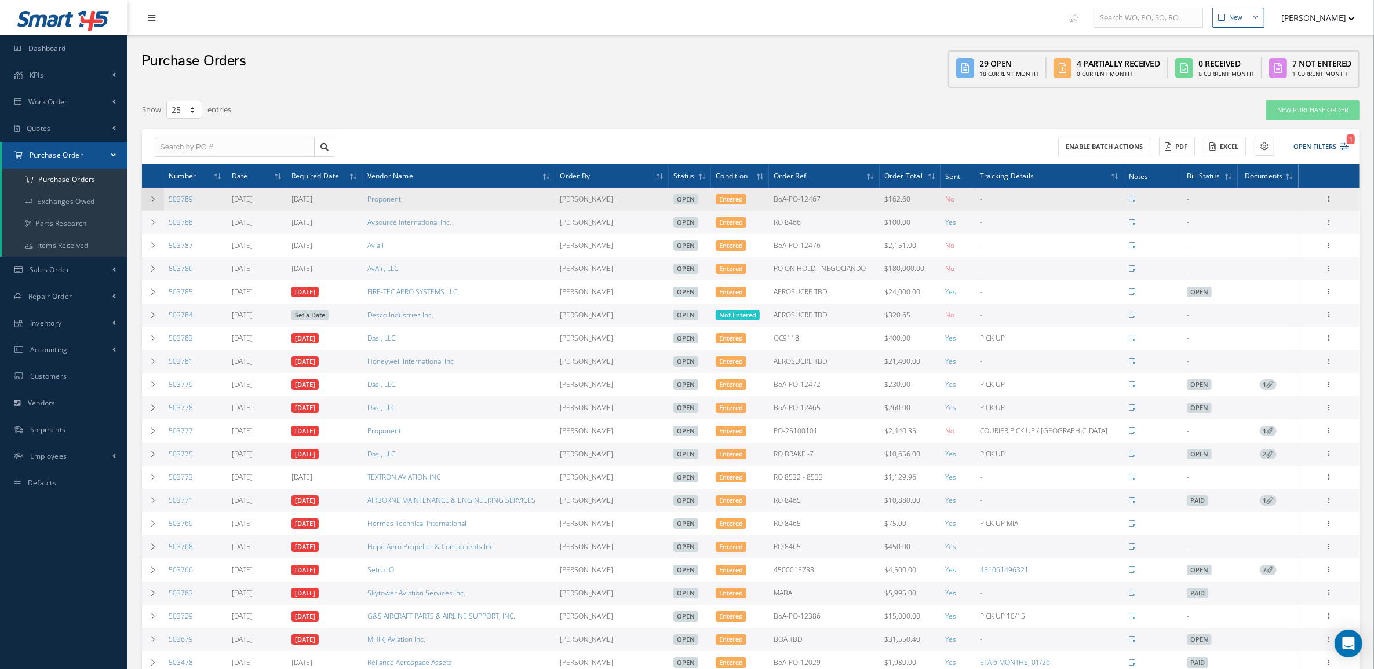
click at [147, 193] on td at bounding box center [153, 199] width 22 height 23
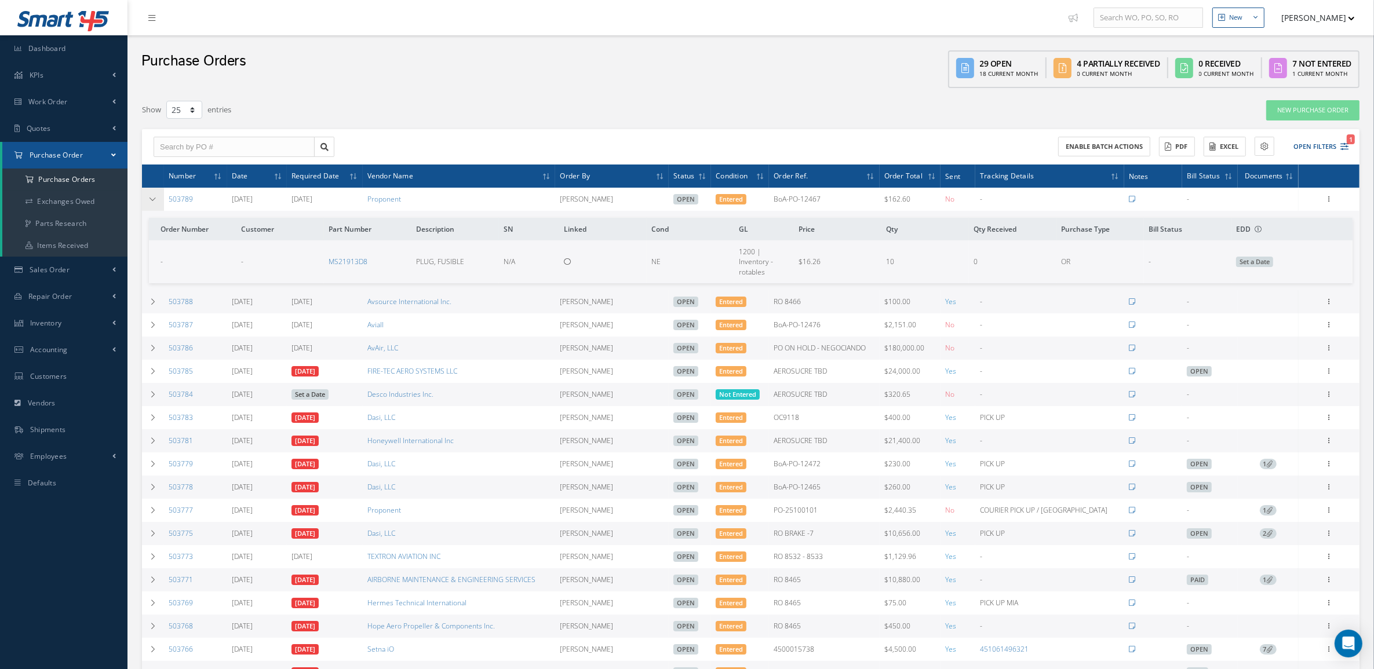
click at [147, 193] on td at bounding box center [153, 199] width 22 height 23
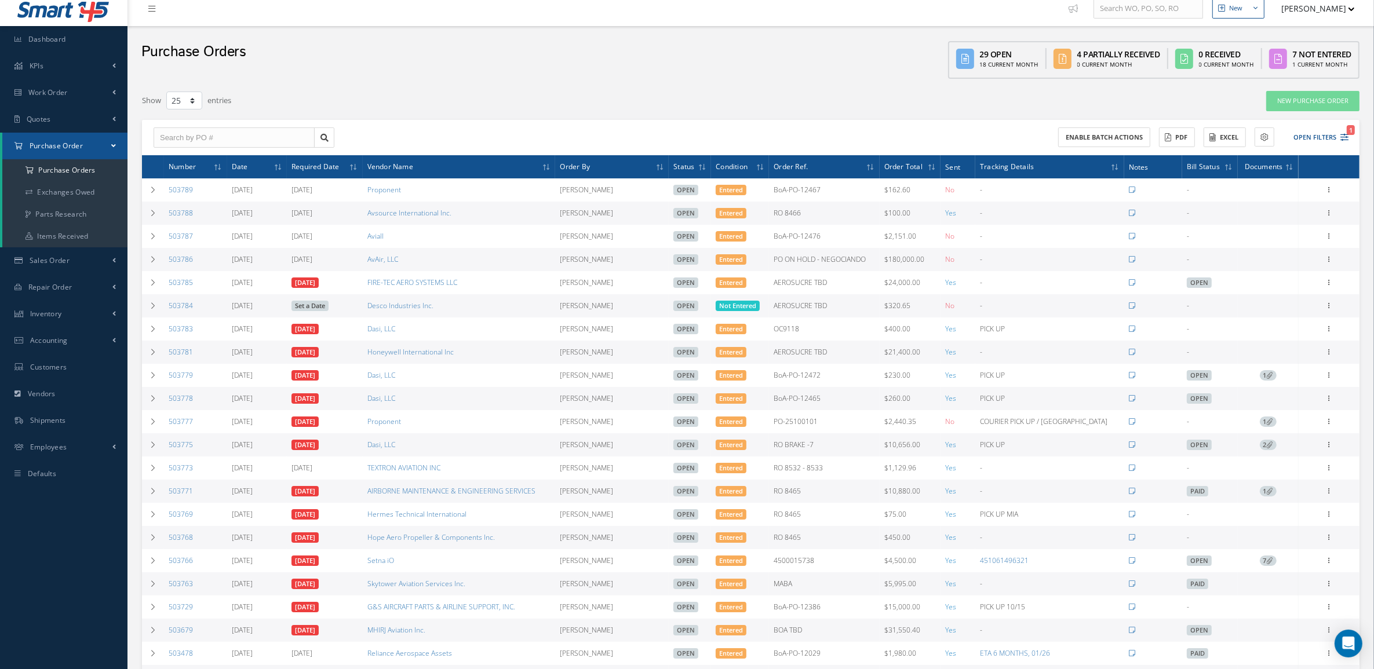
scroll to position [72, 0]
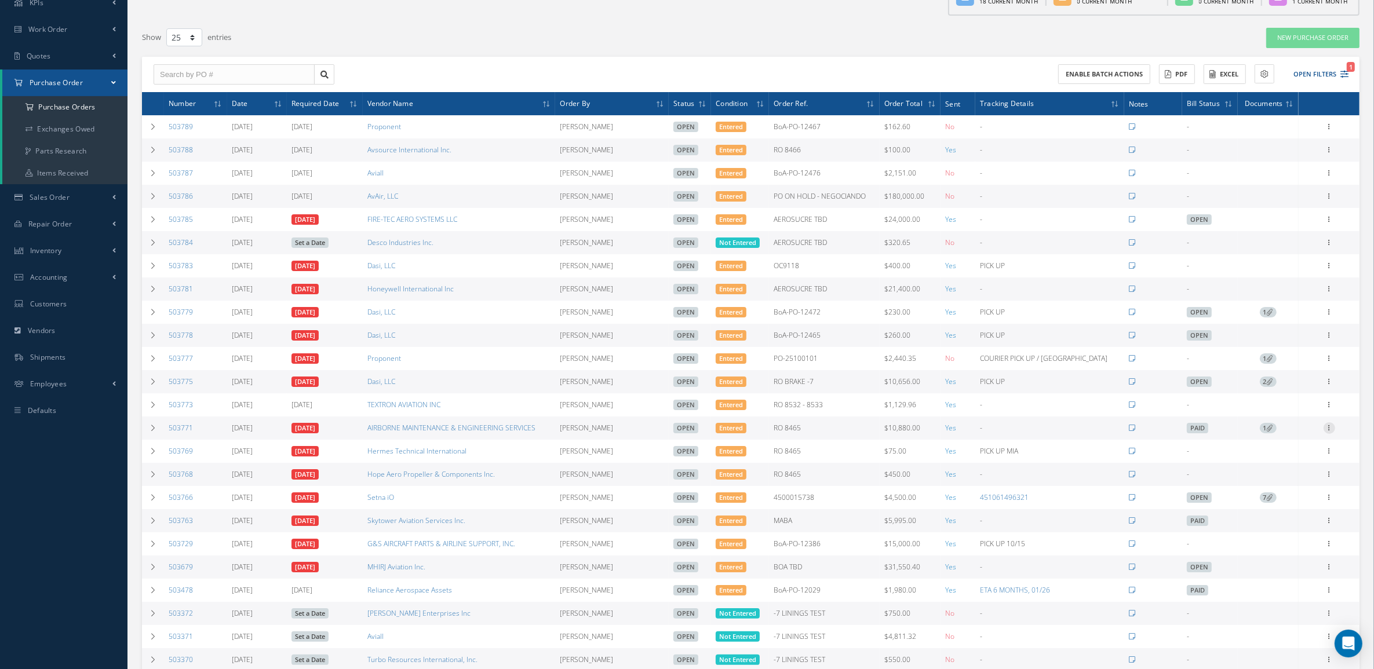
click at [1329, 432] on icon at bounding box center [1330, 426] width 12 height 9
click at [1286, 464] on link "Edit" at bounding box center [1276, 465] width 92 height 15
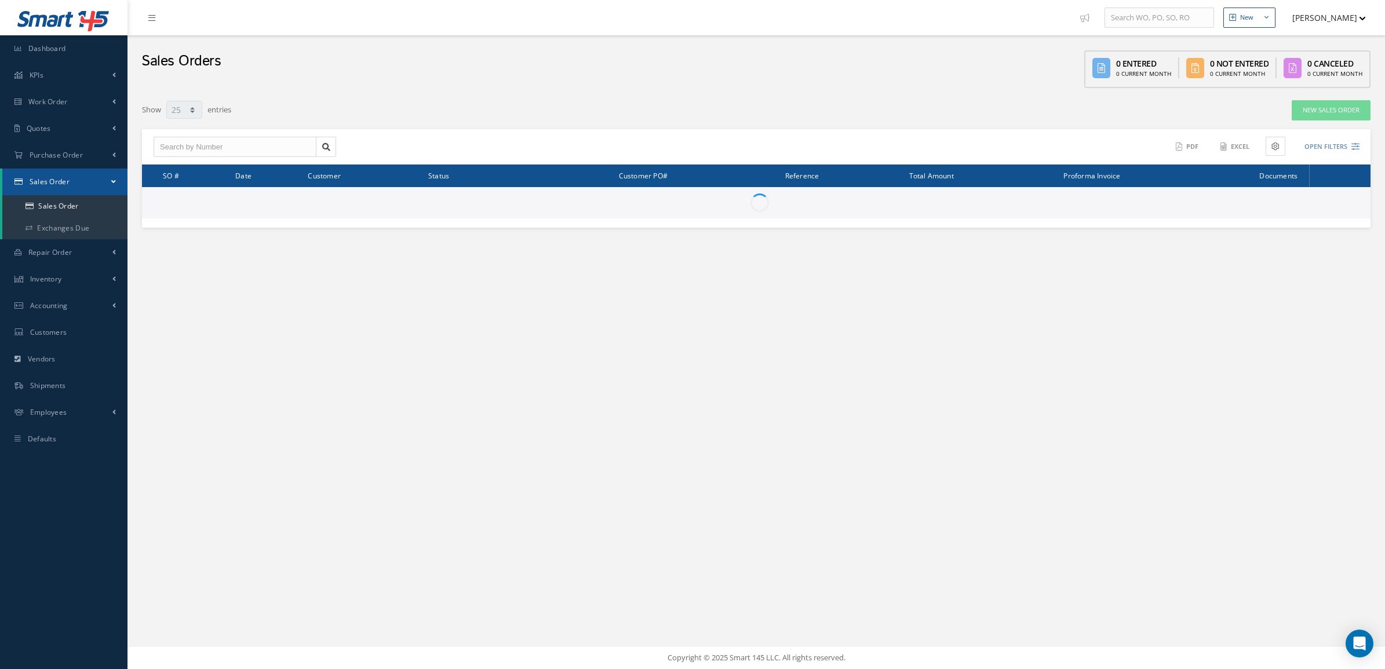
select select "25"
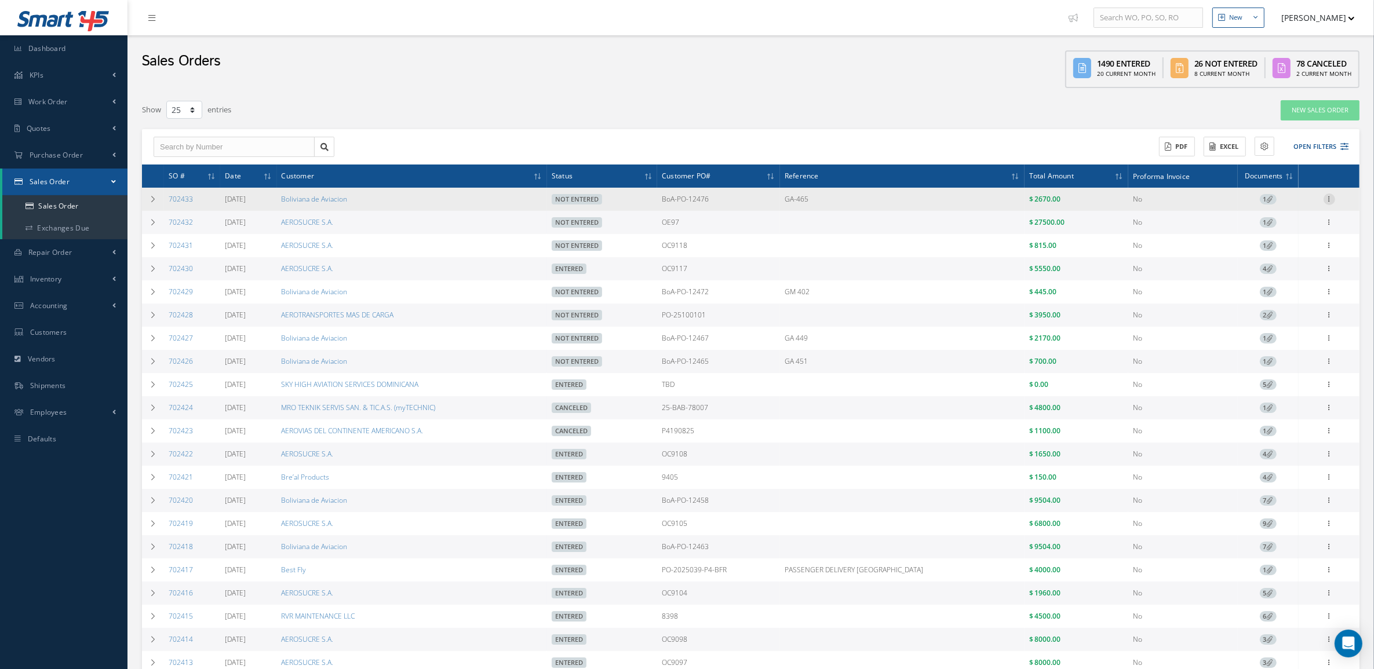
click at [1328, 201] on icon at bounding box center [1330, 198] width 12 height 9
click at [1282, 261] on link "Documents" at bounding box center [1276, 266] width 92 height 15
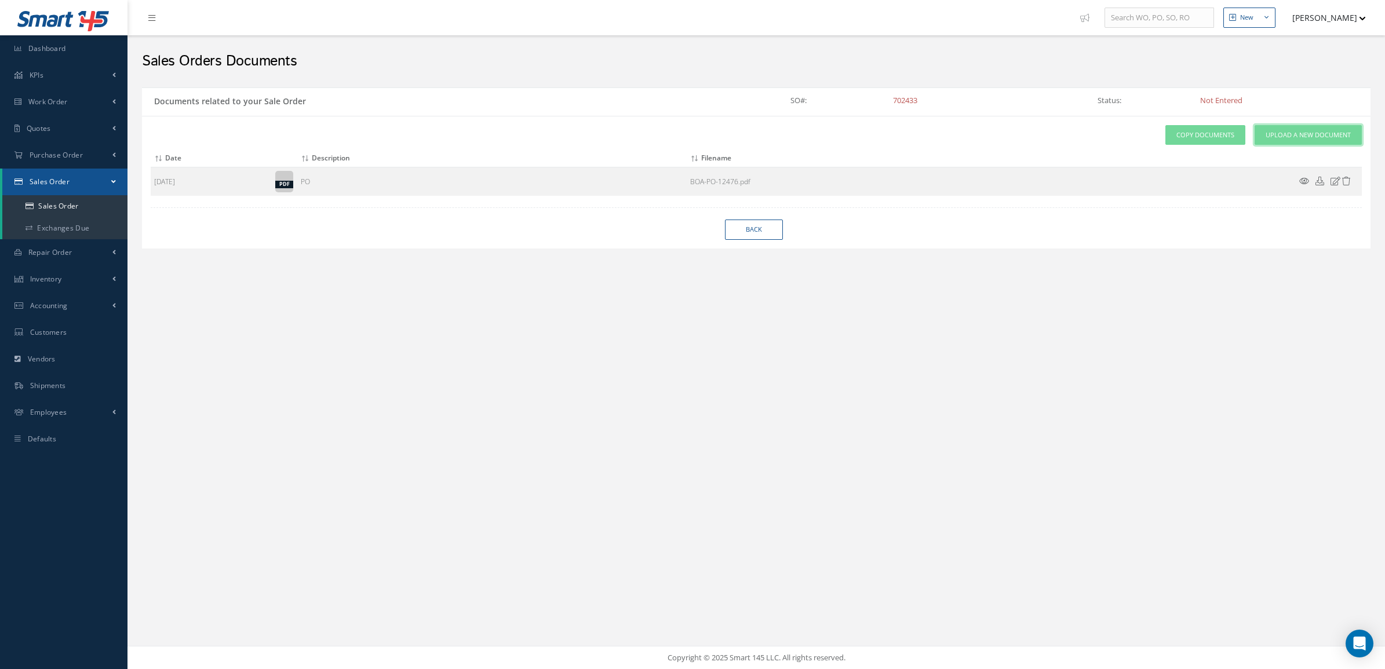
click at [1270, 140] on link "Upload a New Document" at bounding box center [1308, 135] width 107 height 20
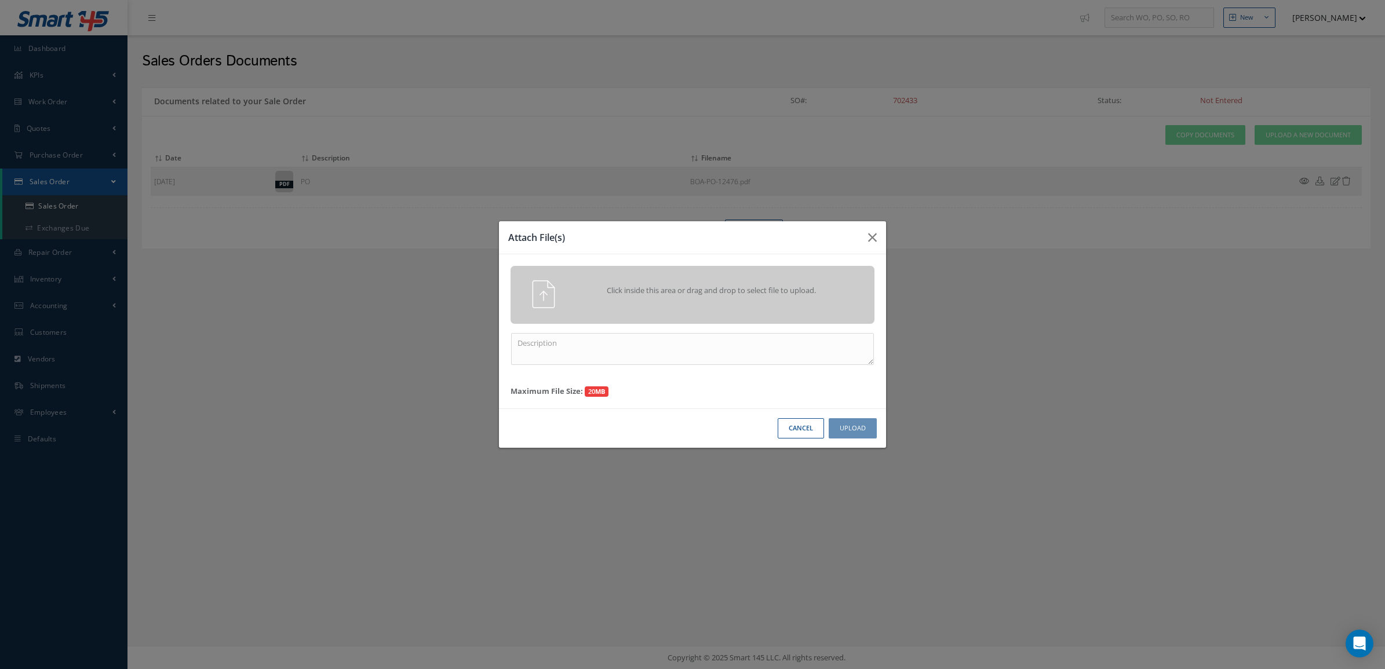
click at [659, 291] on span "Click inside this area or drag and drop to select file to upload." at bounding box center [711, 291] width 263 height 12
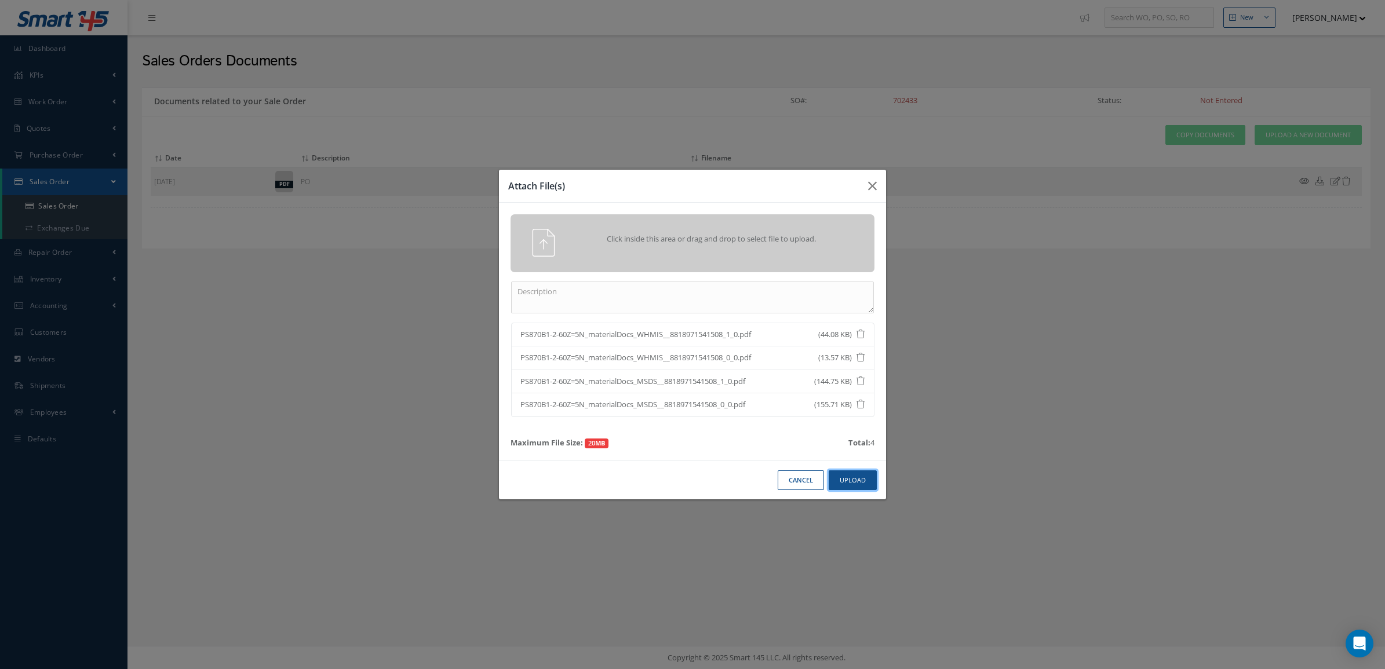
click at [847, 484] on button "Upload" at bounding box center [853, 481] width 48 height 20
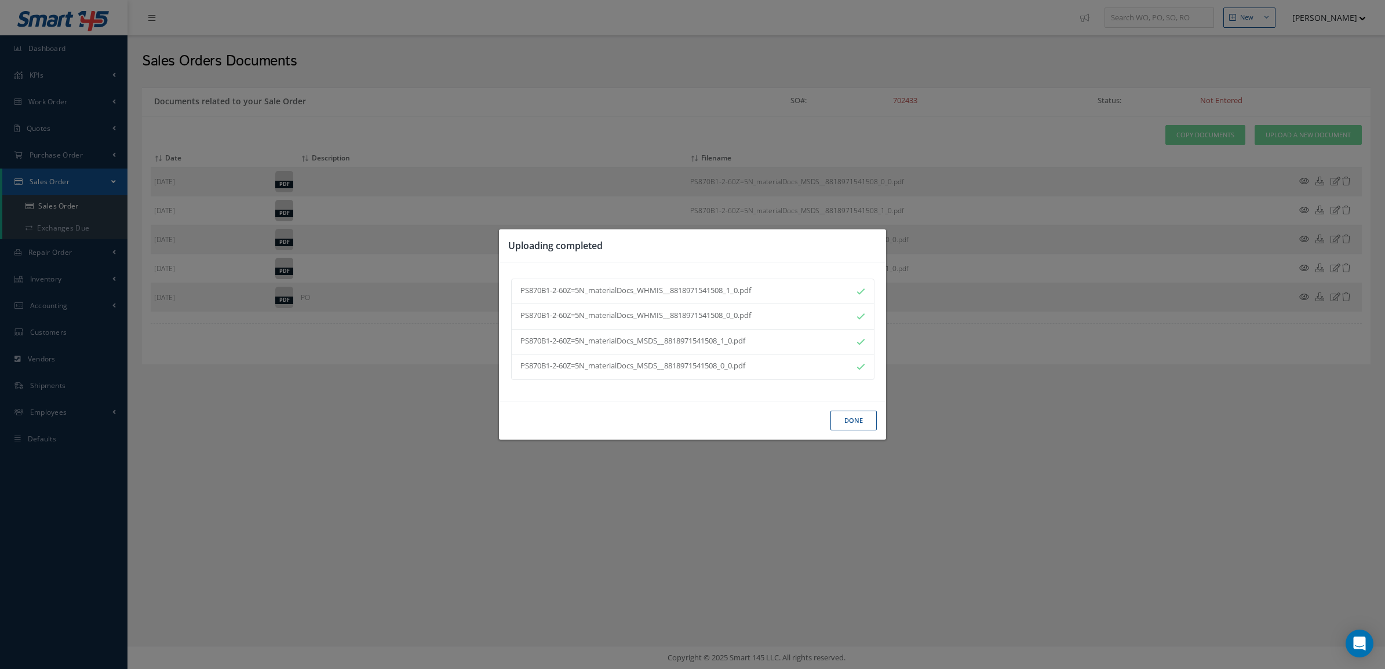
click at [841, 421] on button "Done" at bounding box center [853, 421] width 46 height 20
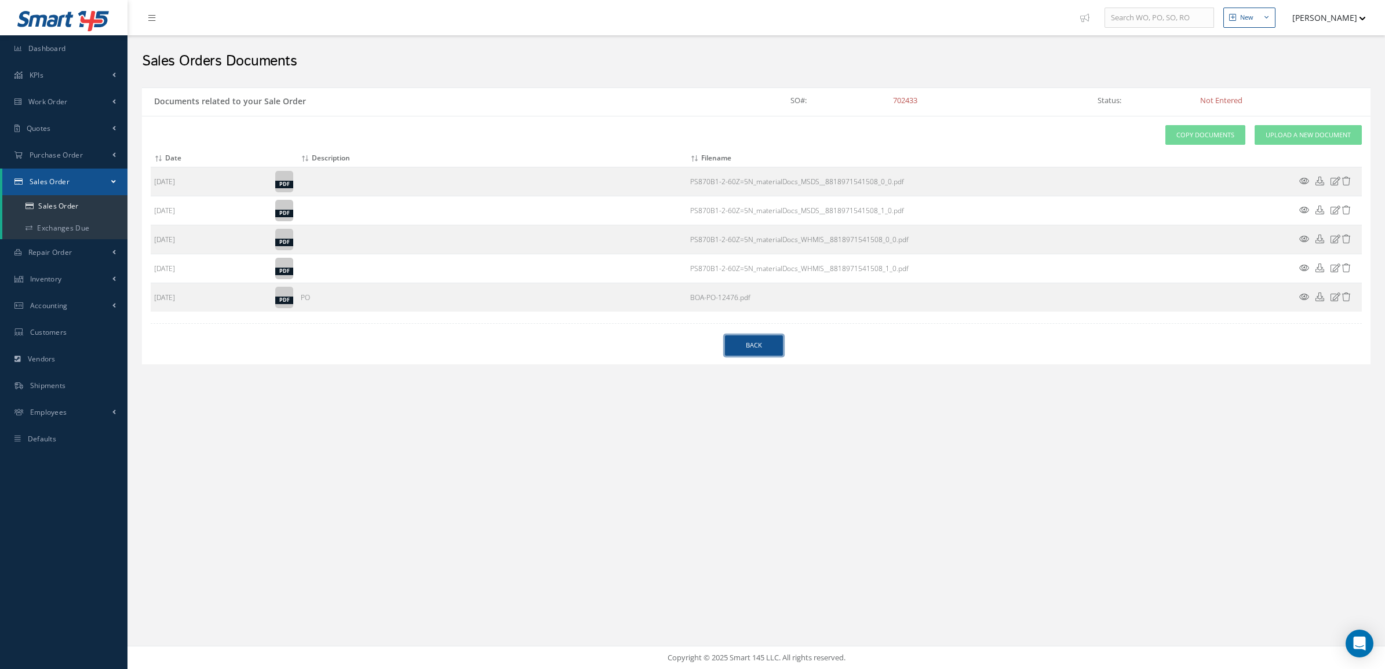
click at [753, 342] on link "Back" at bounding box center [754, 346] width 58 height 20
select select "25"
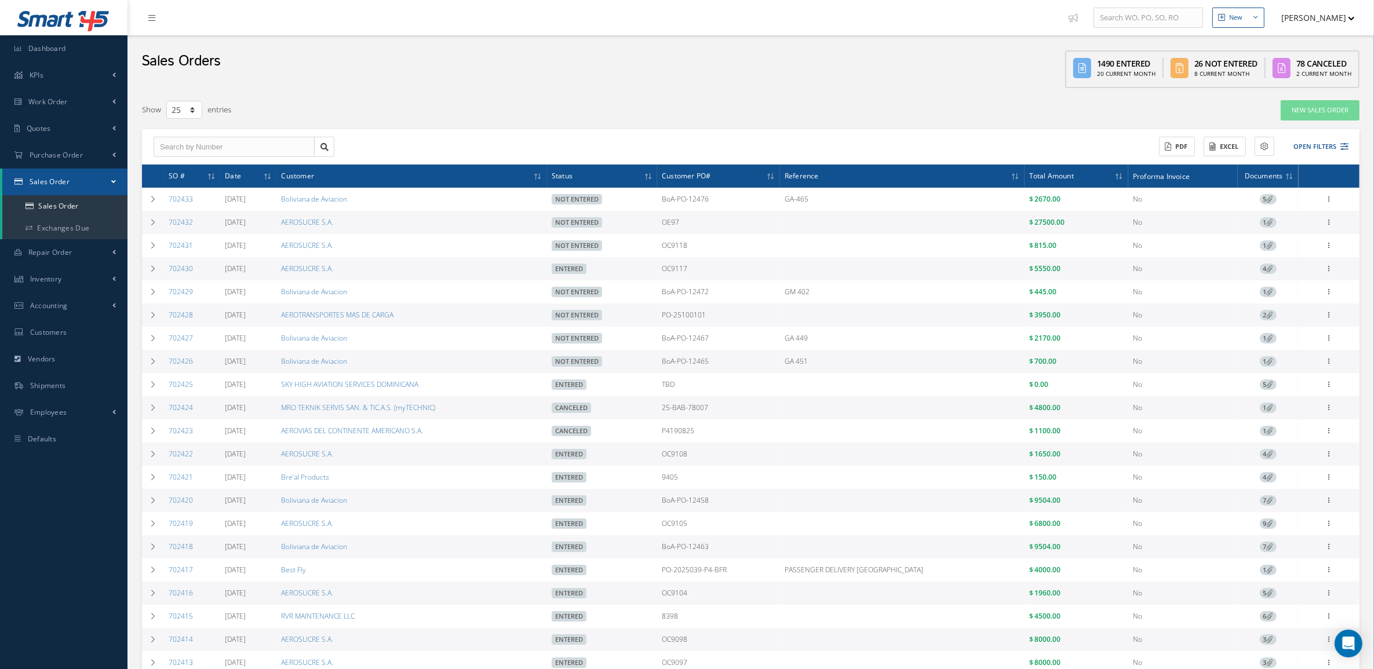
click at [1266, 224] on span "1" at bounding box center [1268, 222] width 17 height 10
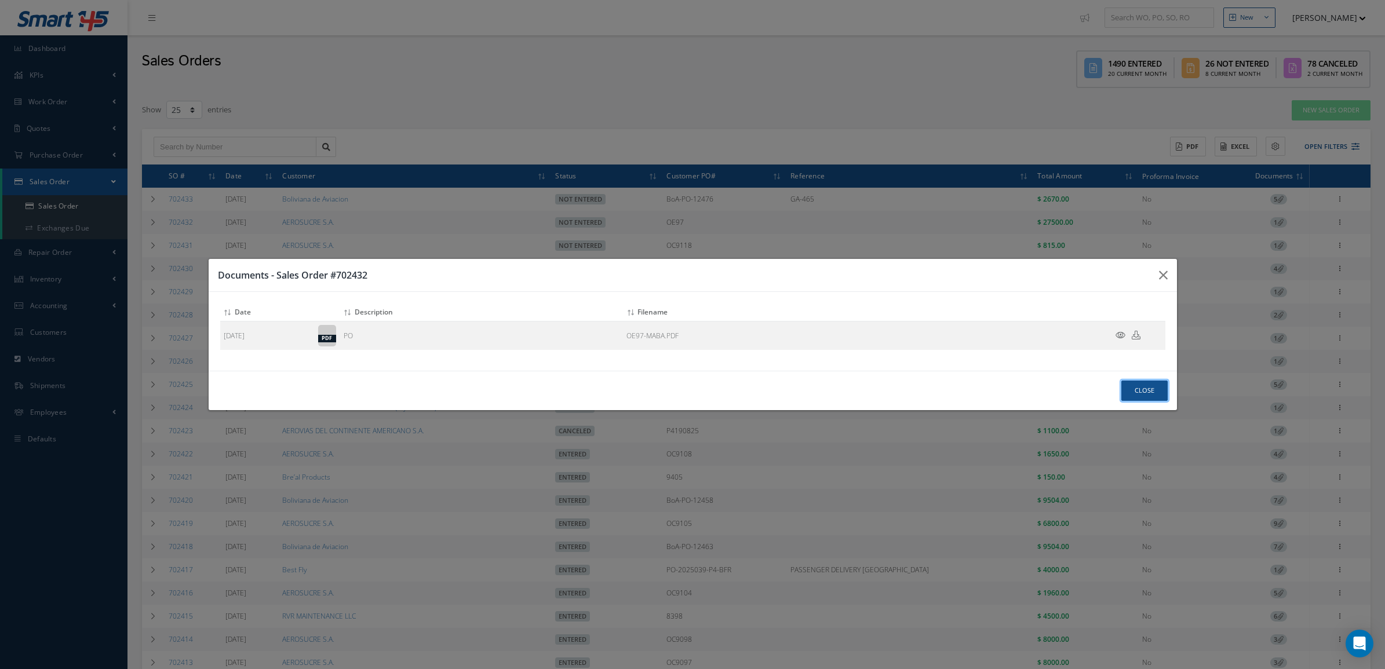
click at [1143, 389] on button "Close" at bounding box center [1144, 391] width 46 height 20
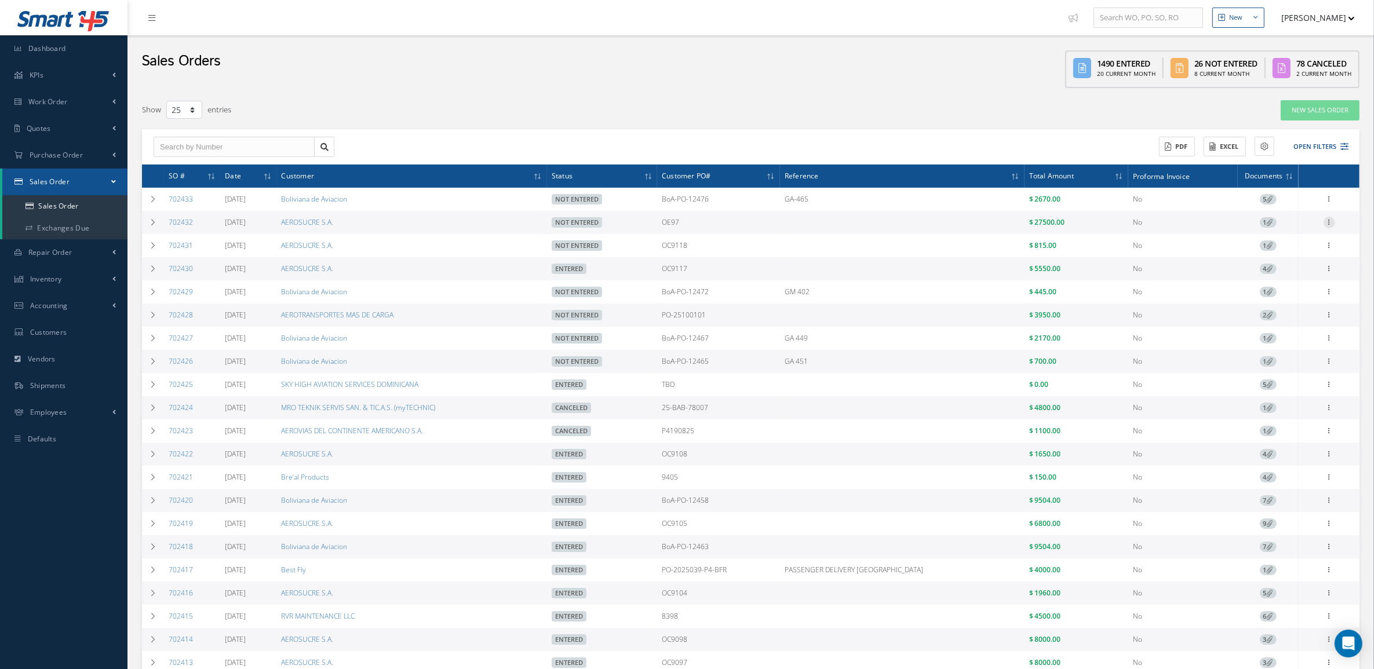
click at [1332, 221] on icon at bounding box center [1330, 221] width 12 height 9
click at [1295, 290] on link "Documents" at bounding box center [1276, 289] width 92 height 15
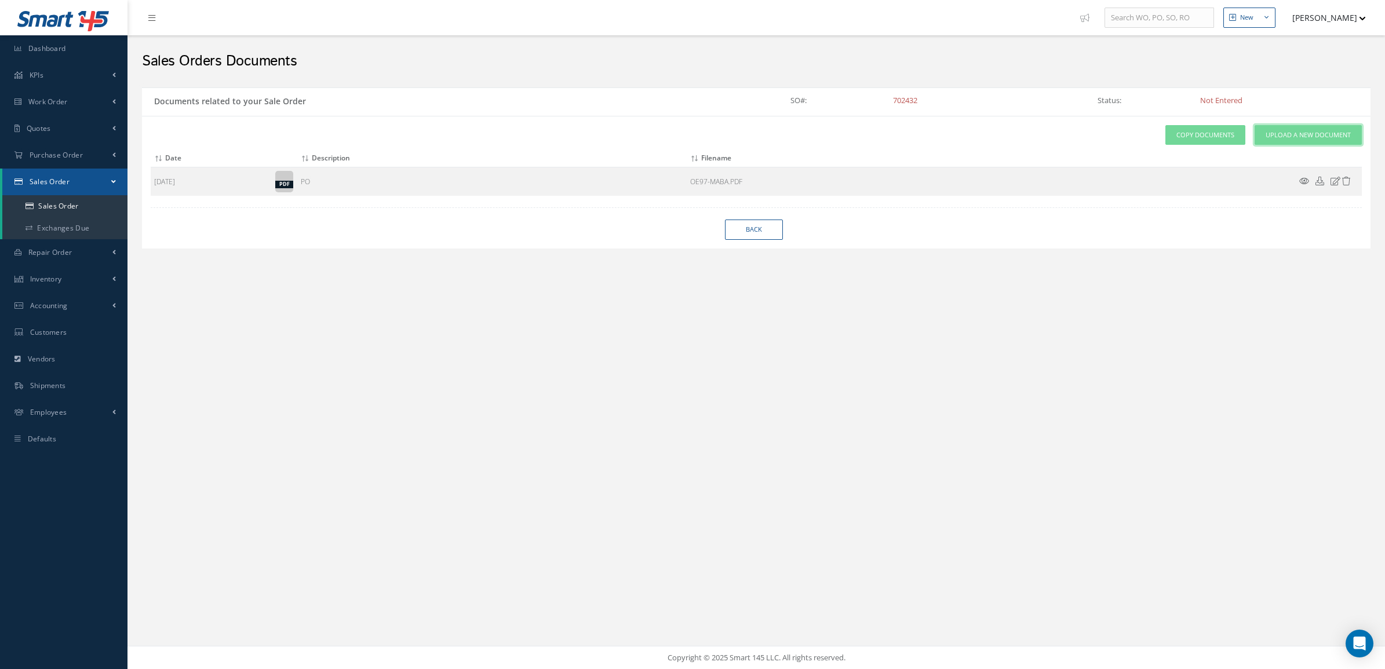
click at [1275, 134] on span "Upload a New Document" at bounding box center [1308, 135] width 85 height 10
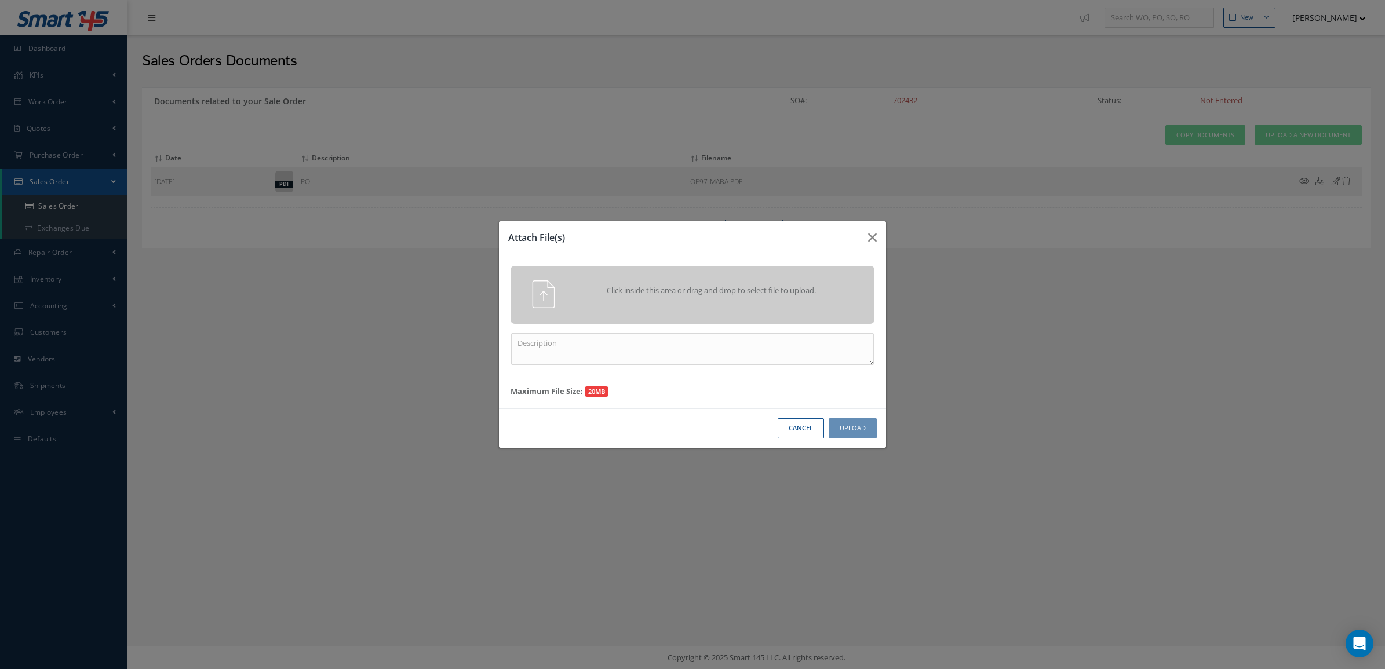
click at [698, 288] on span "Click inside this area or drag and drop to select file to upload." at bounding box center [711, 291] width 263 height 12
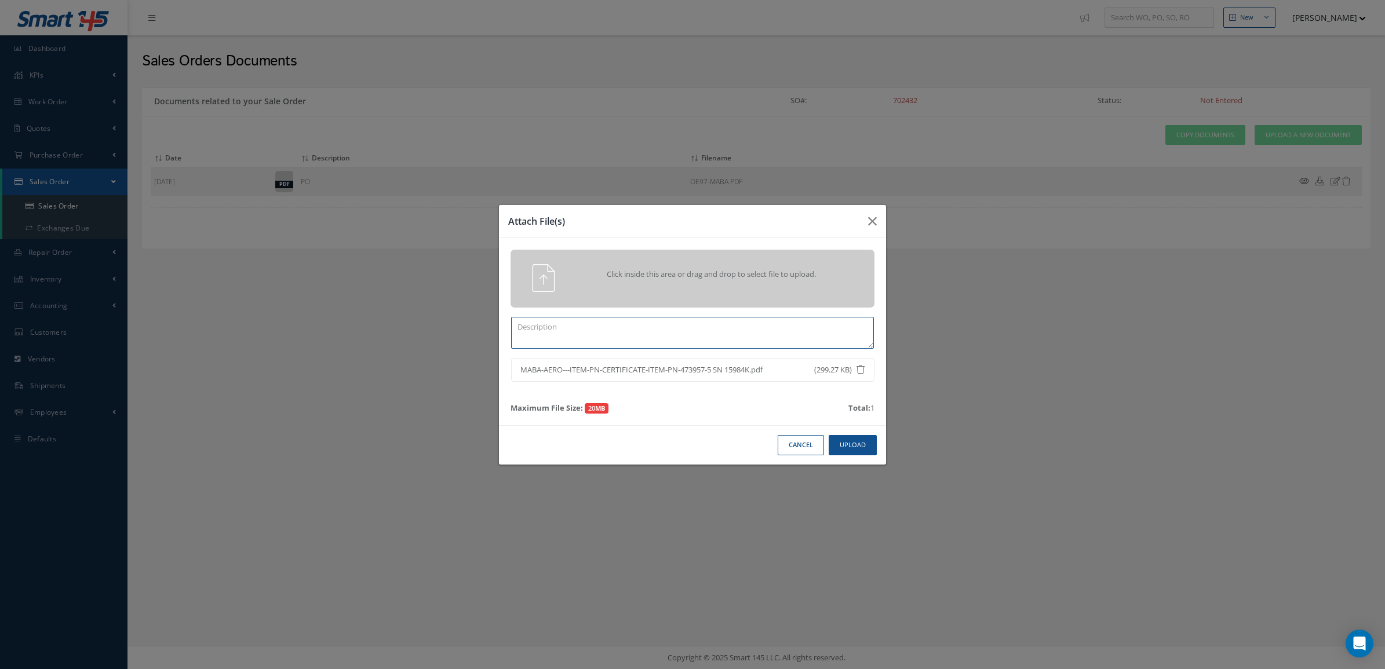
click at [738, 327] on textarea at bounding box center [692, 333] width 363 height 32
type textarea "item uso cert"
click at [839, 441] on button "Upload" at bounding box center [853, 445] width 48 height 20
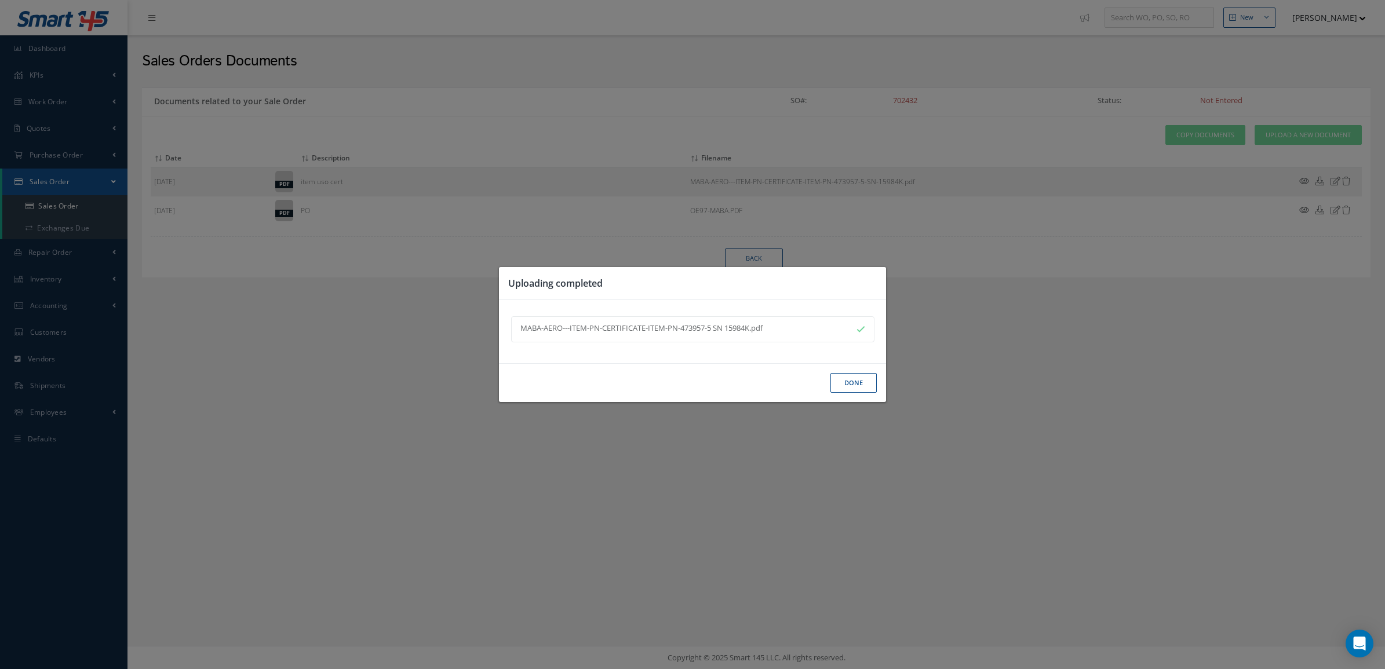
click at [839, 381] on button "Done" at bounding box center [853, 383] width 46 height 20
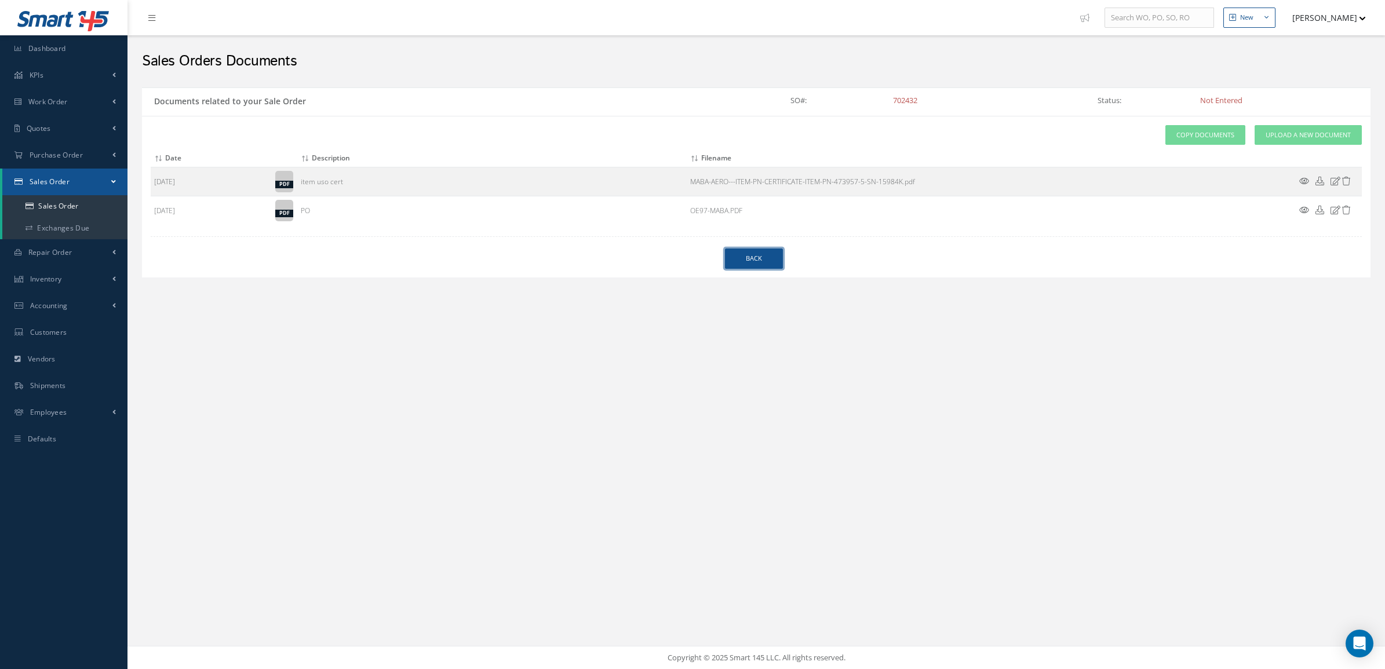
click at [739, 261] on link "Back" at bounding box center [754, 259] width 58 height 20
select select "25"
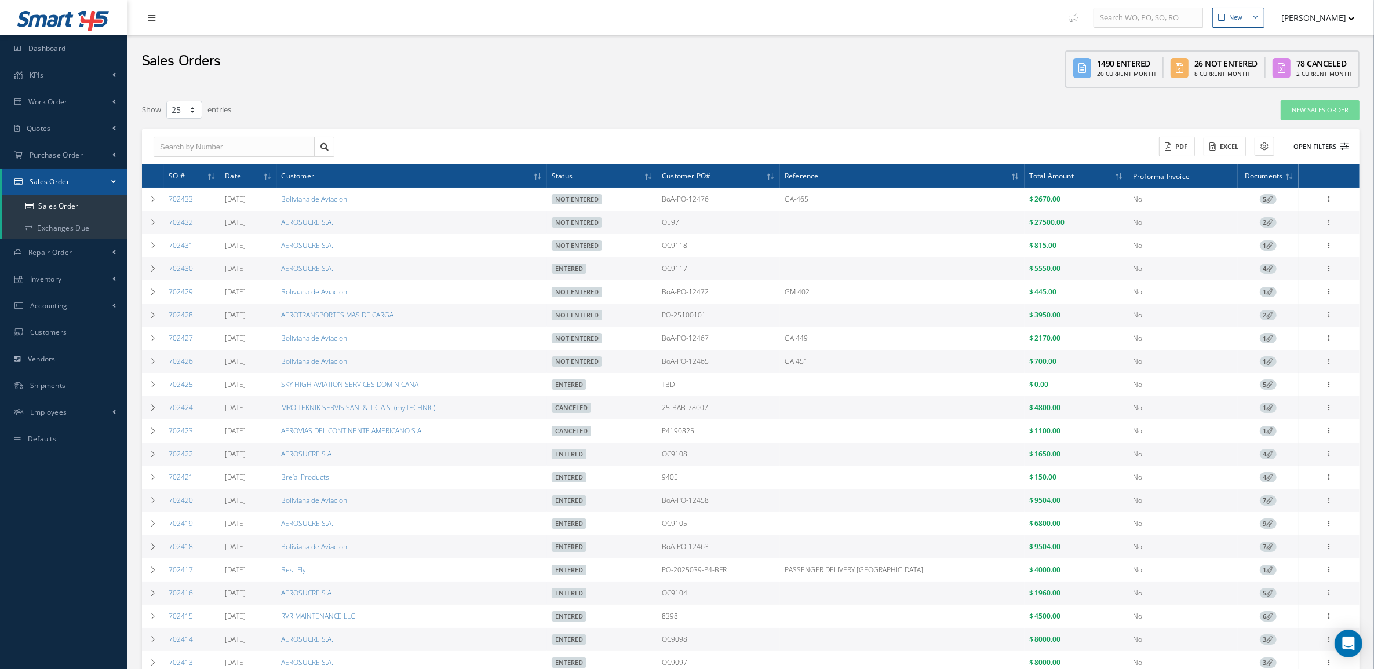
click at [1307, 137] on button "Open Filters" at bounding box center [1315, 146] width 65 height 19
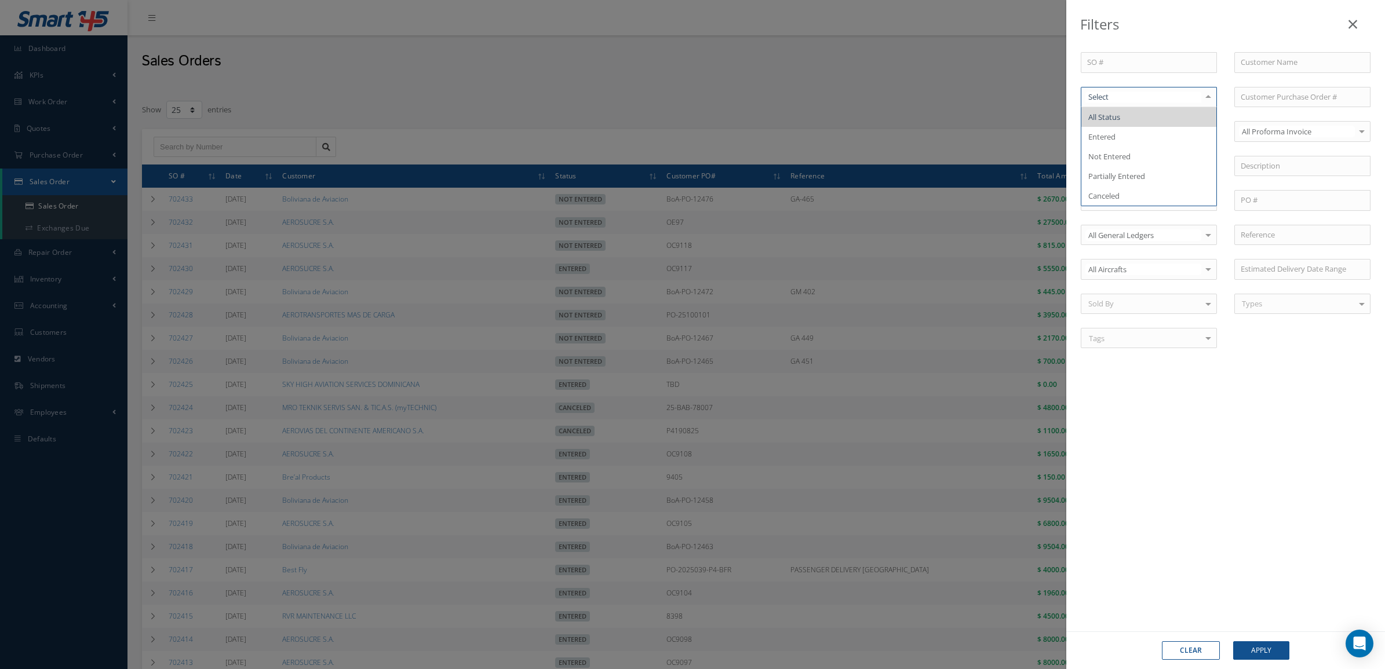
click at [1143, 90] on div at bounding box center [1149, 97] width 136 height 21
click at [1157, 151] on span "Not Entered" at bounding box center [1148, 157] width 135 height 20
click at [1259, 649] on button "Apply" at bounding box center [1261, 650] width 56 height 19
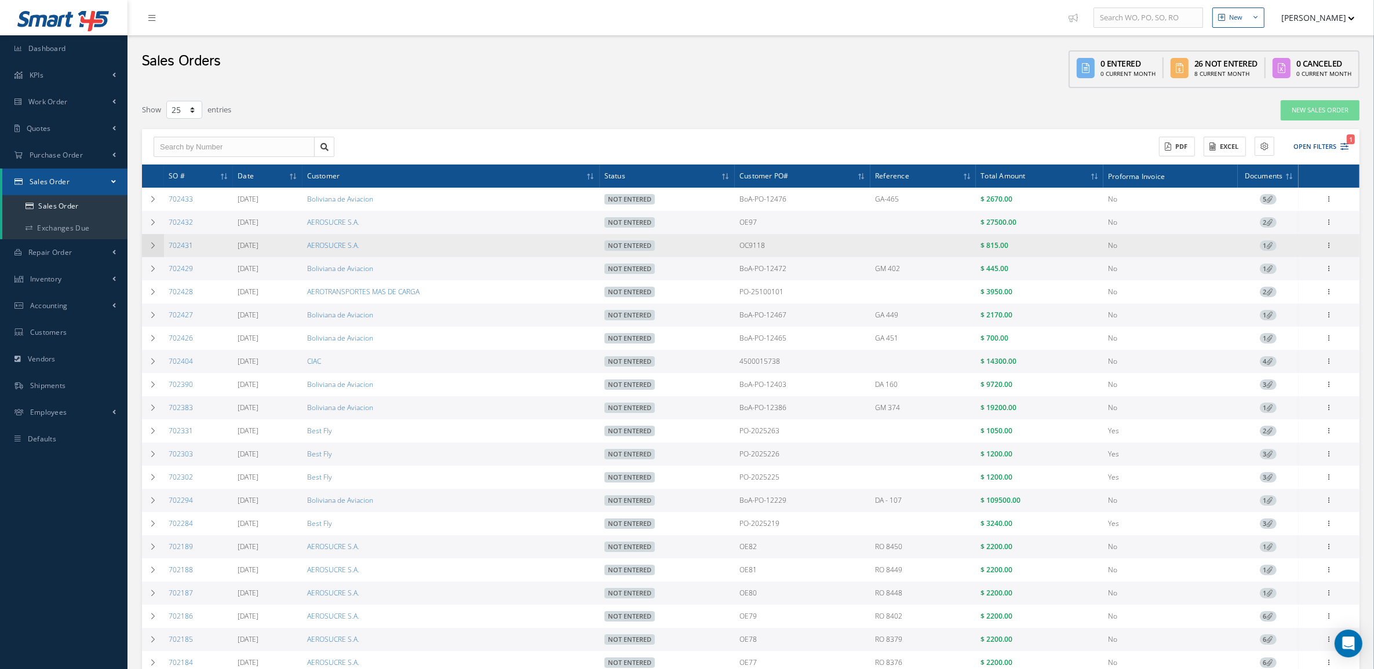
click at [152, 250] on td at bounding box center [153, 245] width 22 height 23
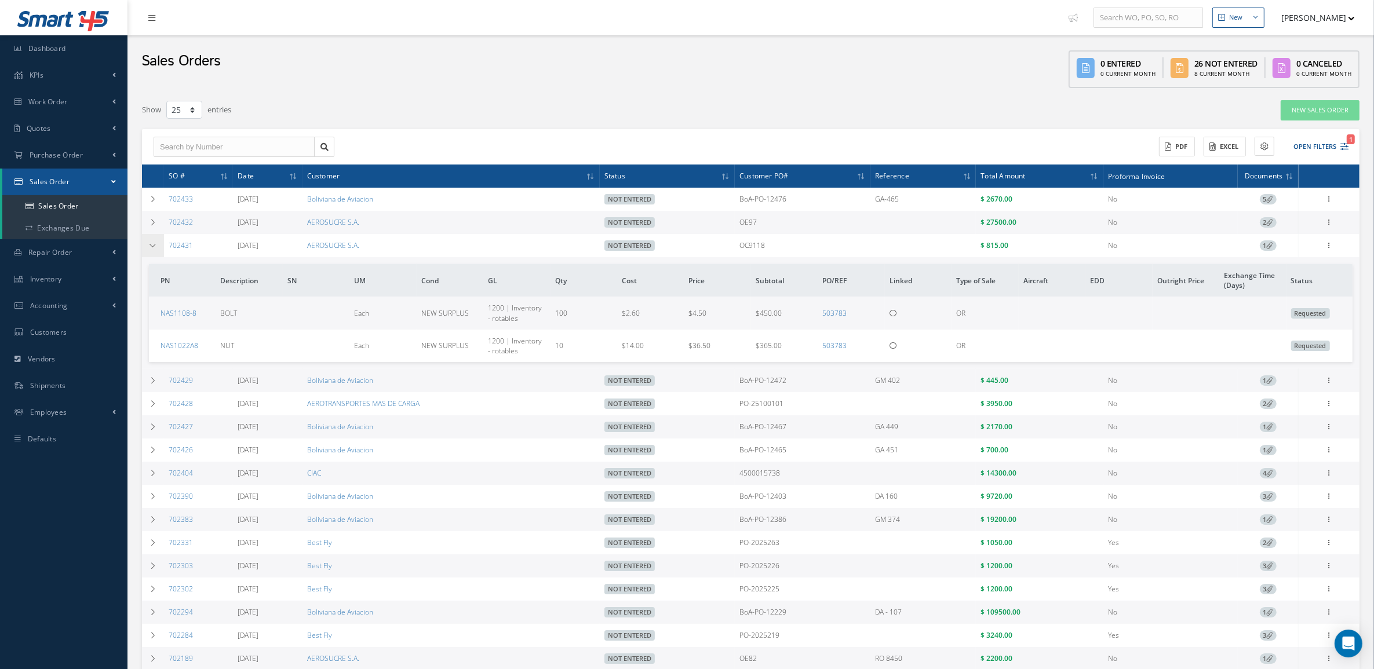
click at [152, 250] on td at bounding box center [153, 245] width 22 height 23
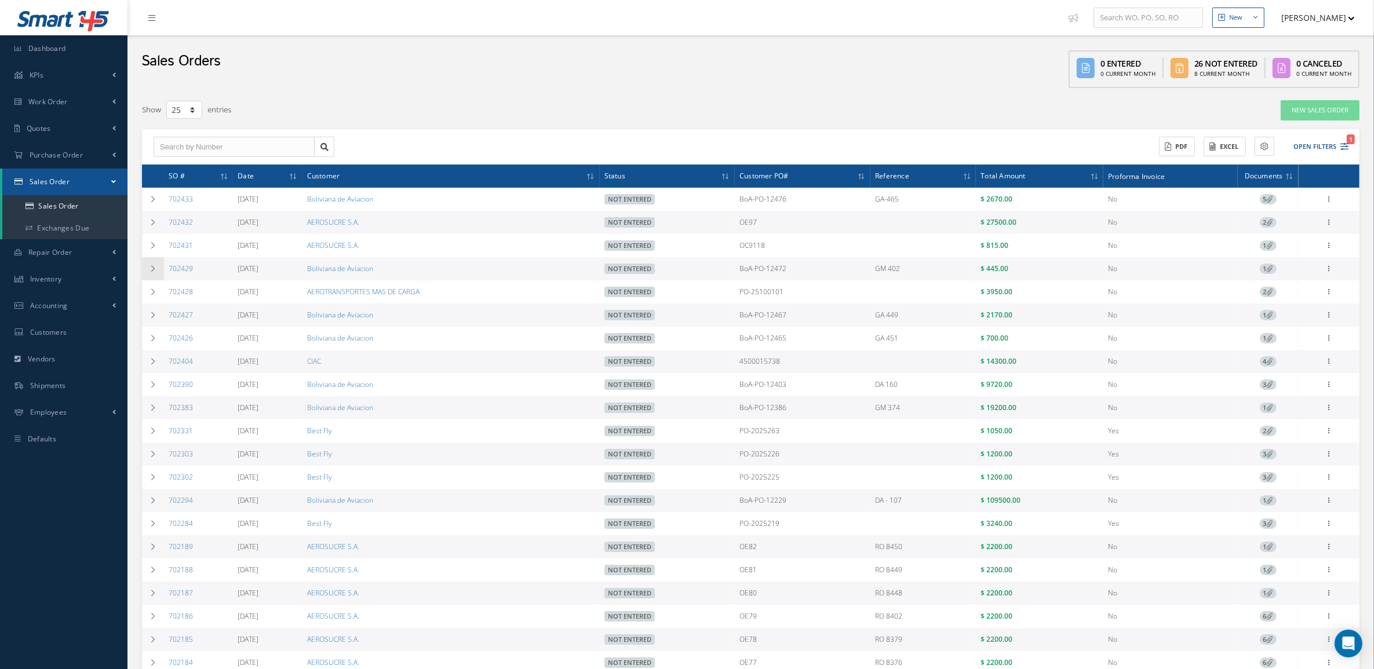
click at [152, 265] on icon at bounding box center [153, 268] width 8 height 7
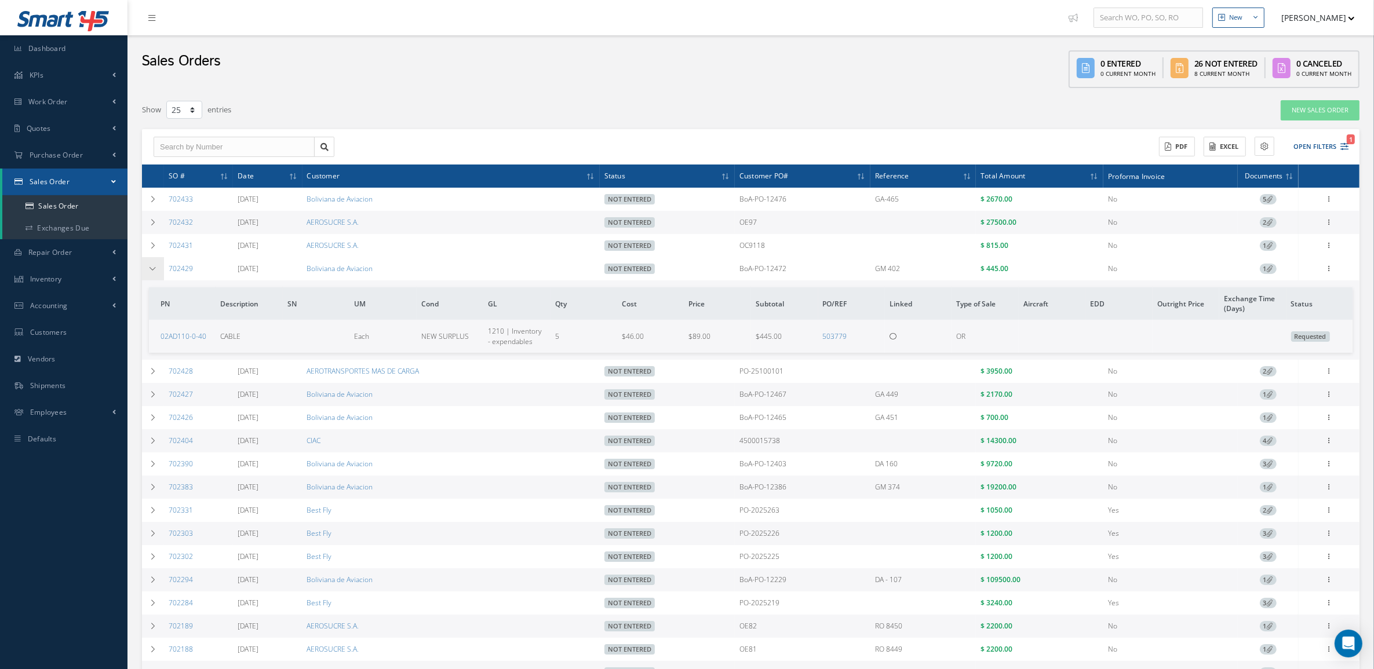
click at [152, 265] on icon at bounding box center [153, 268] width 8 height 7
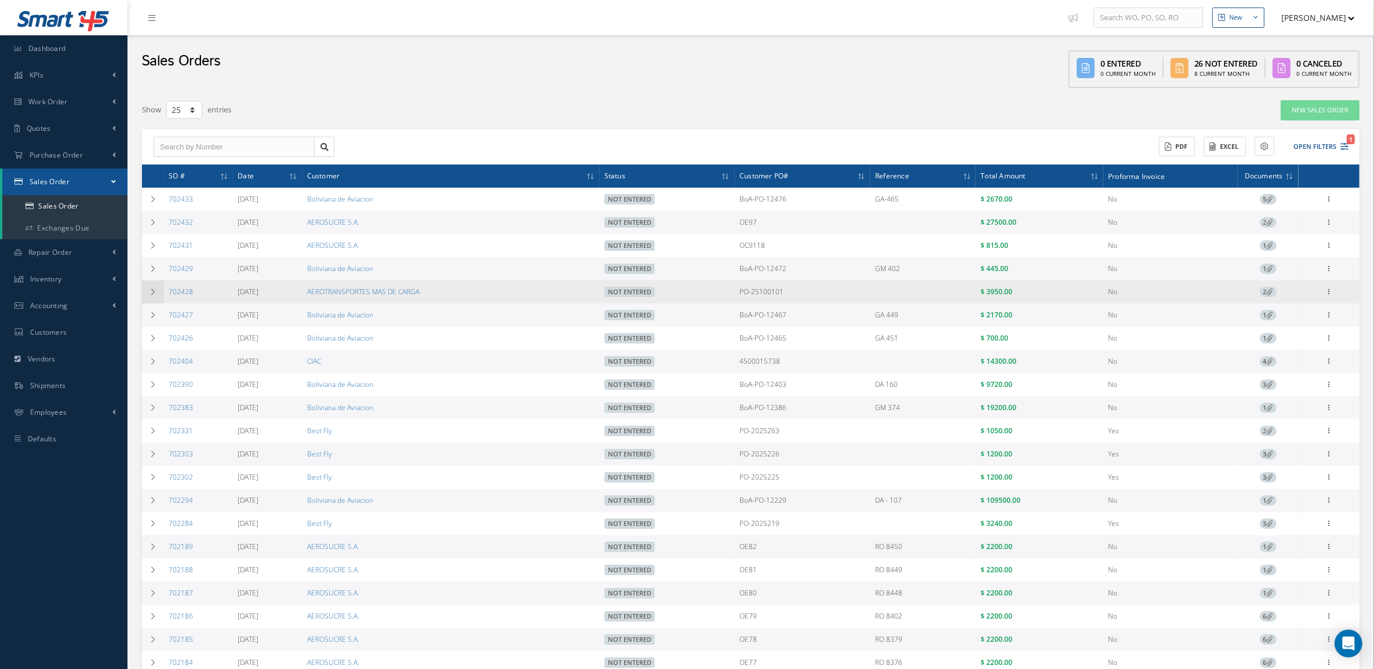
click at [152, 285] on td at bounding box center [153, 291] width 22 height 23
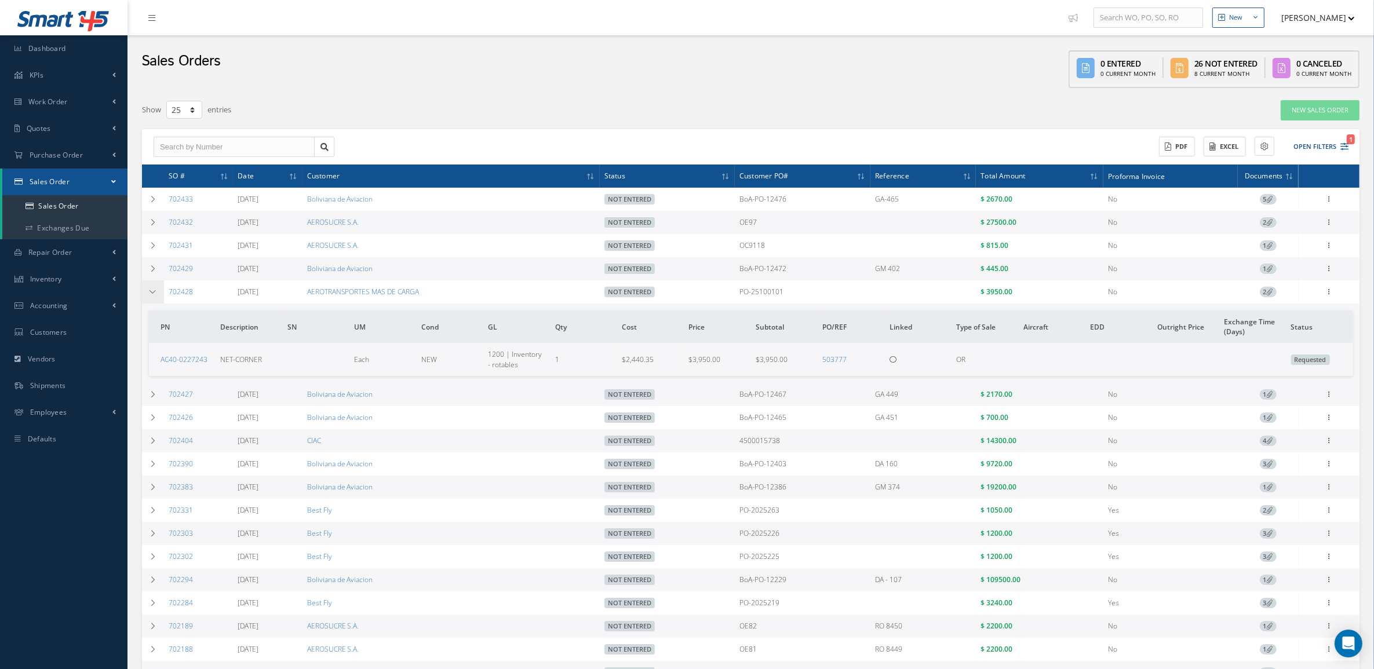
click at [152, 285] on td at bounding box center [153, 291] width 22 height 23
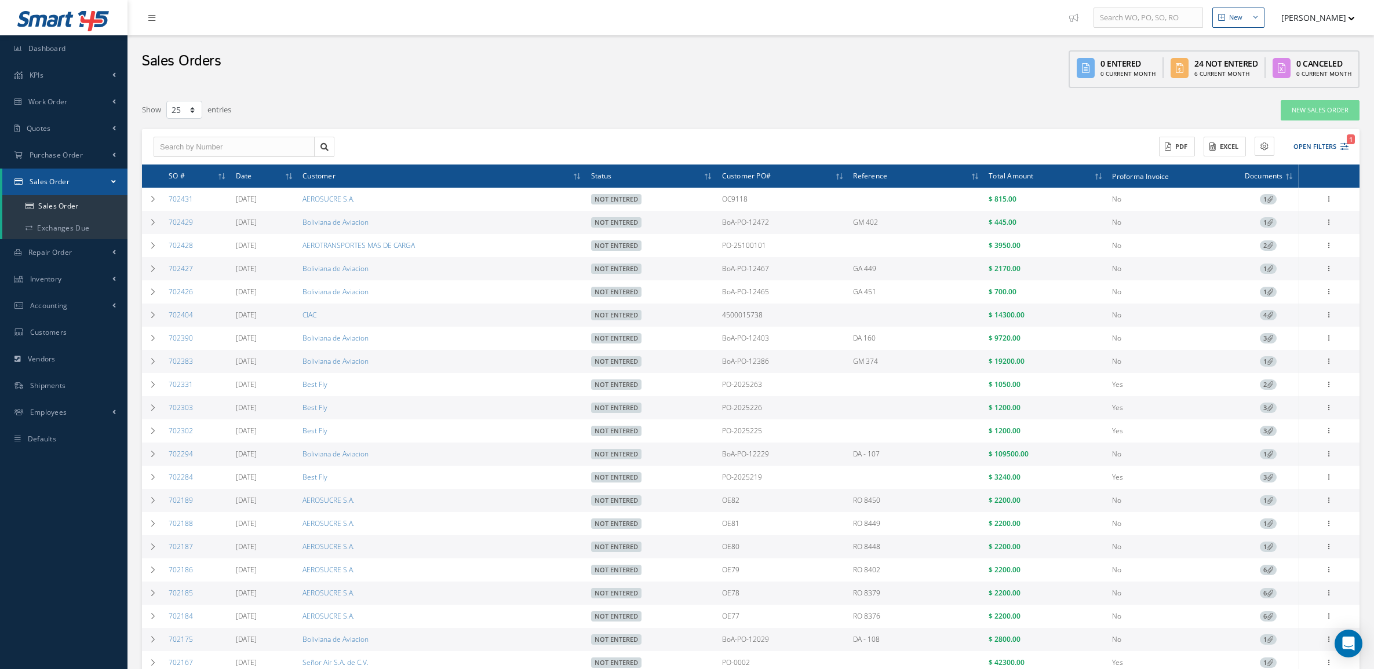
select select "25"
click at [140, 85] on div "Sales Orders 0 Entered 0 Current Month 24 Not Entered 6 Current Month 0 Cancele…" at bounding box center [750, 64] width 1246 height 59
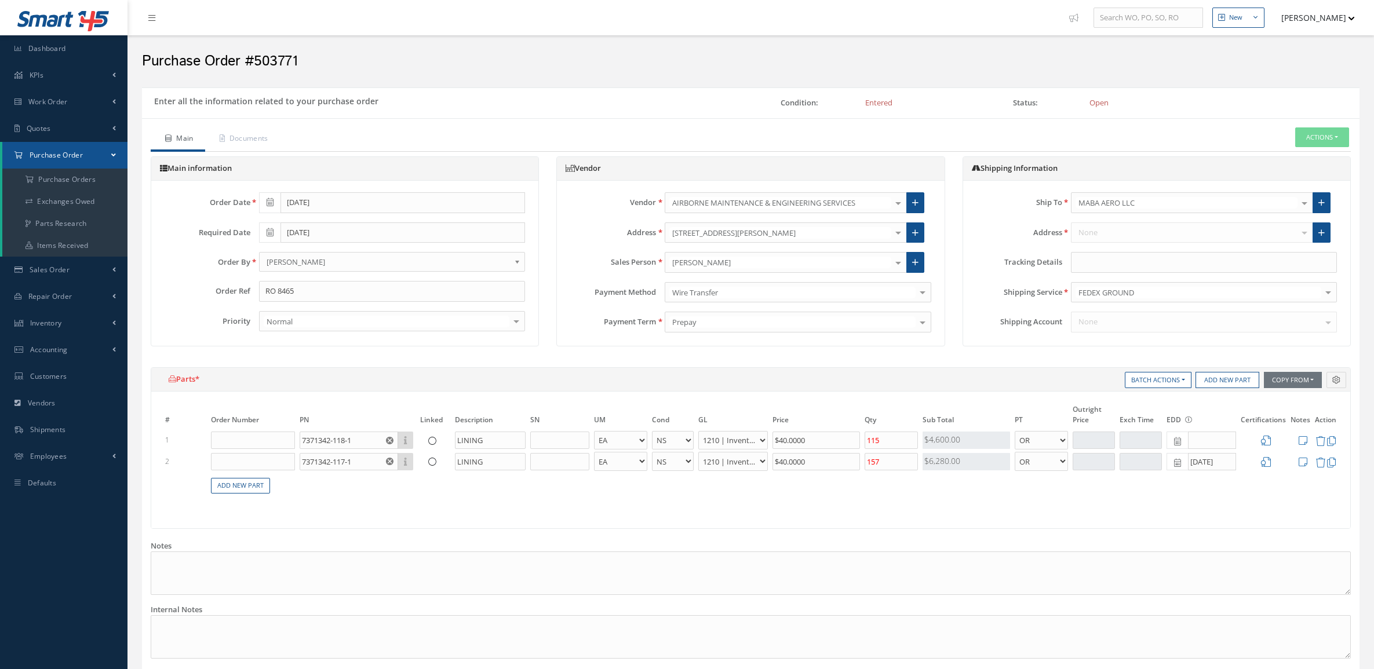
select select "7"
select select "1"
select select "7"
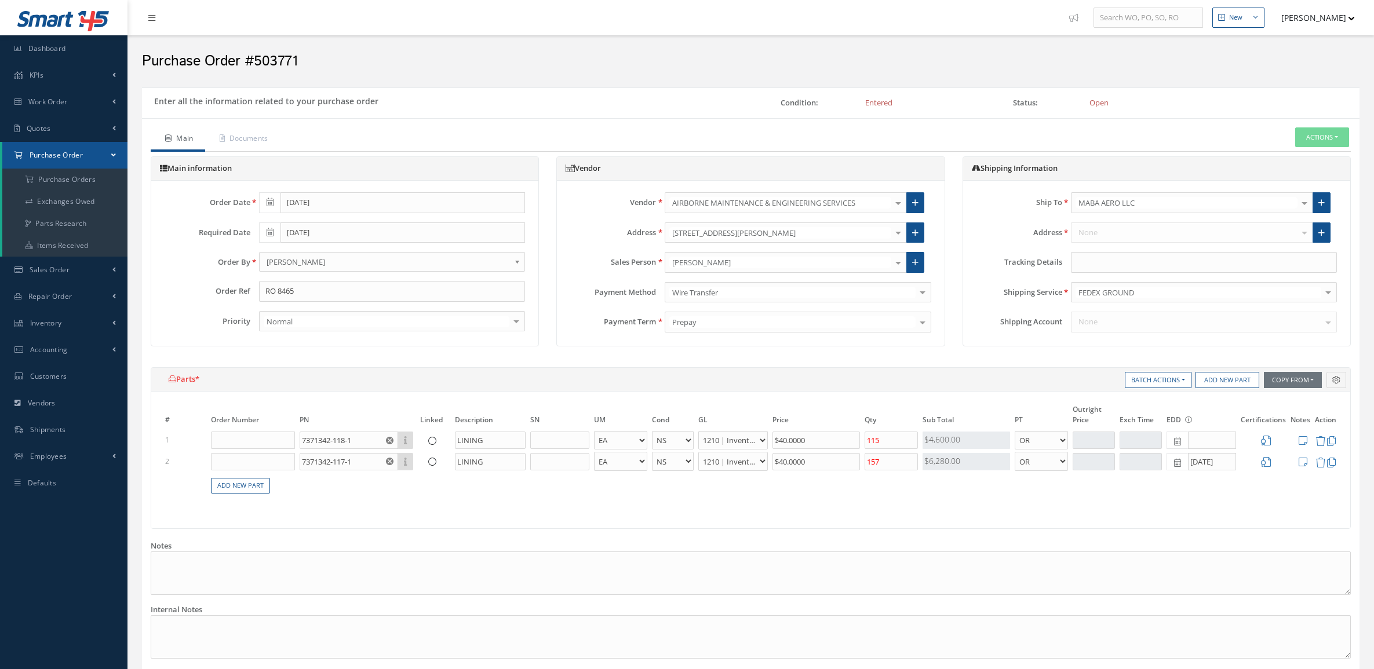
select select "1"
click at [1118, 267] on input "text" at bounding box center [1204, 262] width 266 height 21
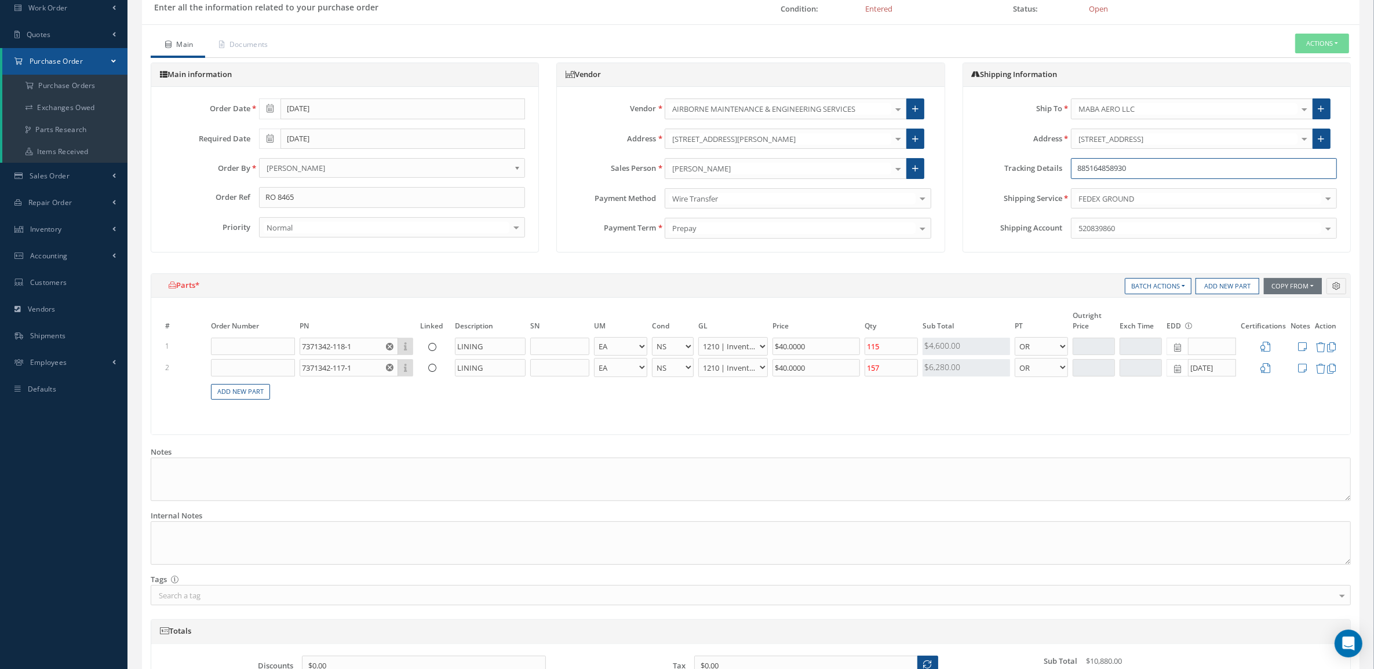
scroll to position [242, 0]
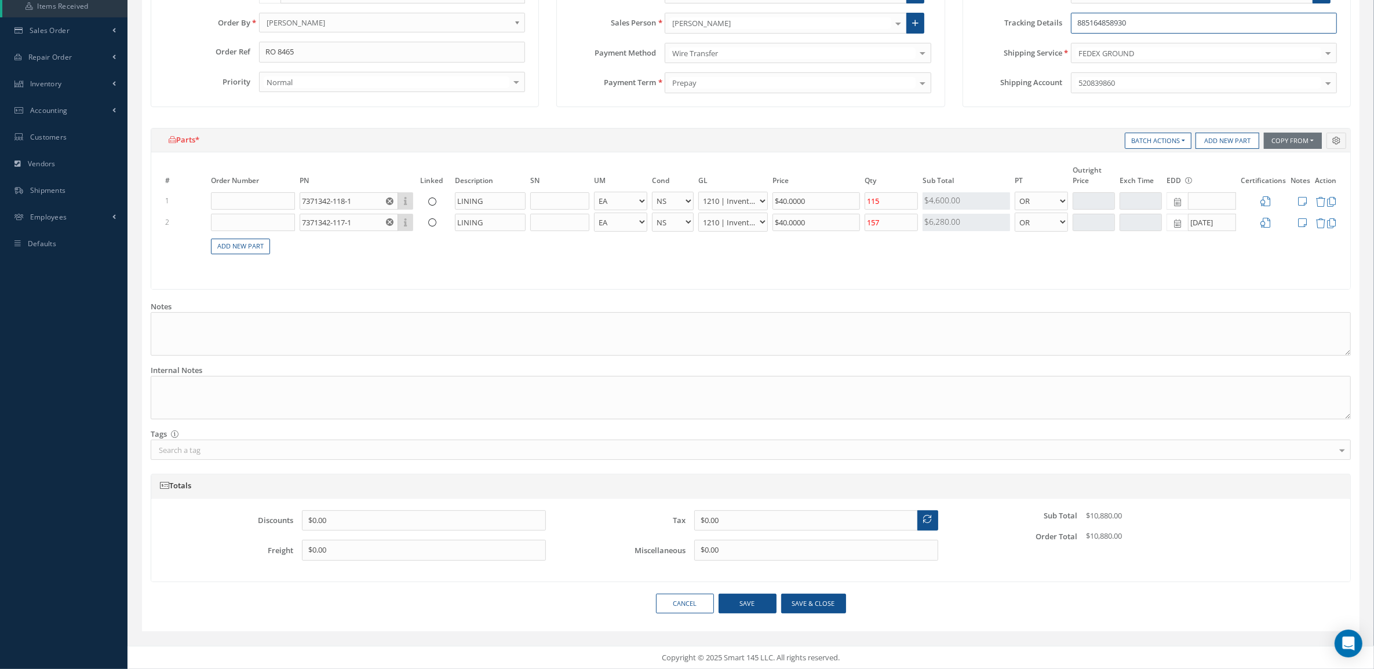
type input "885164858930"
click at [825, 609] on button "Save & close" at bounding box center [813, 604] width 65 height 20
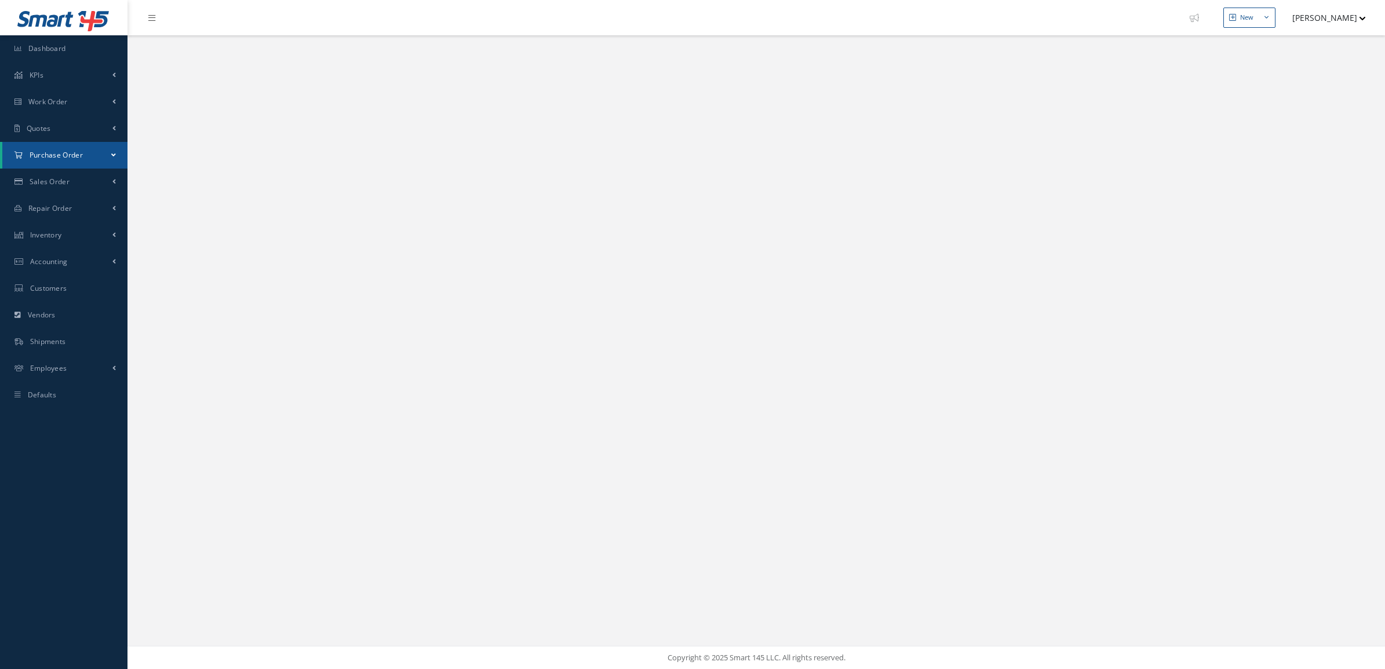
select select "25"
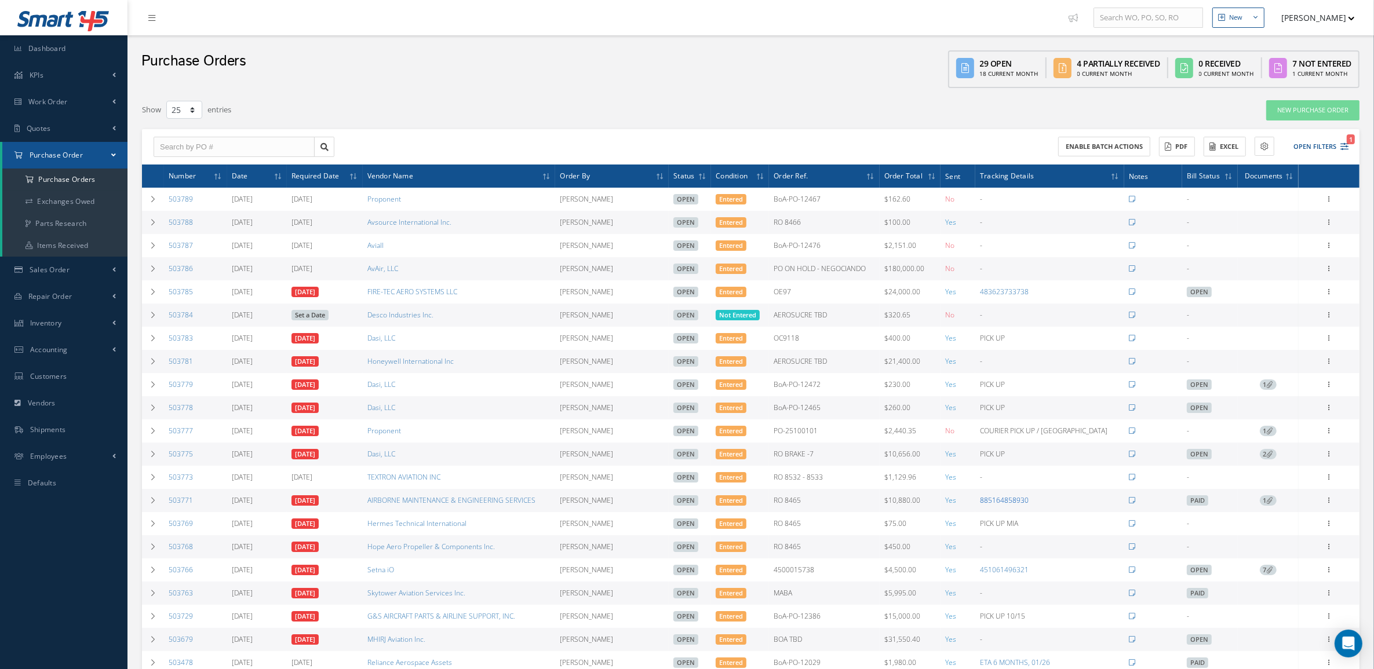
click at [1029, 504] on link "885164858930" at bounding box center [1004, 500] width 49 height 10
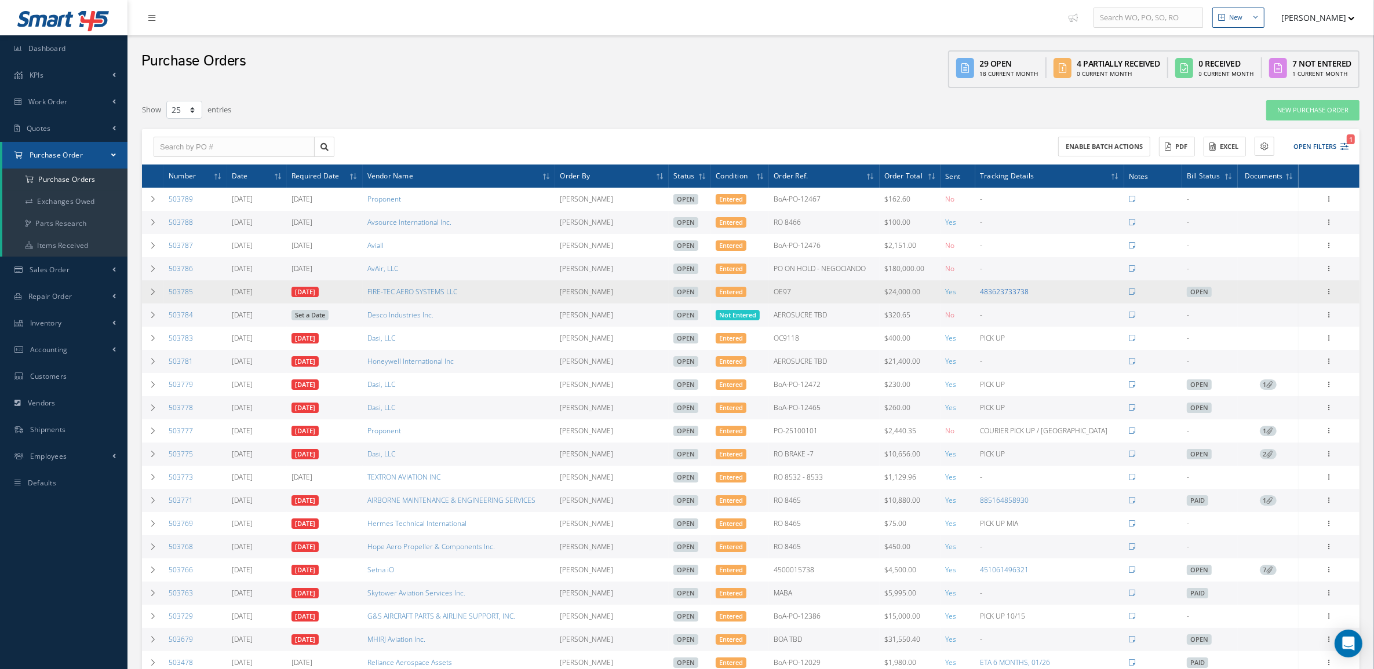
click at [1029, 296] on link "483623733738" at bounding box center [1004, 292] width 49 height 10
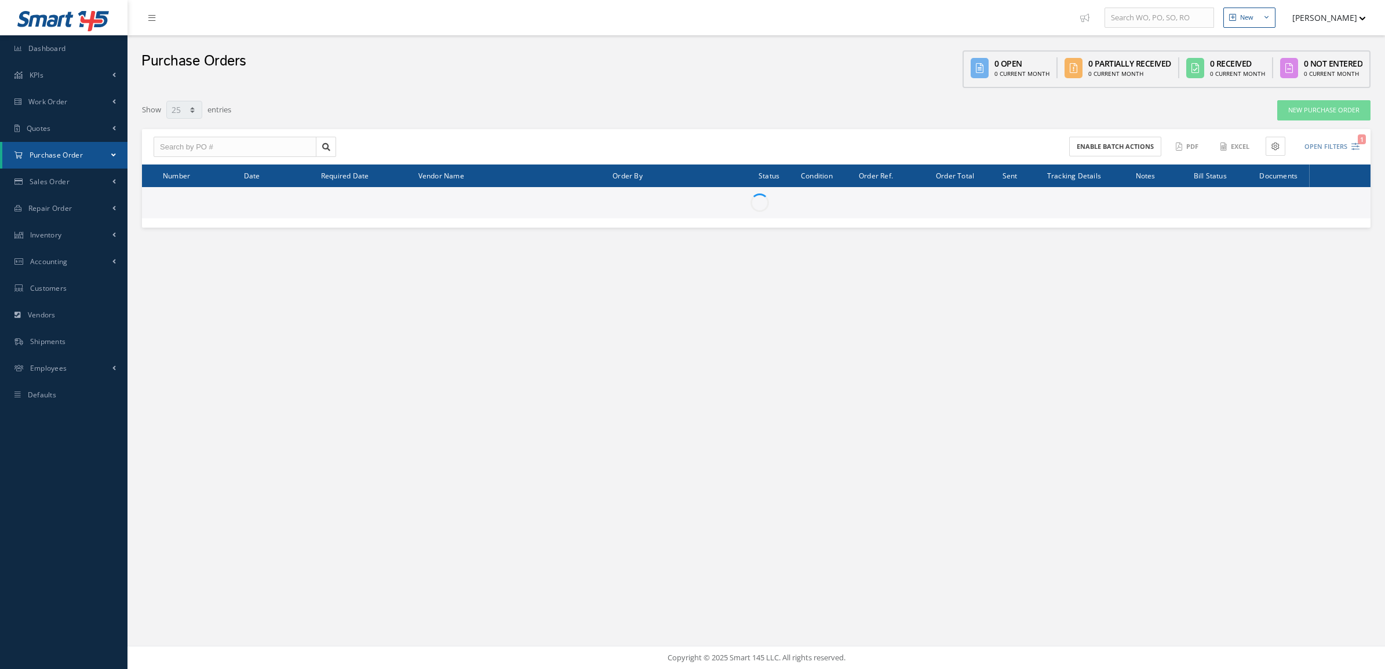
select select "25"
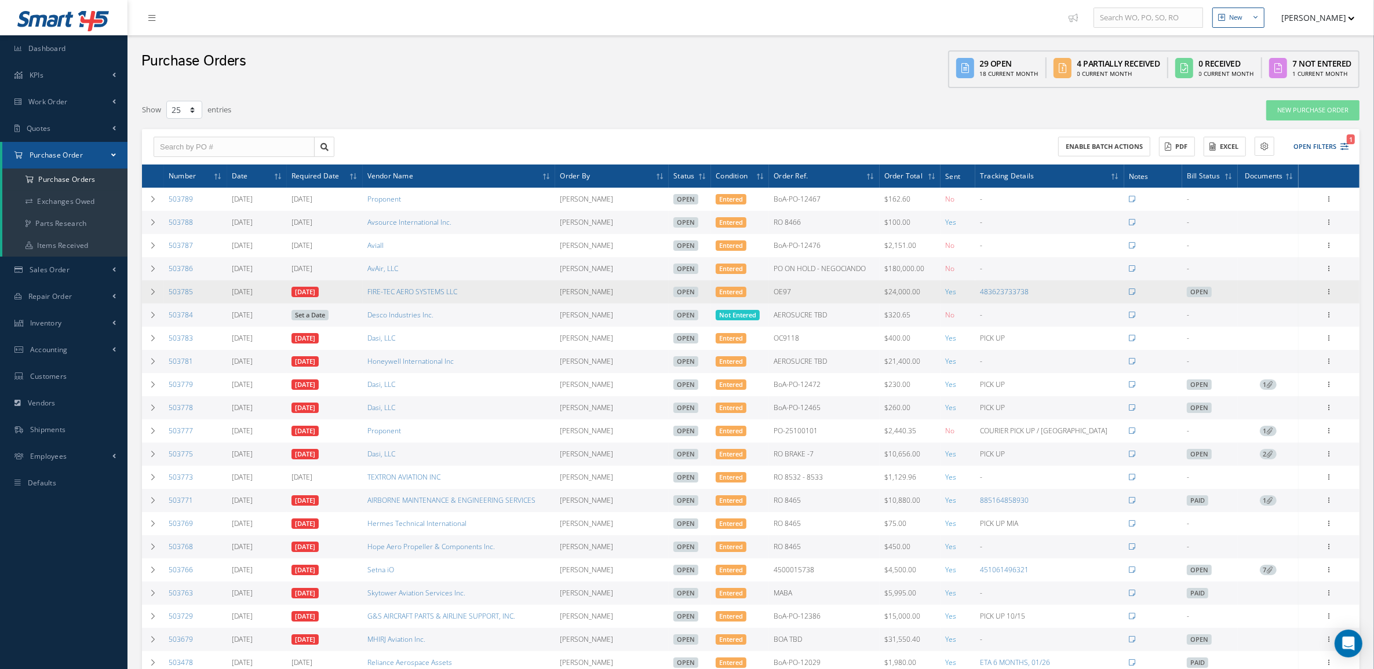
drag, startPoint x: 215, startPoint y: 290, endPoint x: 165, endPoint y: 298, distance: 50.5
click at [165, 298] on td "503785" at bounding box center [195, 291] width 63 height 23
copy link "503785"
click at [154, 299] on td at bounding box center [153, 291] width 22 height 23
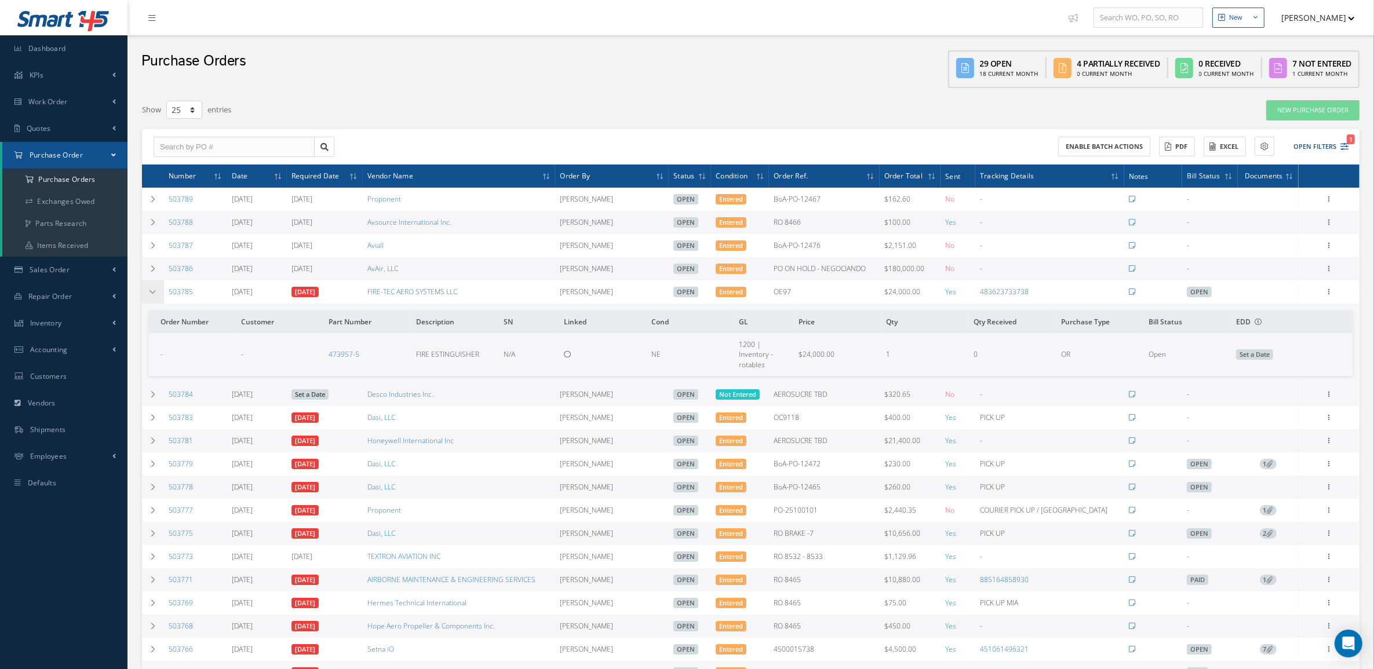
click at [151, 302] on td at bounding box center [153, 291] width 22 height 23
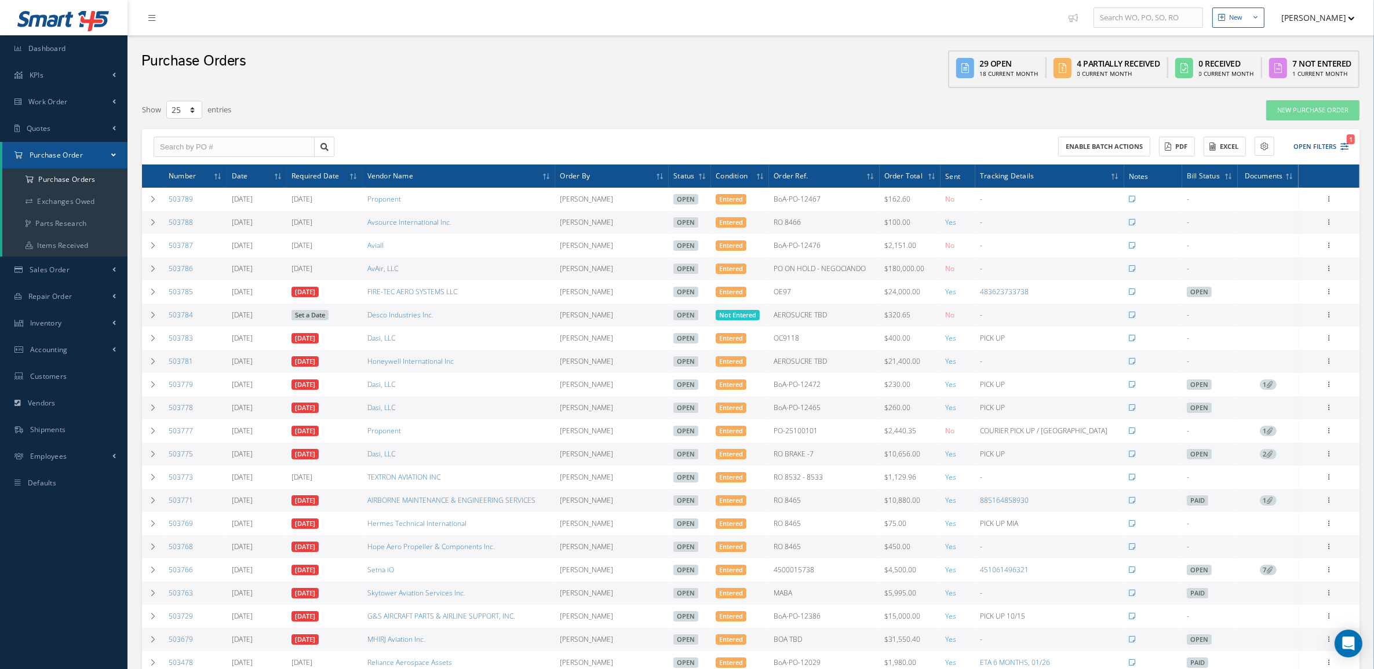
click at [132, 438] on div "New New Work Order New Purchase Order New Customer Quote New Sales Order New Re…" at bounding box center [750, 428] width 1246 height 856
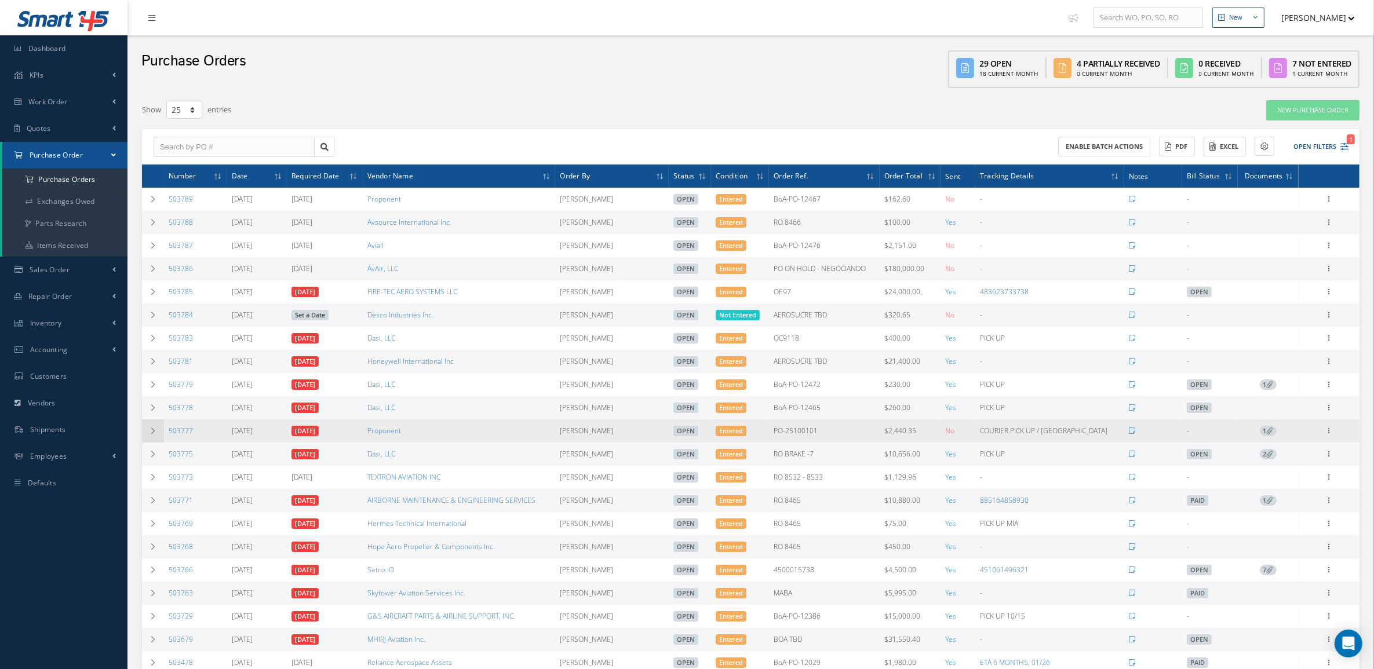
click at [148, 435] on td at bounding box center [153, 431] width 22 height 23
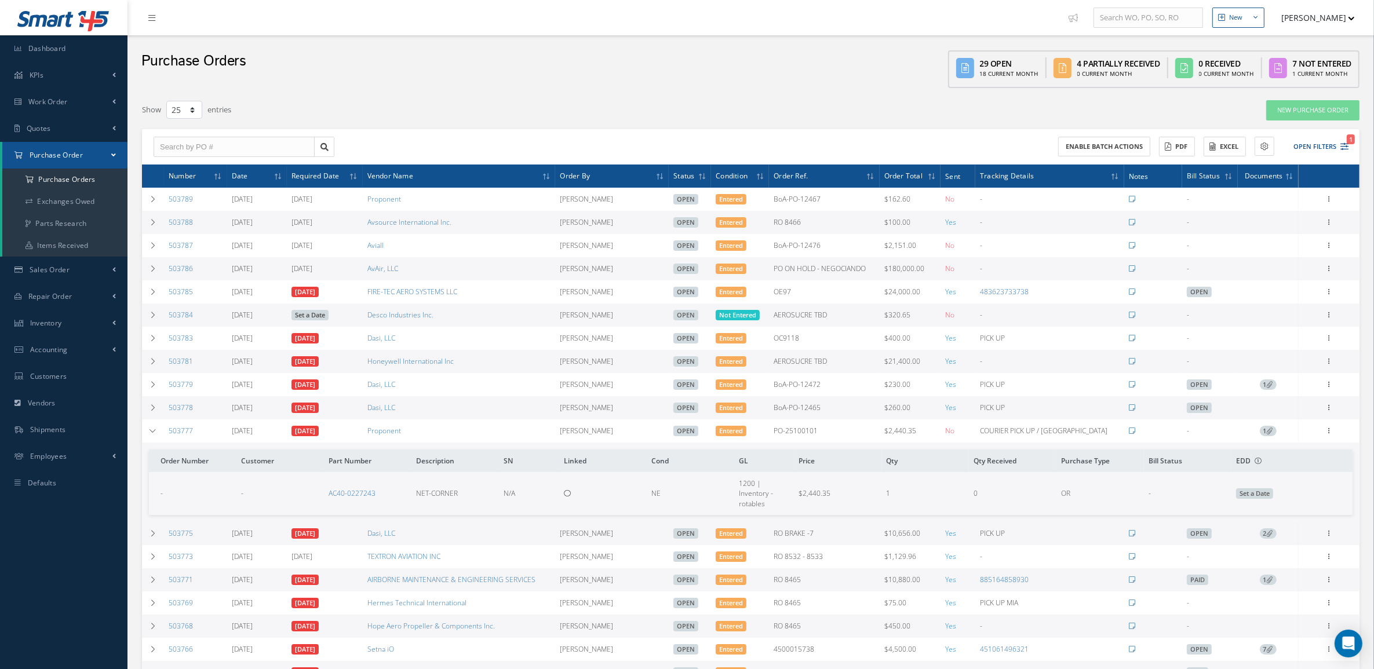
drag, startPoint x: 207, startPoint y: 432, endPoint x: 164, endPoint y: 441, distance: 44.3
click at [164, 441] on td "503777" at bounding box center [195, 431] width 63 height 23
copy link "503777"
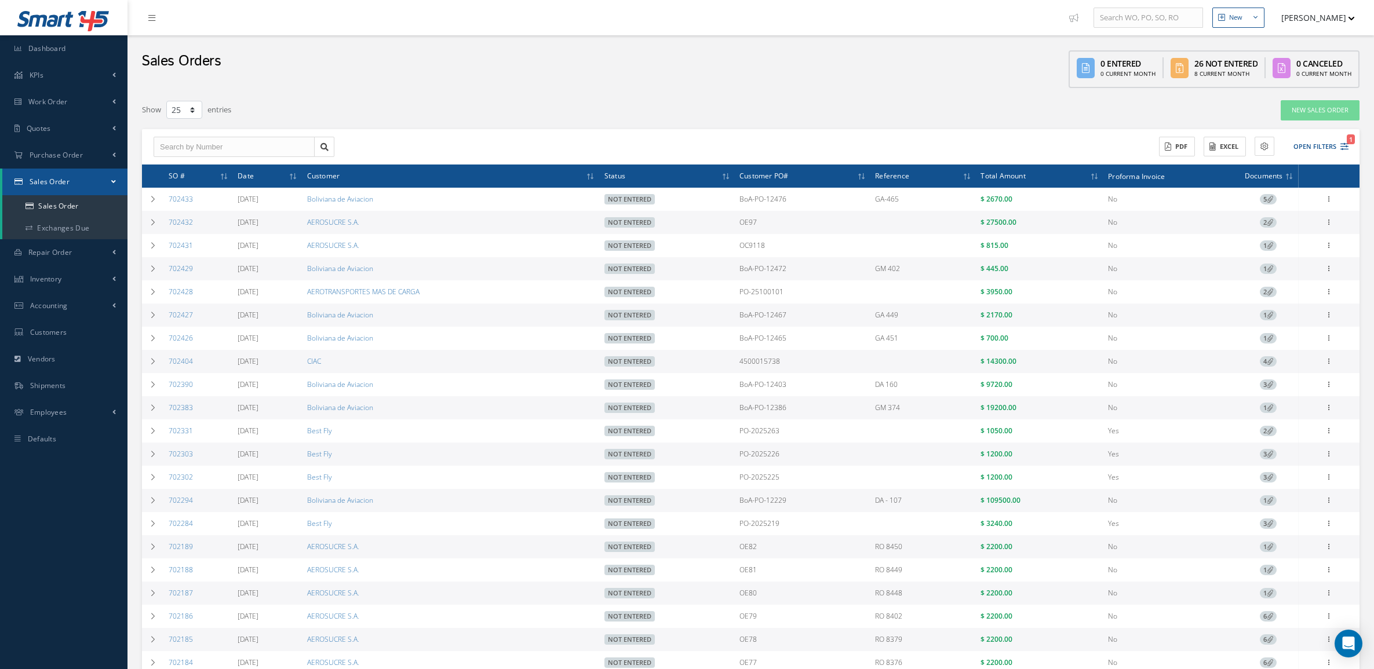
select select "25"
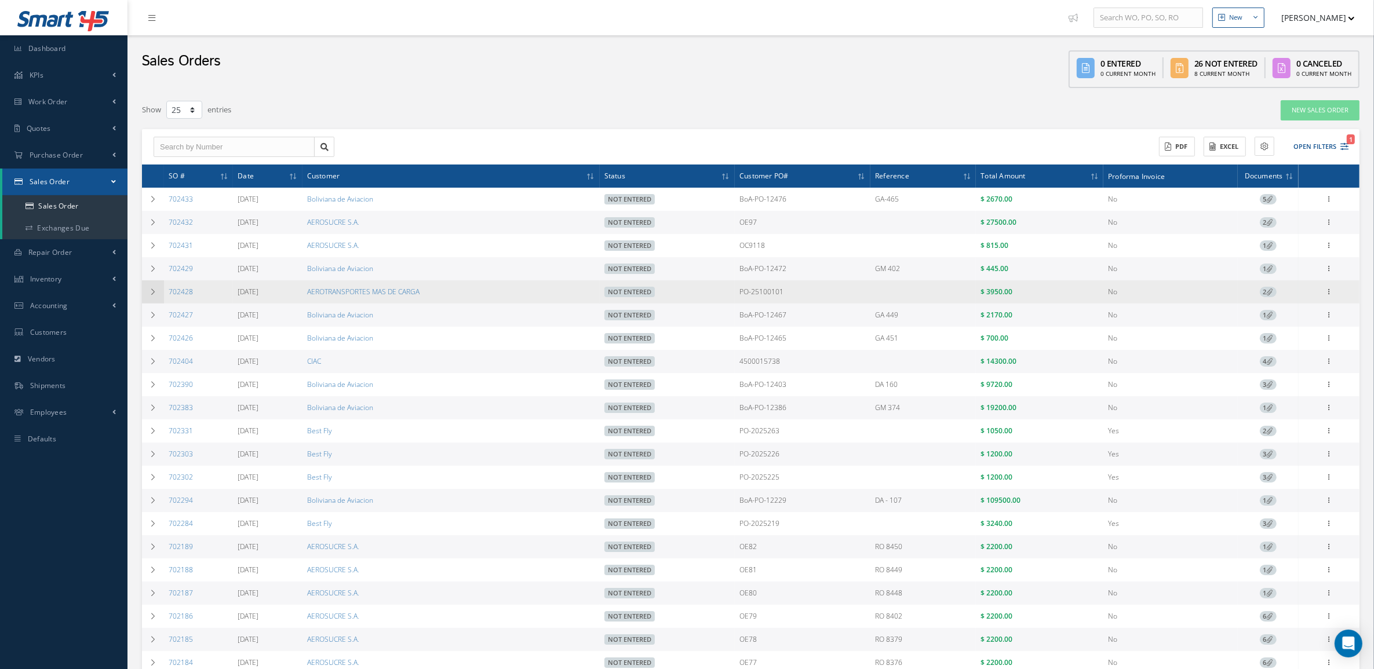
click at [152, 296] on icon at bounding box center [153, 292] width 8 height 7
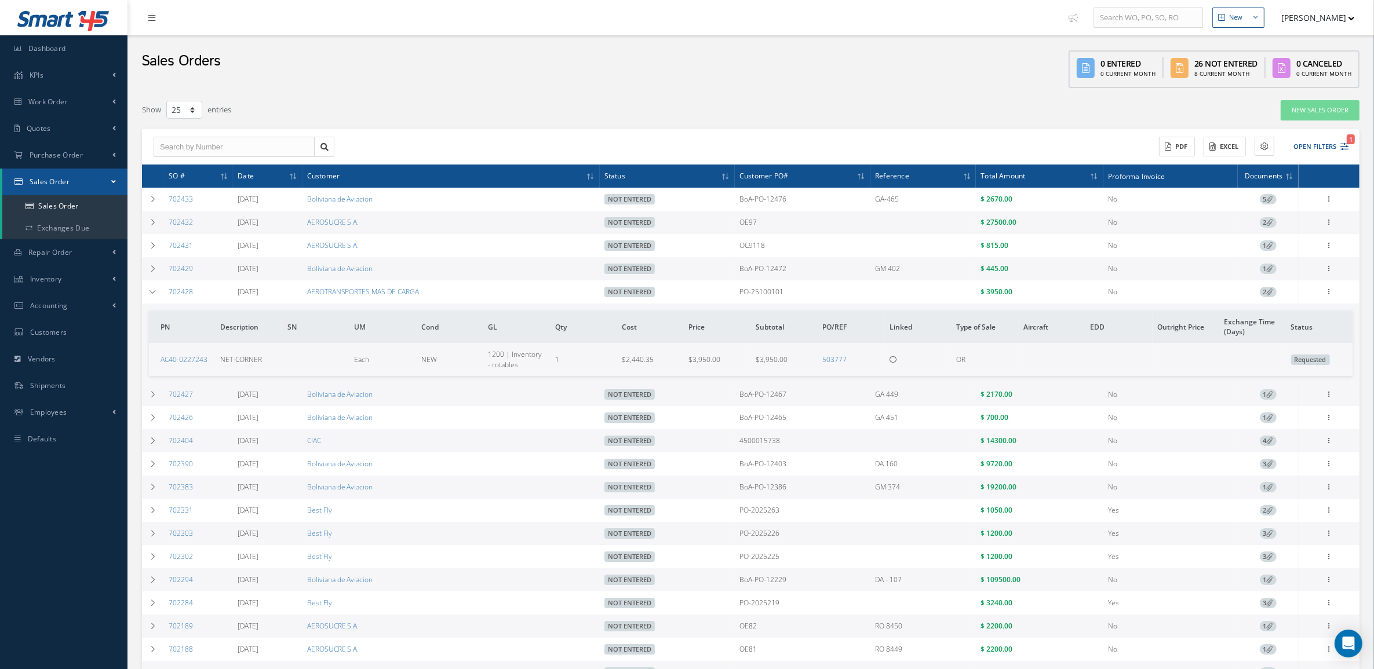
drag, startPoint x: 197, startPoint y: 294, endPoint x: 165, endPoint y: 297, distance: 32.0
click at [165, 297] on td "702428" at bounding box center [198, 291] width 69 height 23
copy link "702428"
click at [150, 297] on td at bounding box center [153, 291] width 22 height 23
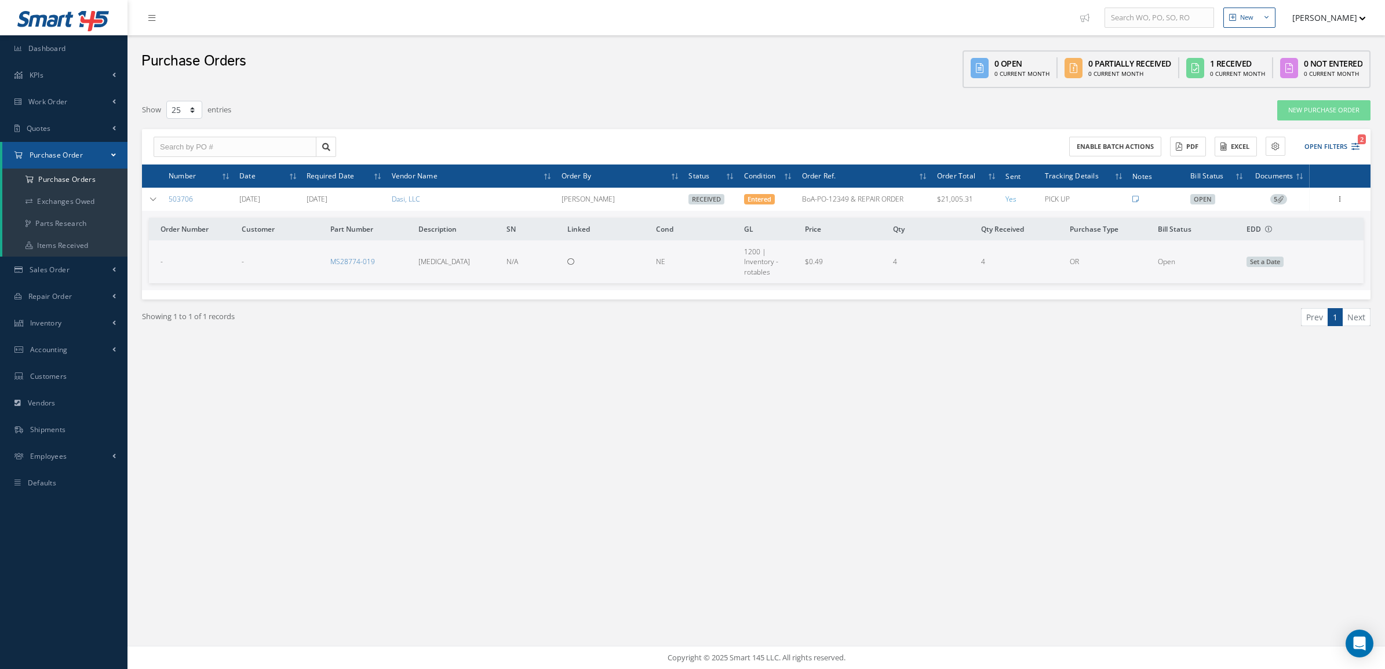
select select "25"
click at [70, 177] on a=1&status_id=2&status_id=3&status_id=5&collapsedFilters"] "Purchase Orders" at bounding box center [64, 180] width 125 height 22
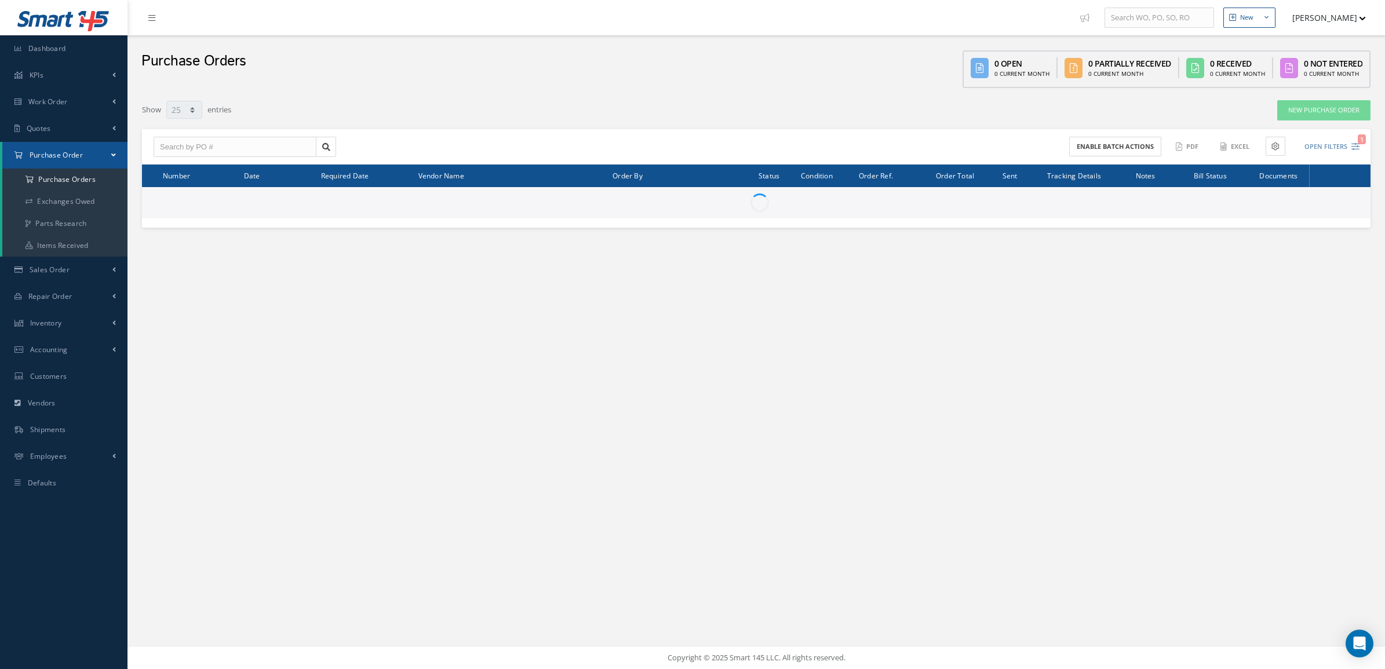
select select "25"
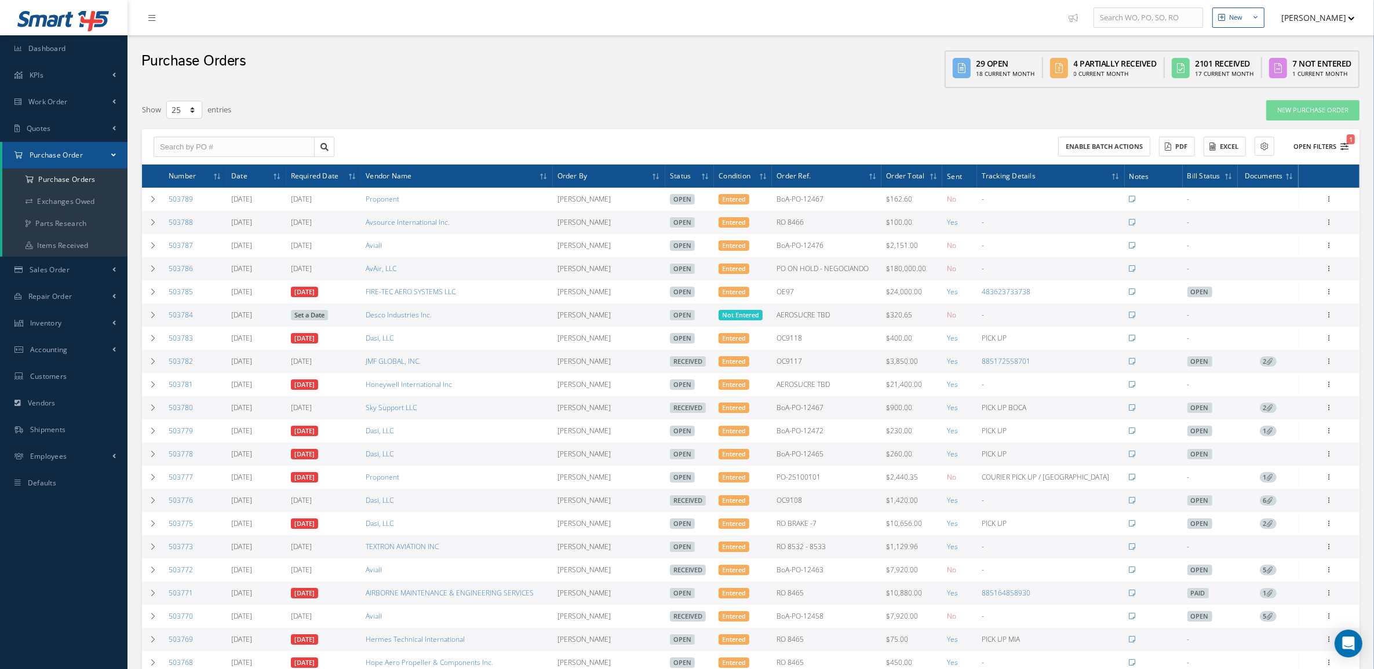
click at [1310, 144] on button "Open Filters 1" at bounding box center [1315, 146] width 65 height 19
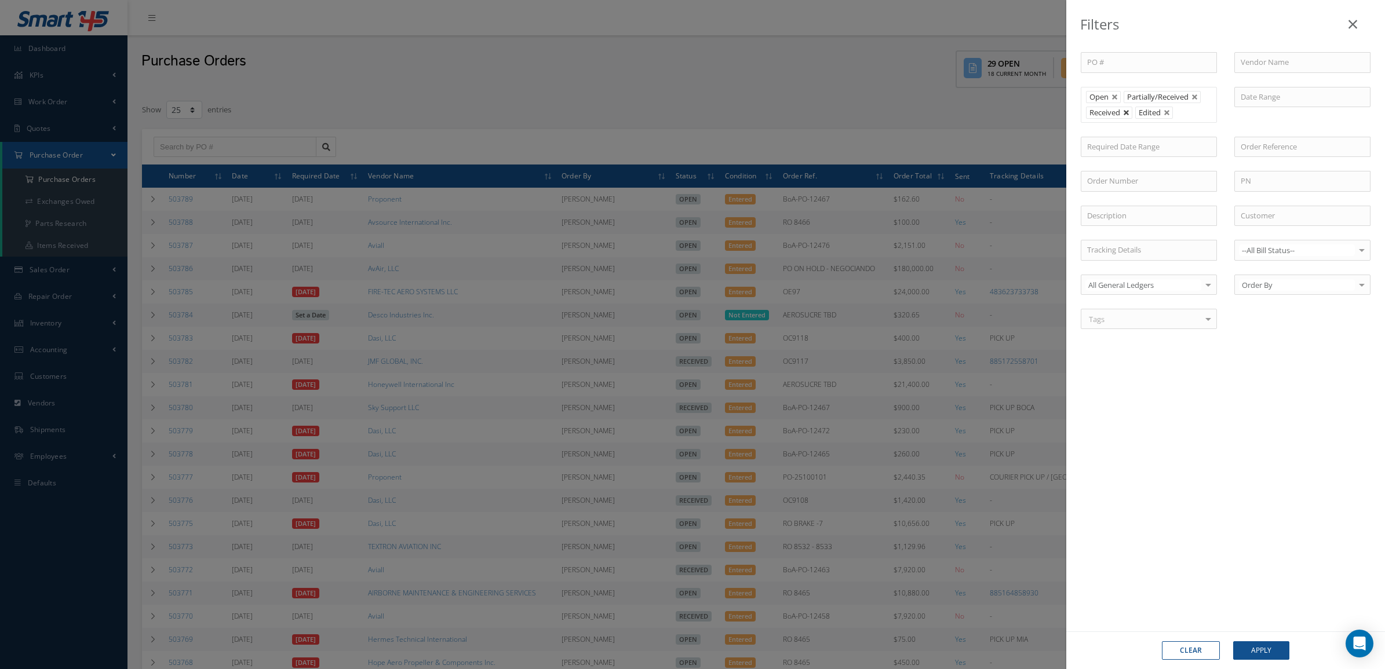
click at [1125, 111] on link at bounding box center [1126, 113] width 7 height 7
click at [1275, 641] on button "Apply" at bounding box center [1261, 650] width 56 height 19
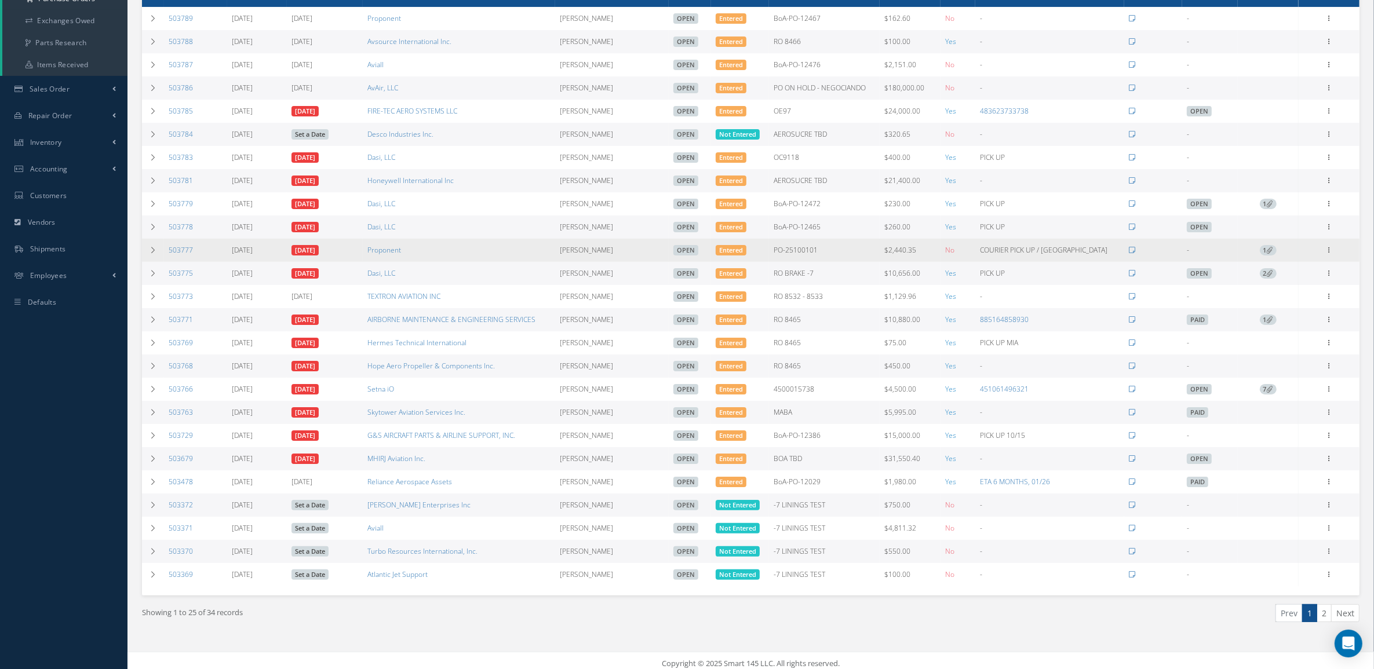
scroll to position [197, 0]
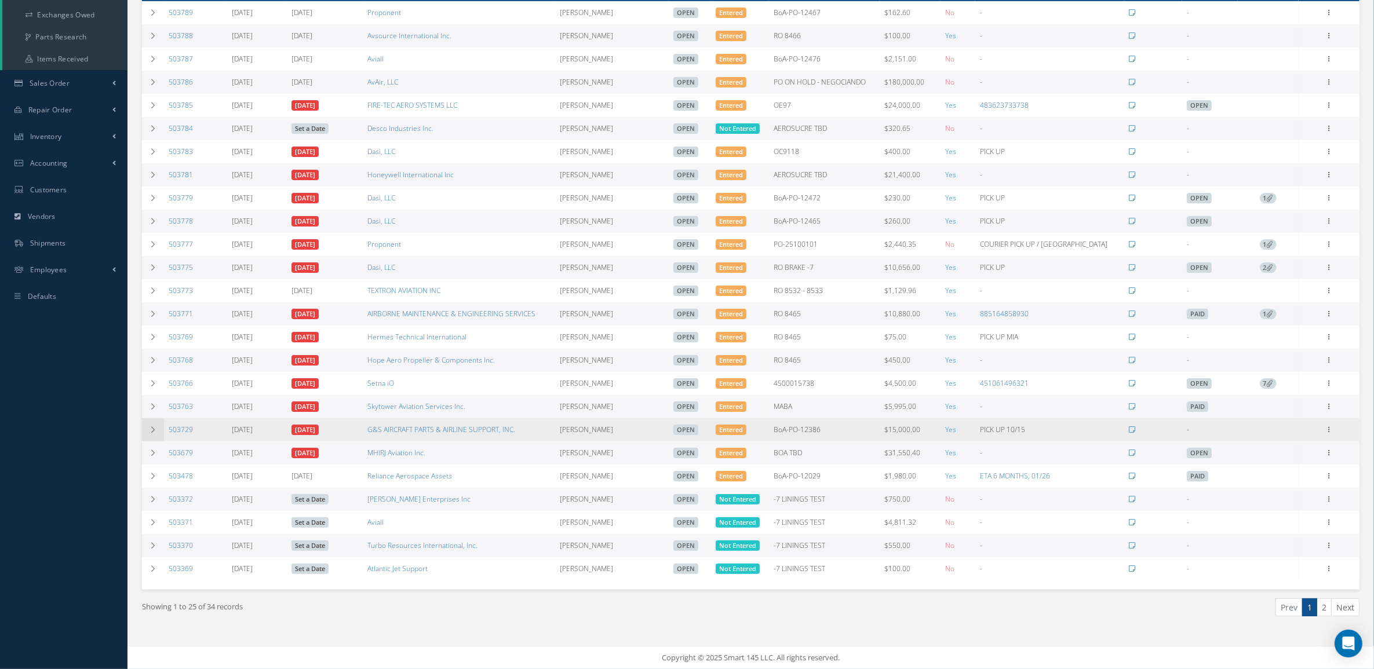
click at [152, 436] on td at bounding box center [153, 429] width 22 height 23
